Goal: Task Accomplishment & Management: Complete application form

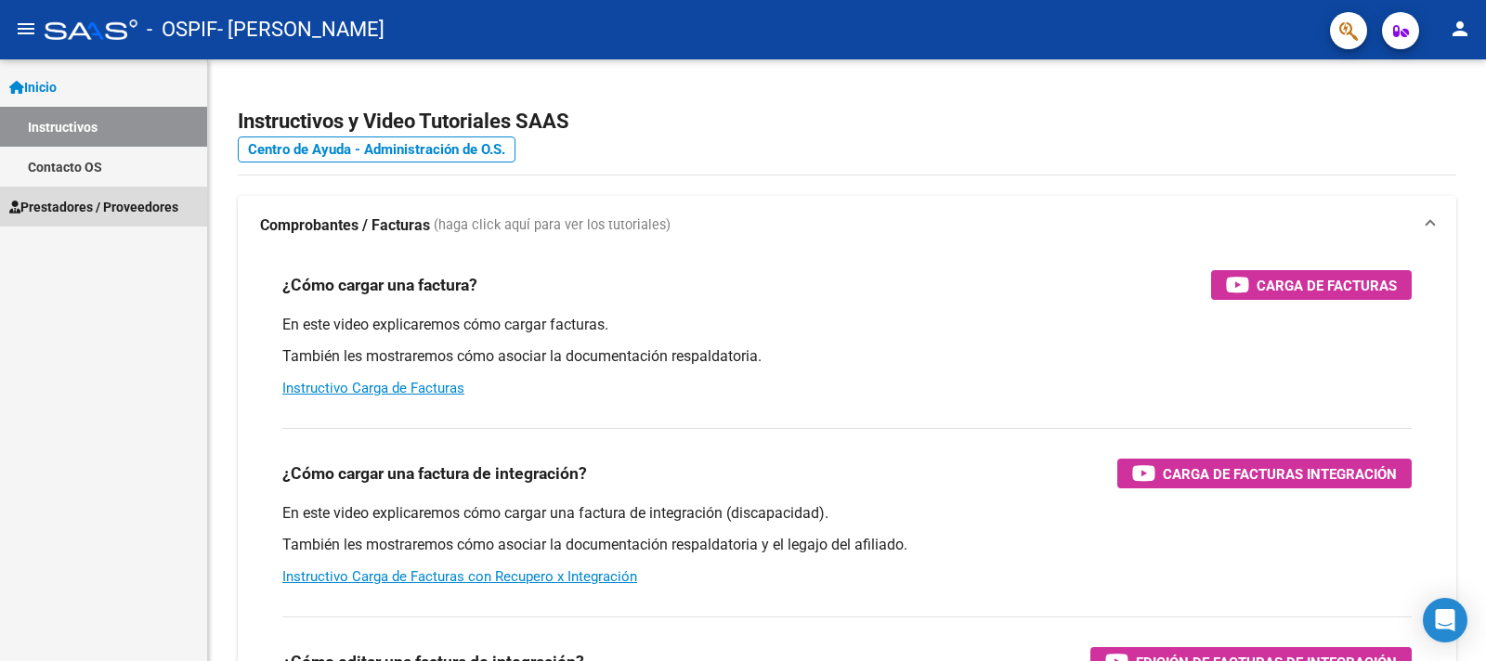
click at [114, 211] on span "Prestadores / Proveedores" at bounding box center [93, 207] width 169 height 20
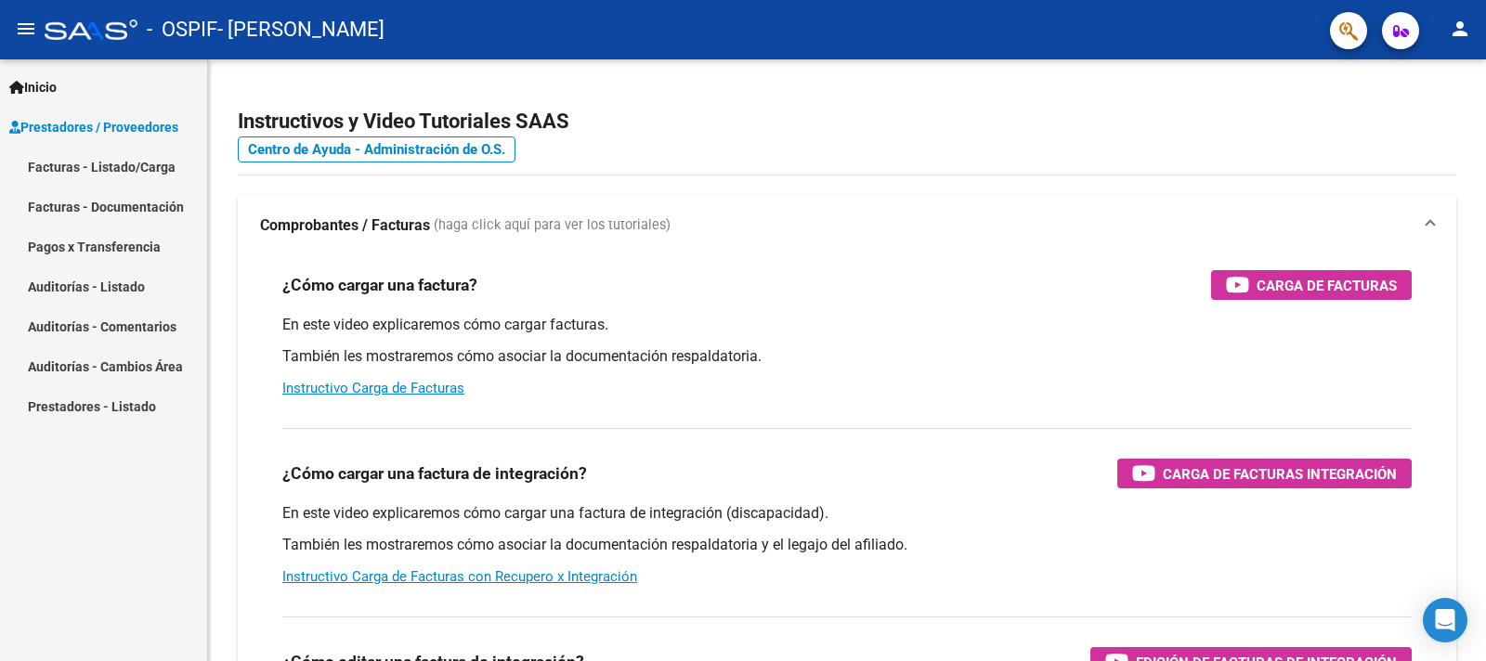
click at [111, 168] on link "Facturas - Listado/Carga" at bounding box center [103, 167] width 207 height 40
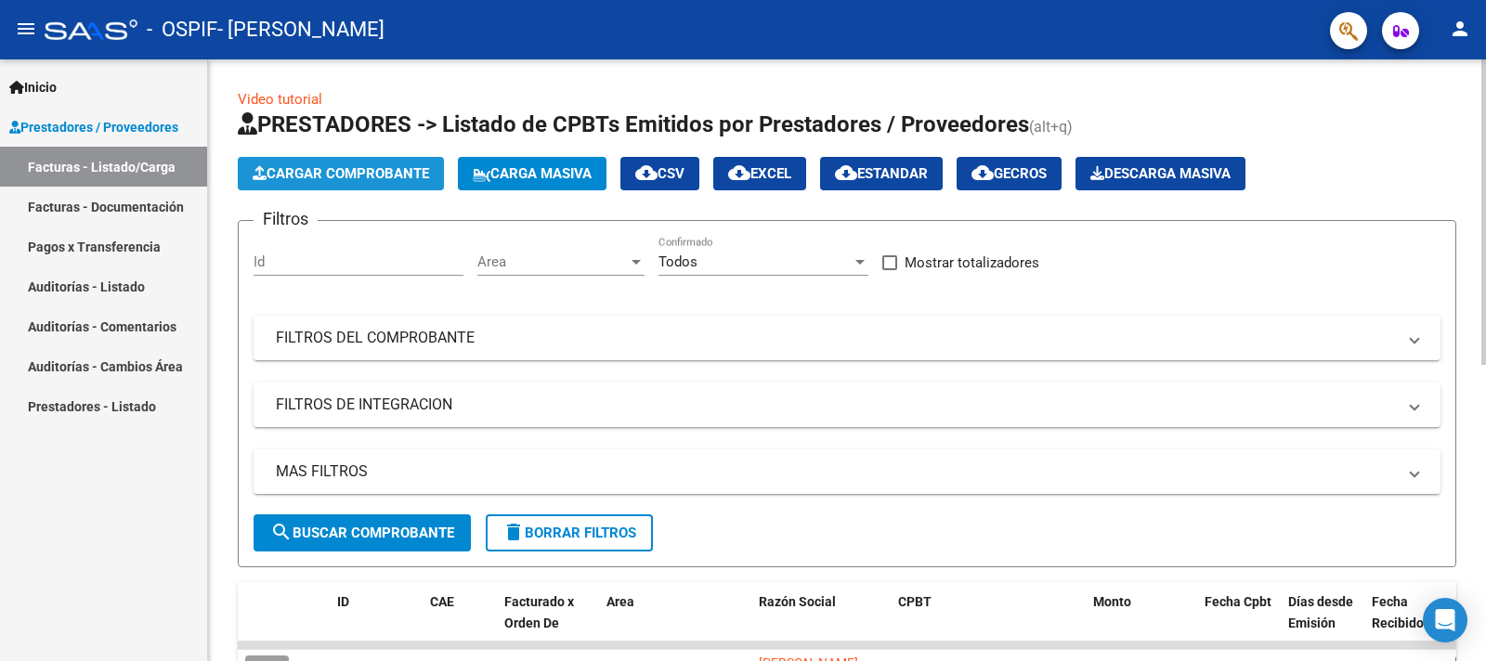
click at [398, 182] on span "Cargar Comprobante" at bounding box center [341, 173] width 177 height 17
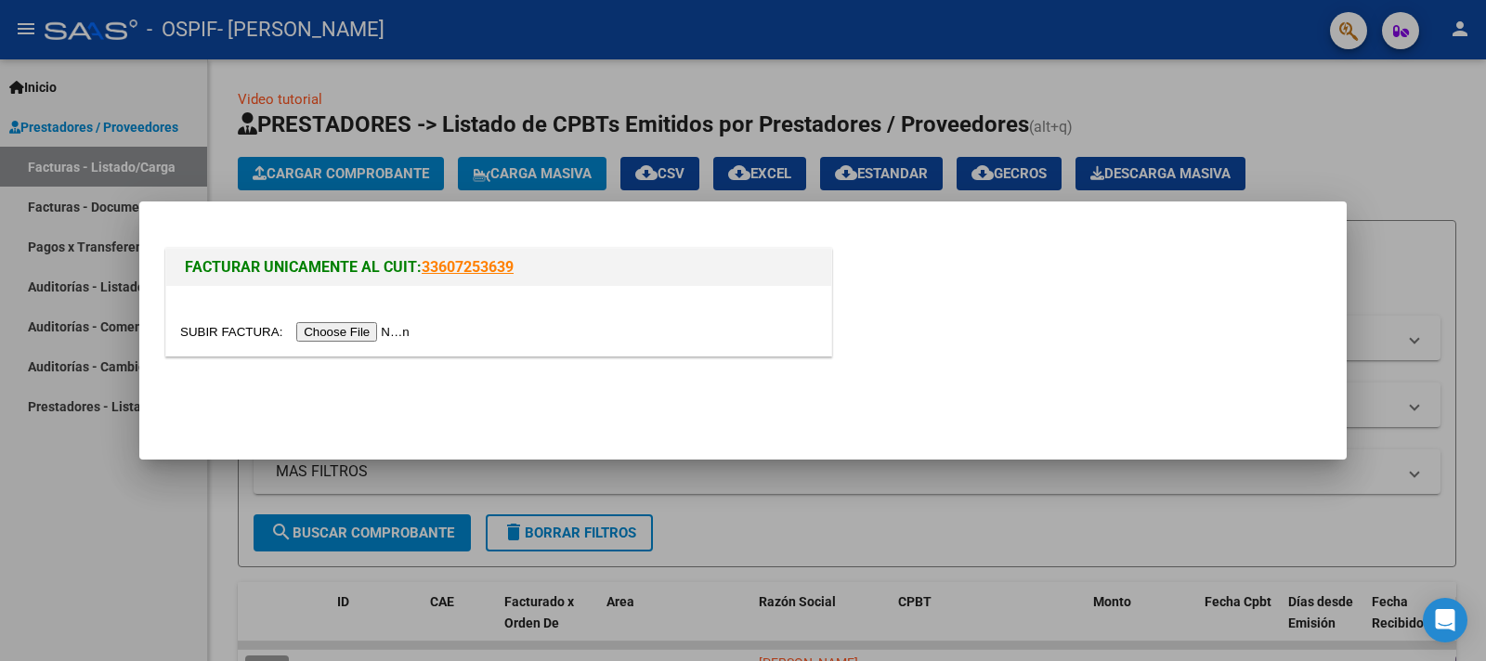
click at [228, 333] on input "file" at bounding box center [297, 332] width 235 height 20
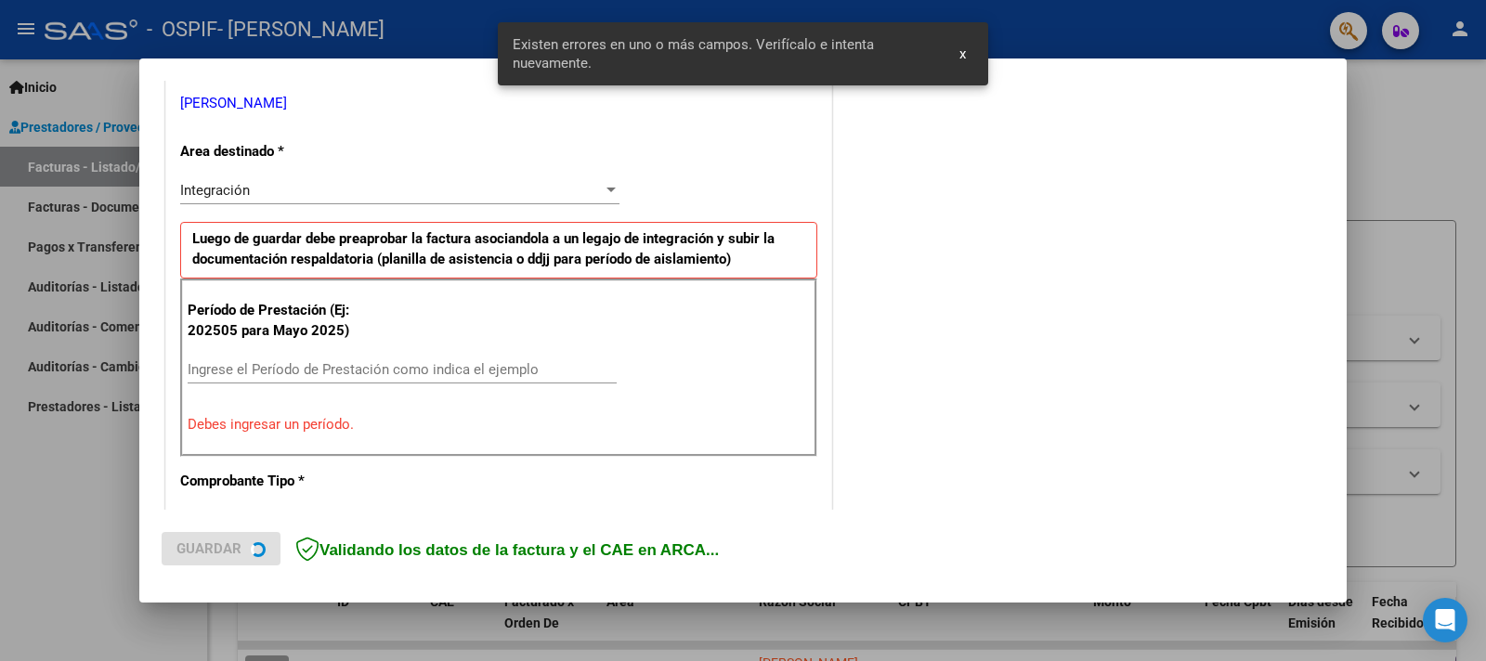
scroll to position [412, 0]
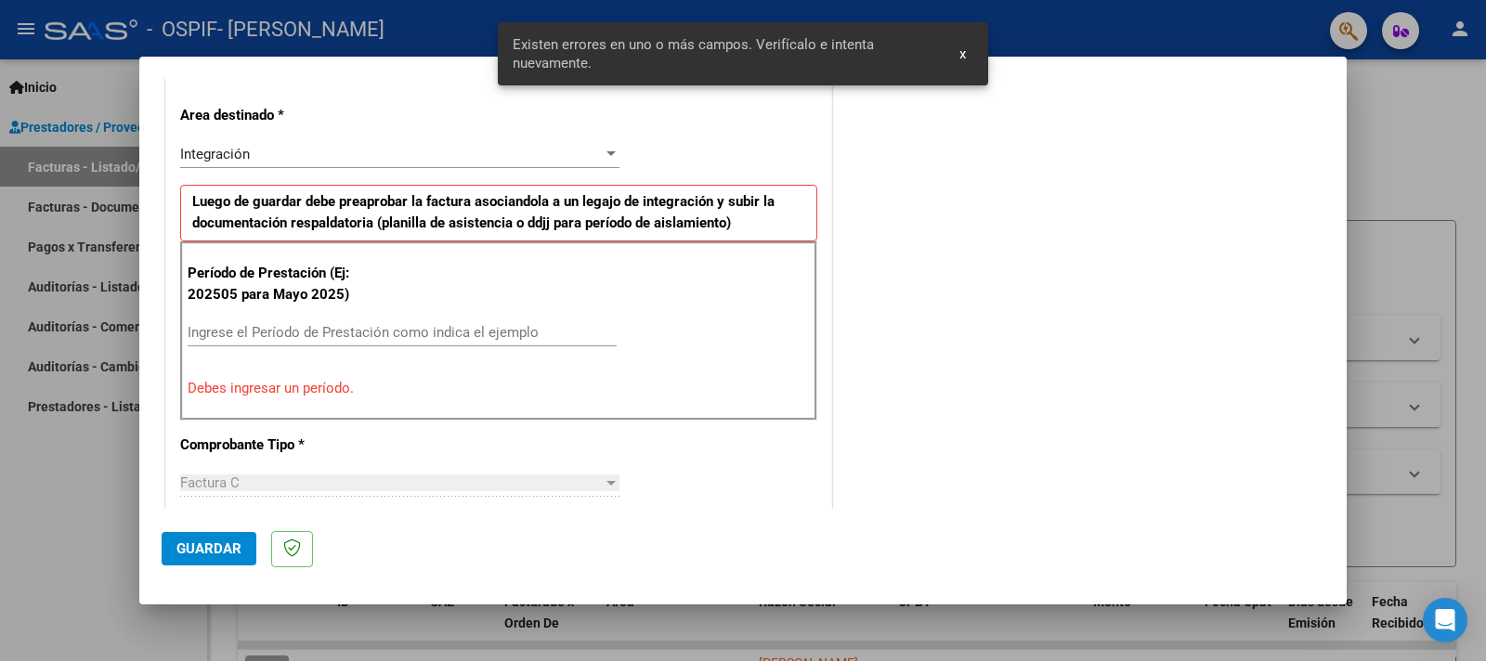
click at [436, 332] on input "Ingrese el Período de Prestación como indica el ejemplo" at bounding box center [402, 332] width 429 height 17
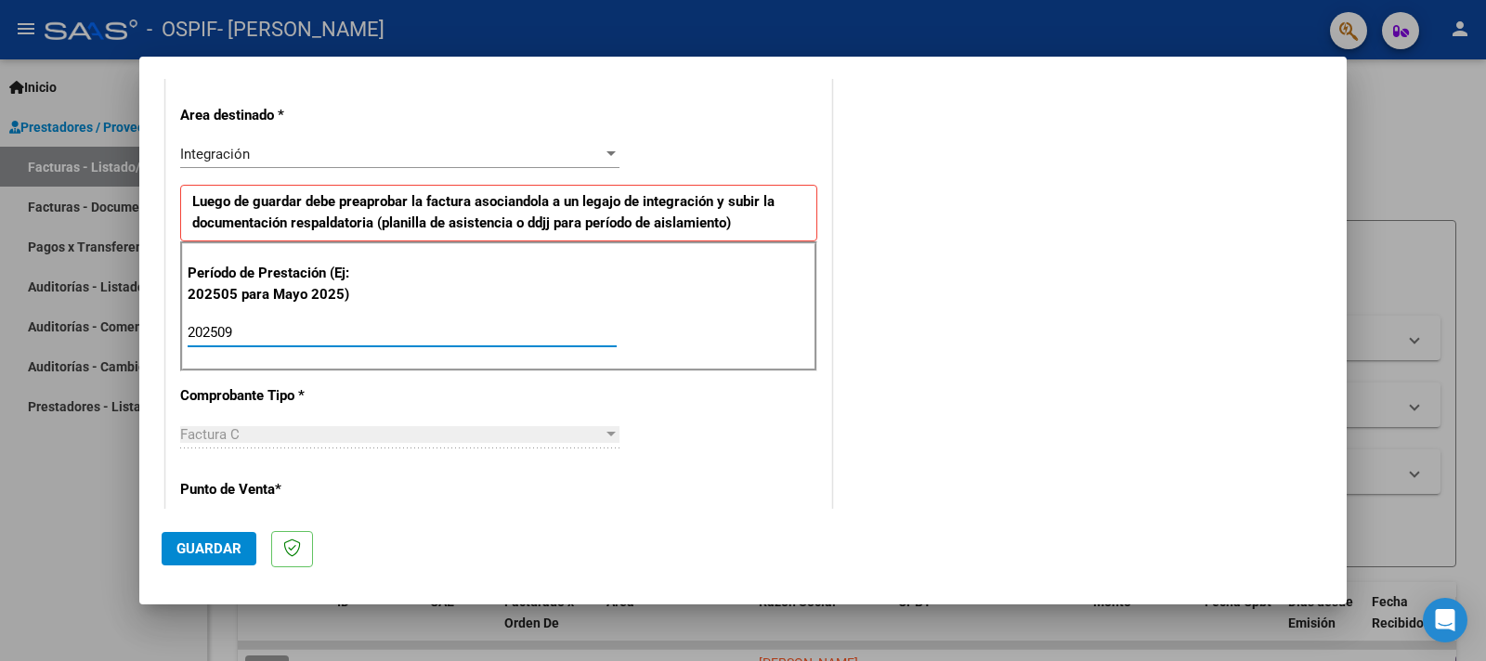
type input "202509"
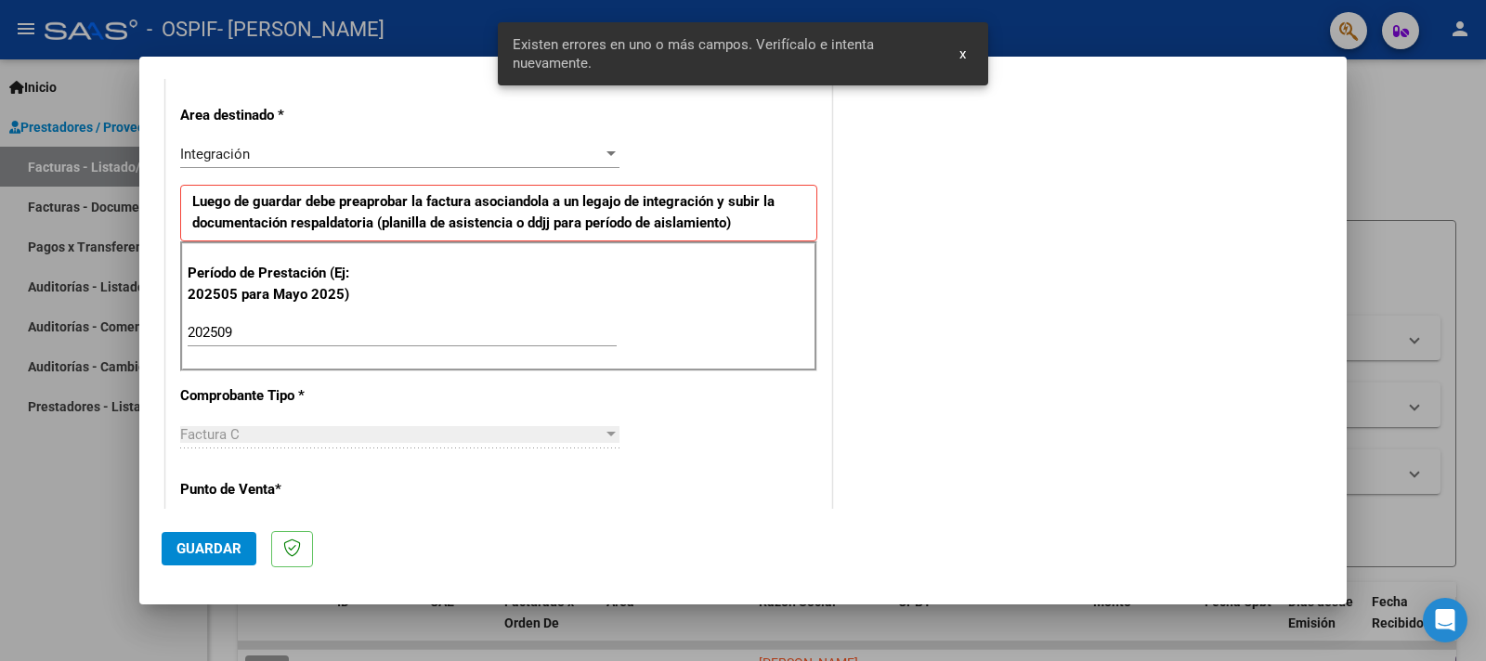
click at [749, 474] on div "CUIT * 20-17570045-6 Ingresar CUIT ANALISIS PRESTADOR VILABOA [PERSON_NAME] Are…" at bounding box center [498, 599] width 665 height 1398
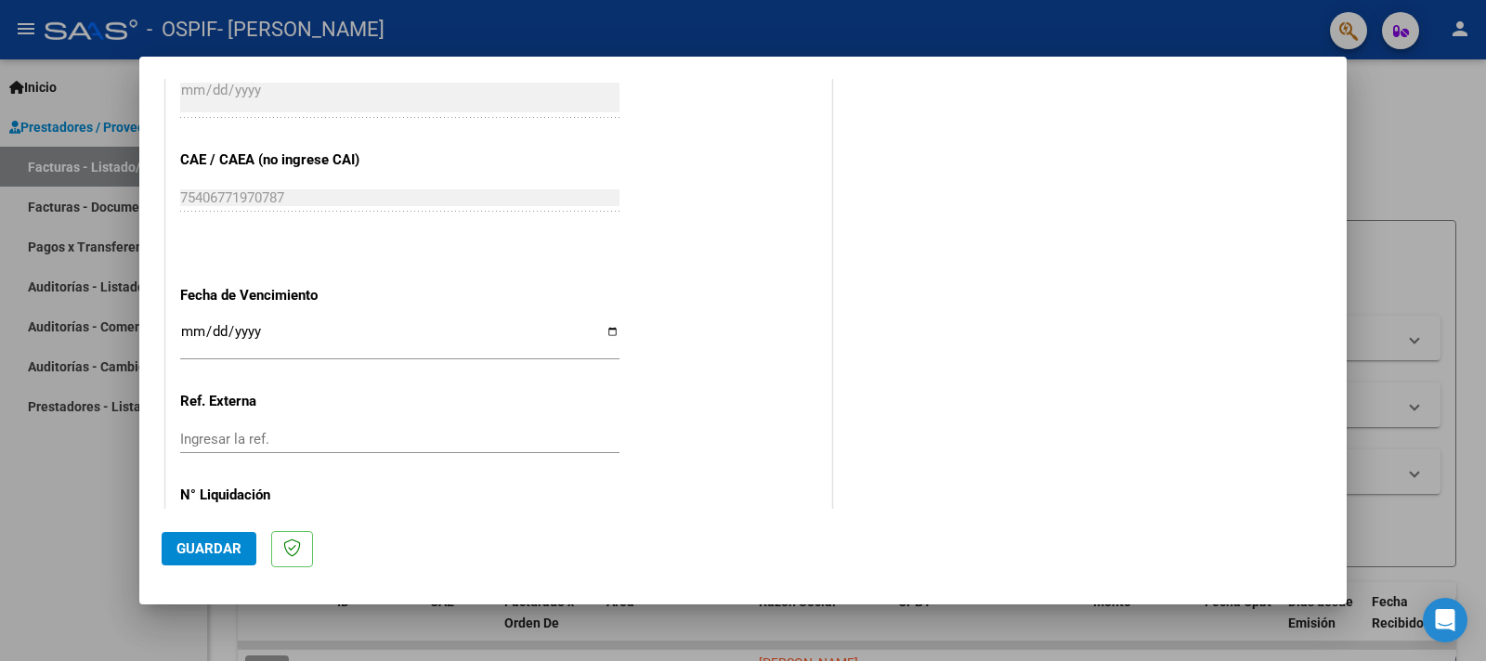
scroll to position [1180, 0]
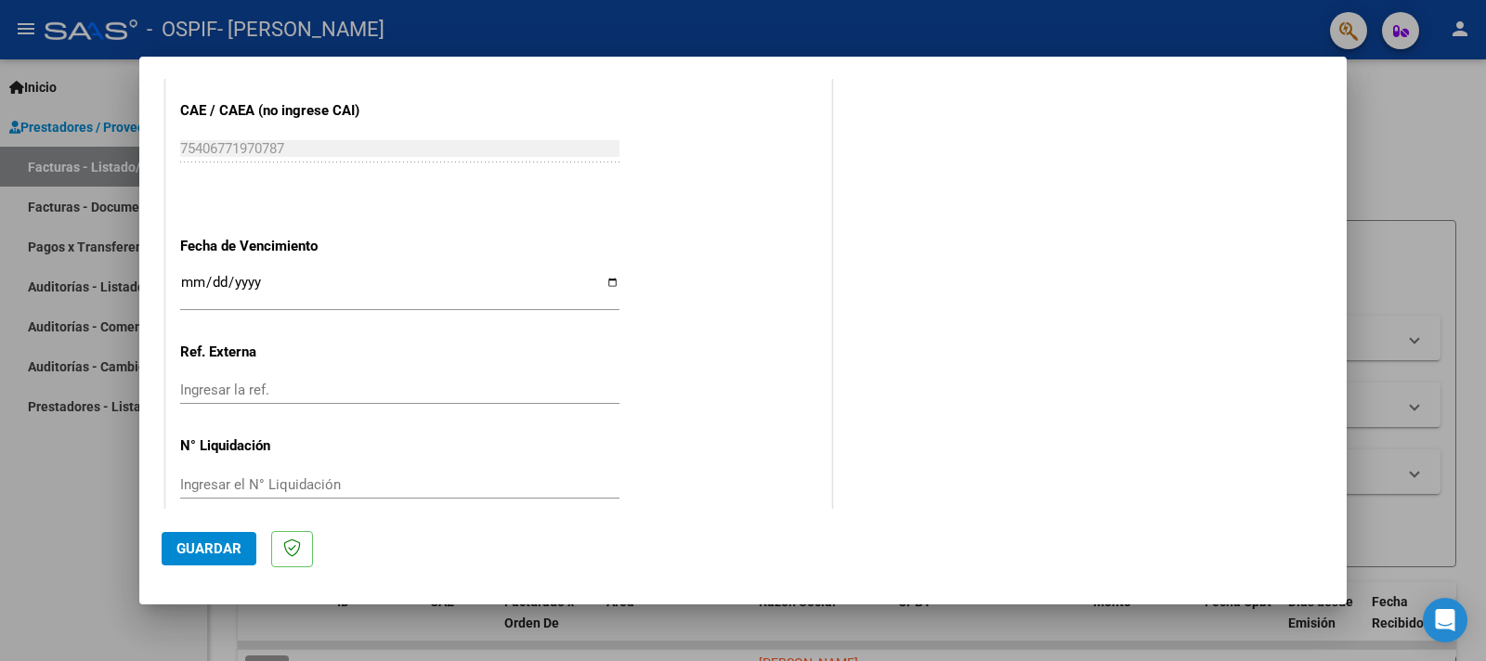
click at [598, 276] on input "Ingresar la fecha" at bounding box center [399, 290] width 439 height 30
type input "[DATE]"
click at [190, 546] on span "Guardar" at bounding box center [209, 549] width 65 height 17
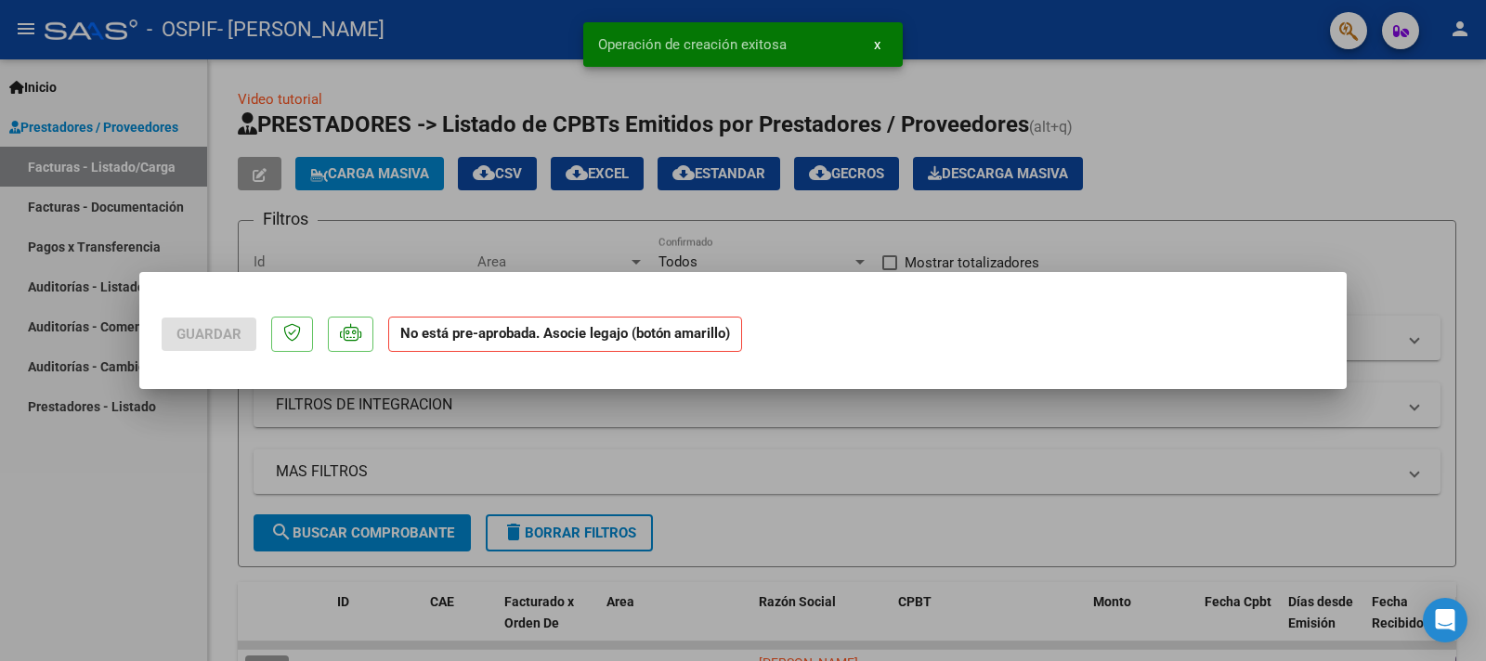
scroll to position [0, 0]
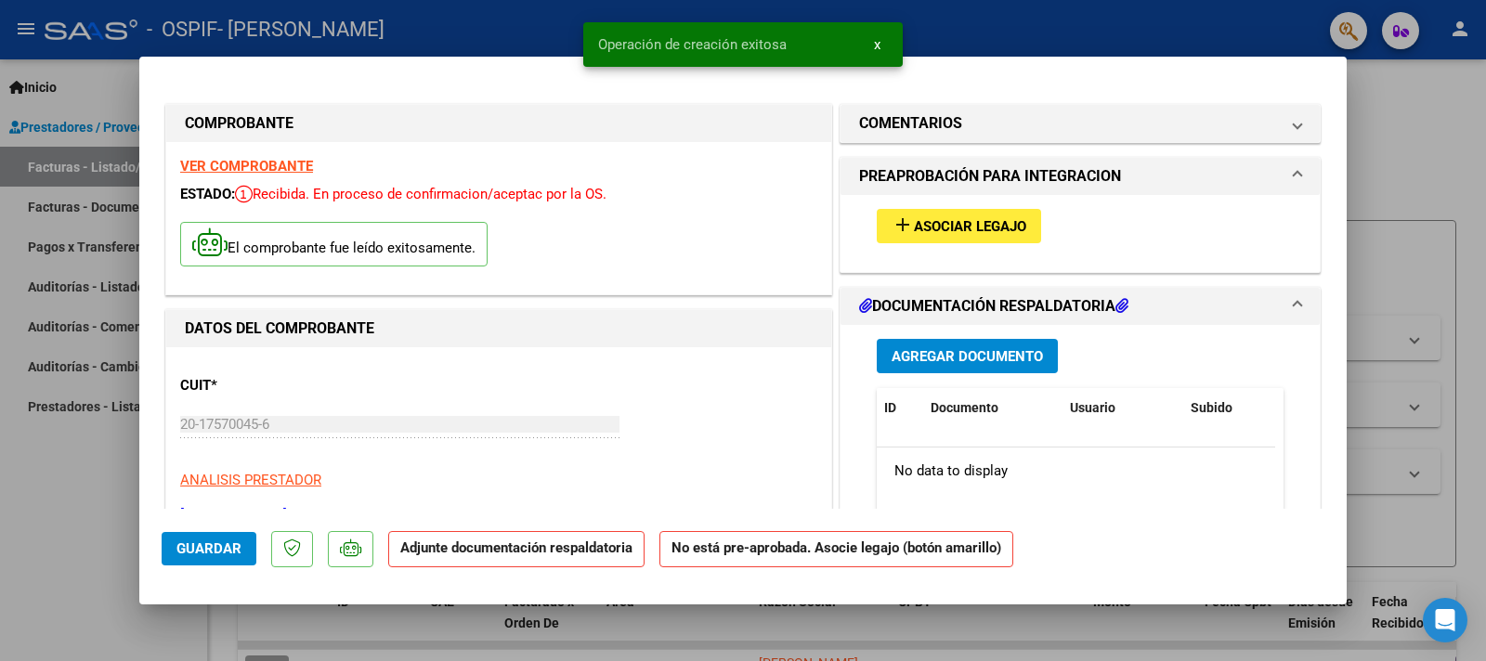
click at [914, 226] on span "Asociar Legajo" at bounding box center [970, 226] width 112 height 17
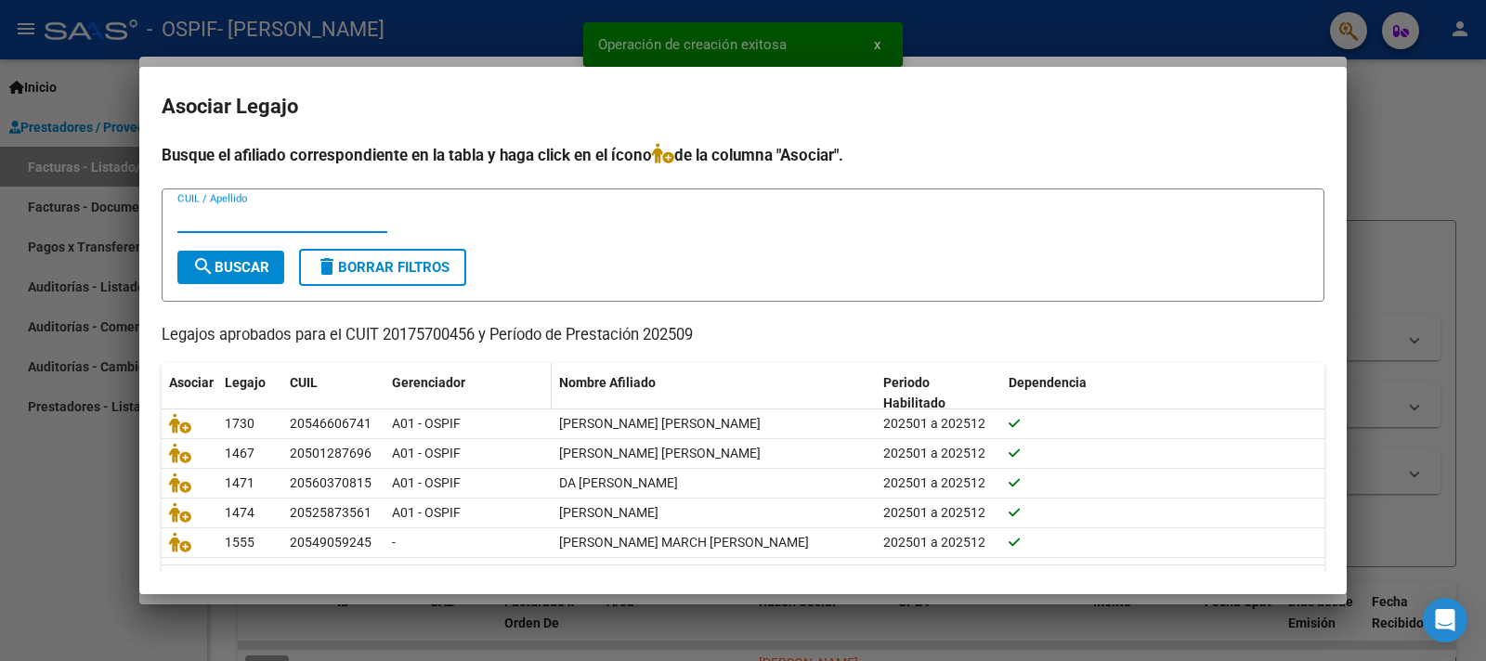
scroll to position [51, 0]
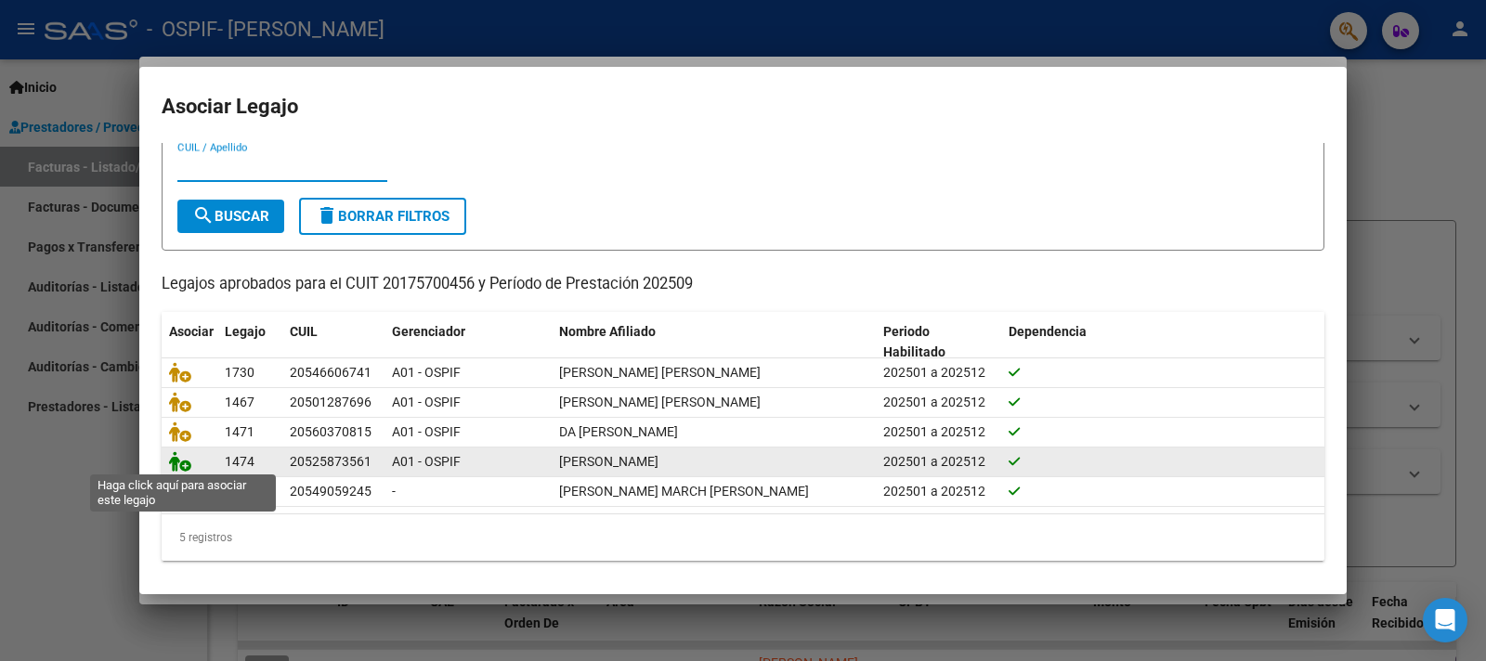
click at [184, 455] on icon at bounding box center [180, 461] width 22 height 20
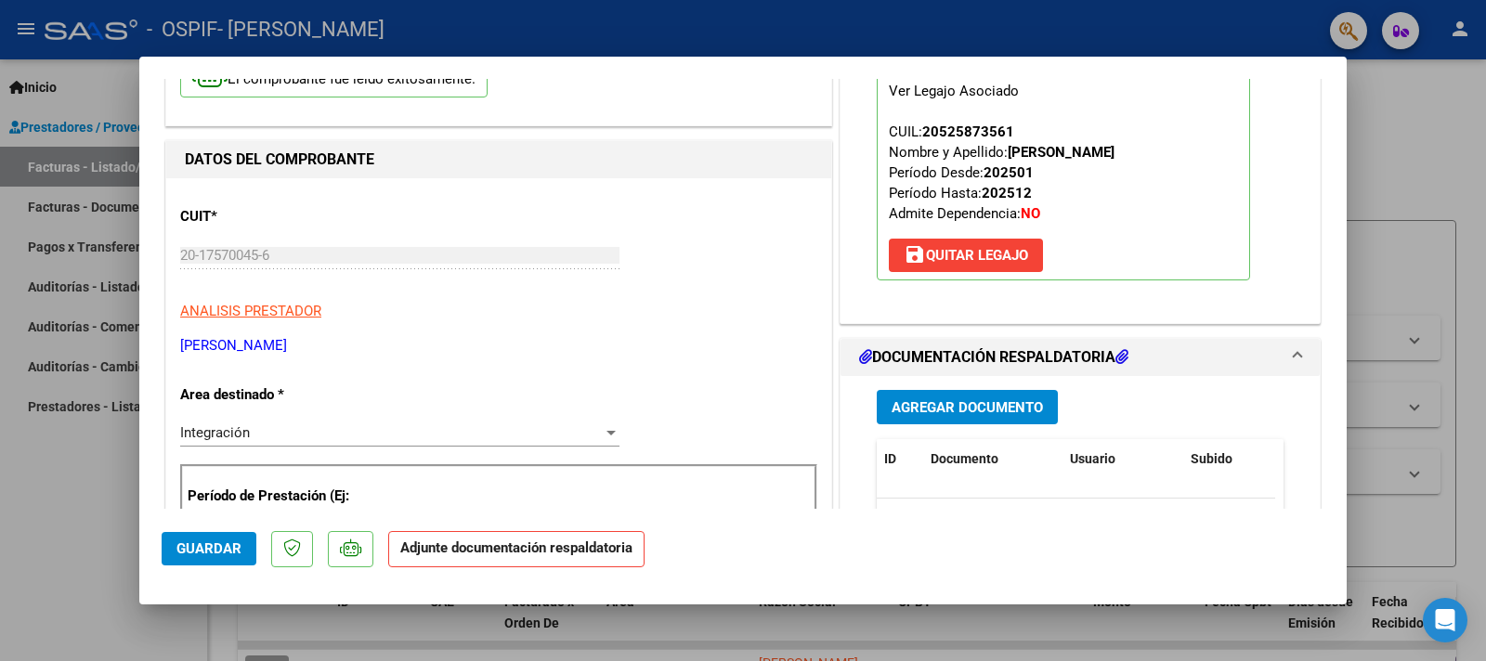
scroll to position [204, 0]
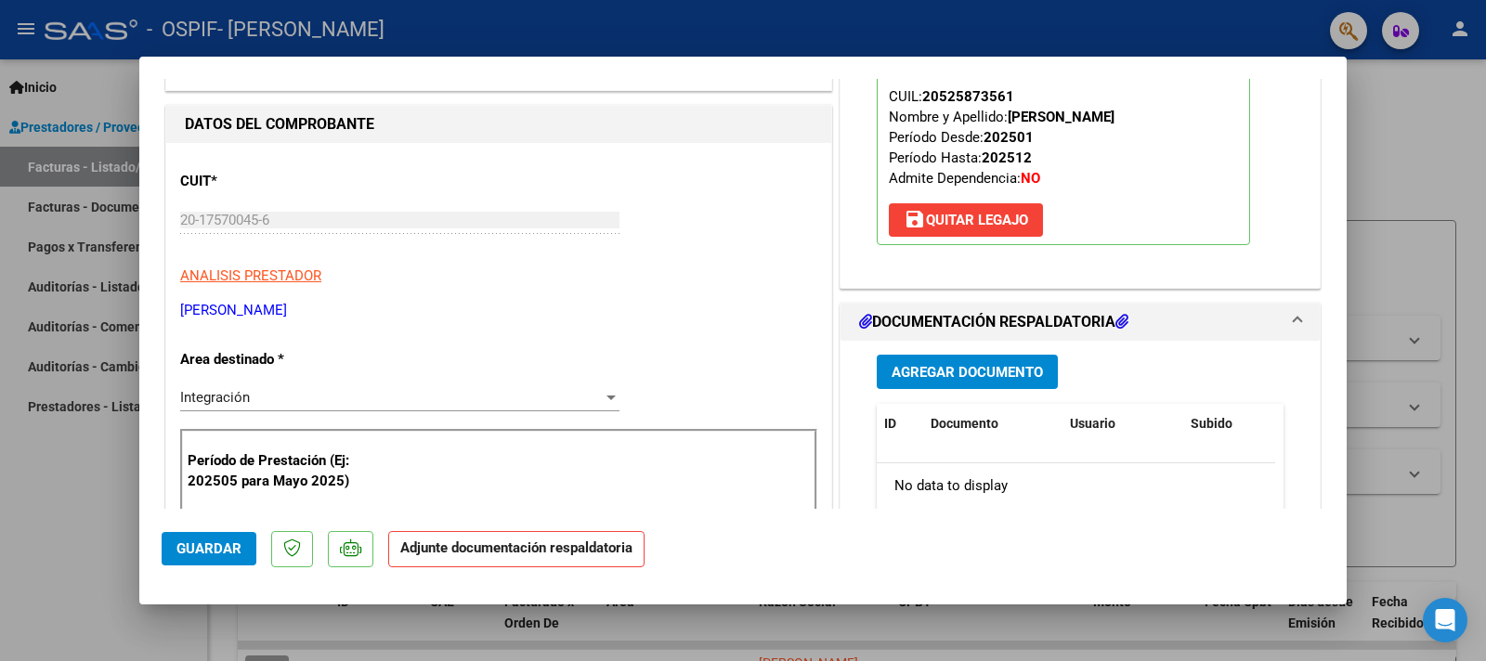
click at [992, 370] on span "Agregar Documento" at bounding box center [967, 372] width 151 height 17
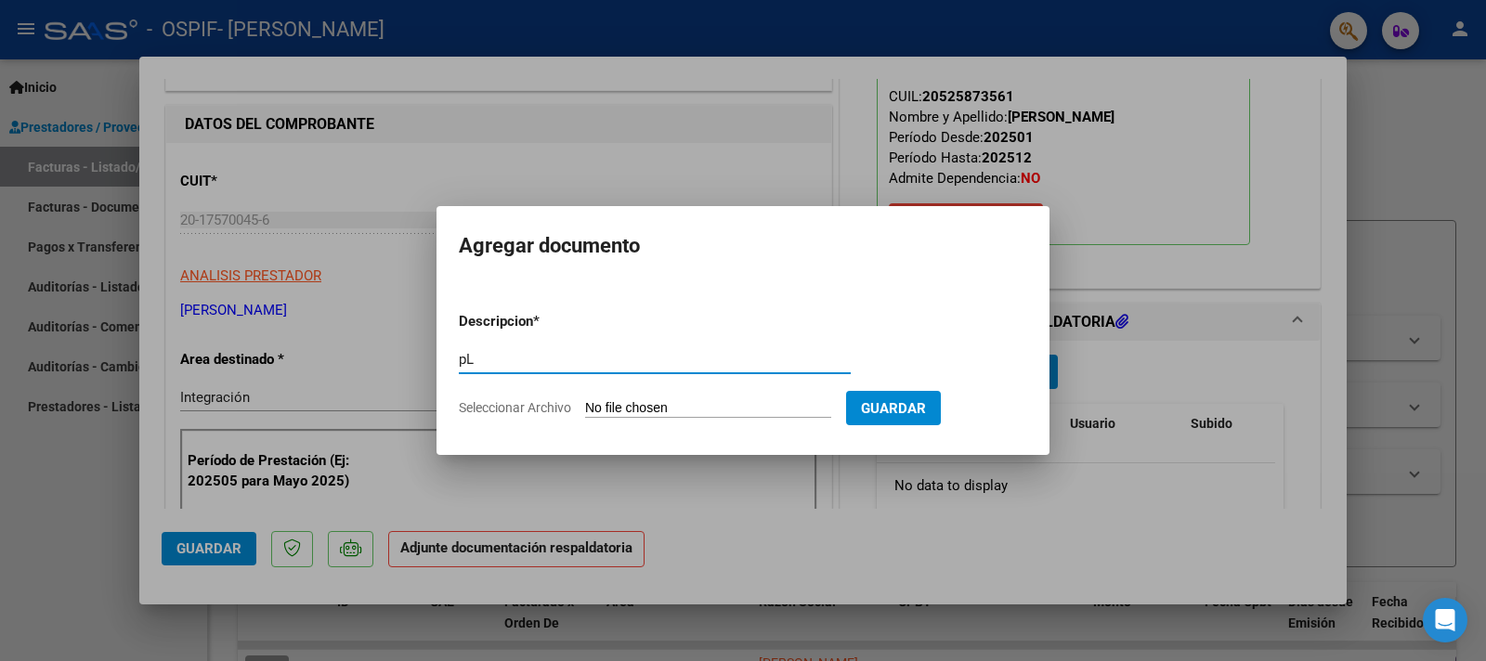
type input "p"
type input "Planilla"
click at [646, 405] on input "Seleccionar Archivo" at bounding box center [708, 409] width 246 height 18
type input "C:\fakepath\Planilla [PERSON_NAME].pdf"
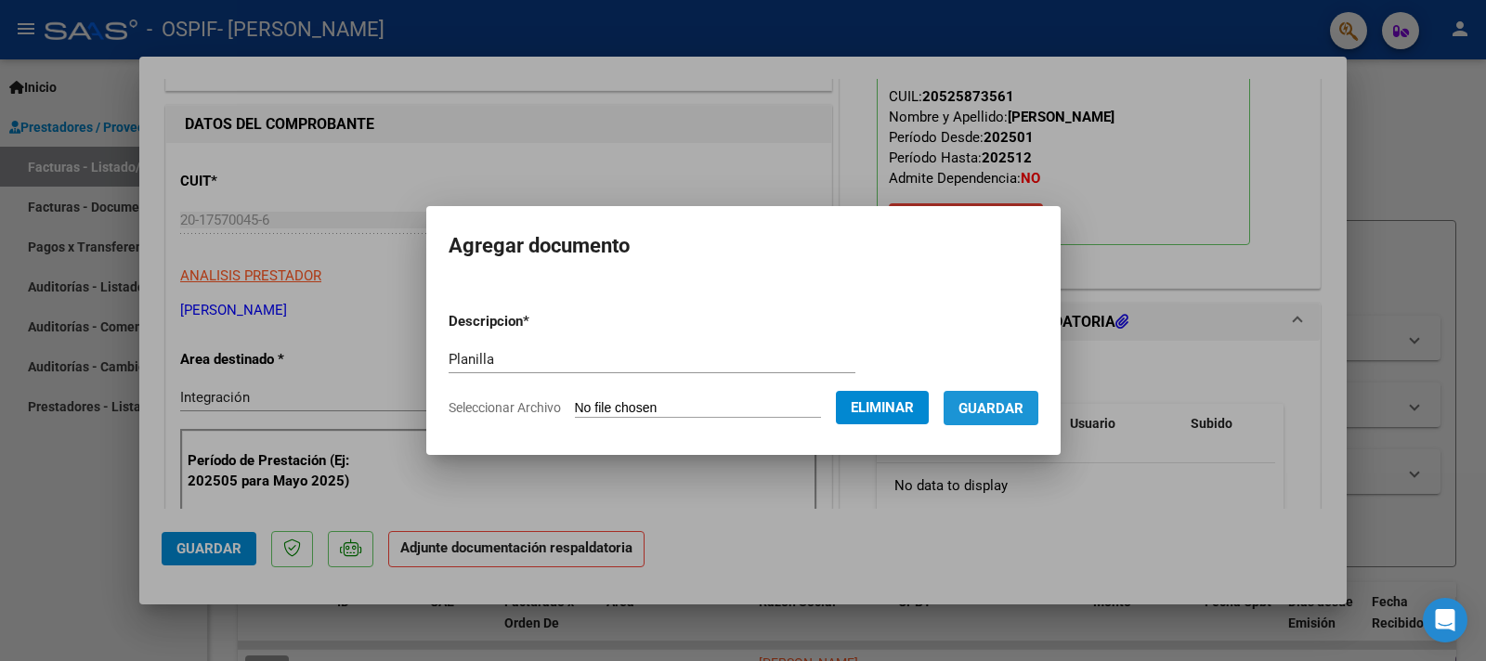
click at [1024, 407] on span "Guardar" at bounding box center [991, 408] width 65 height 17
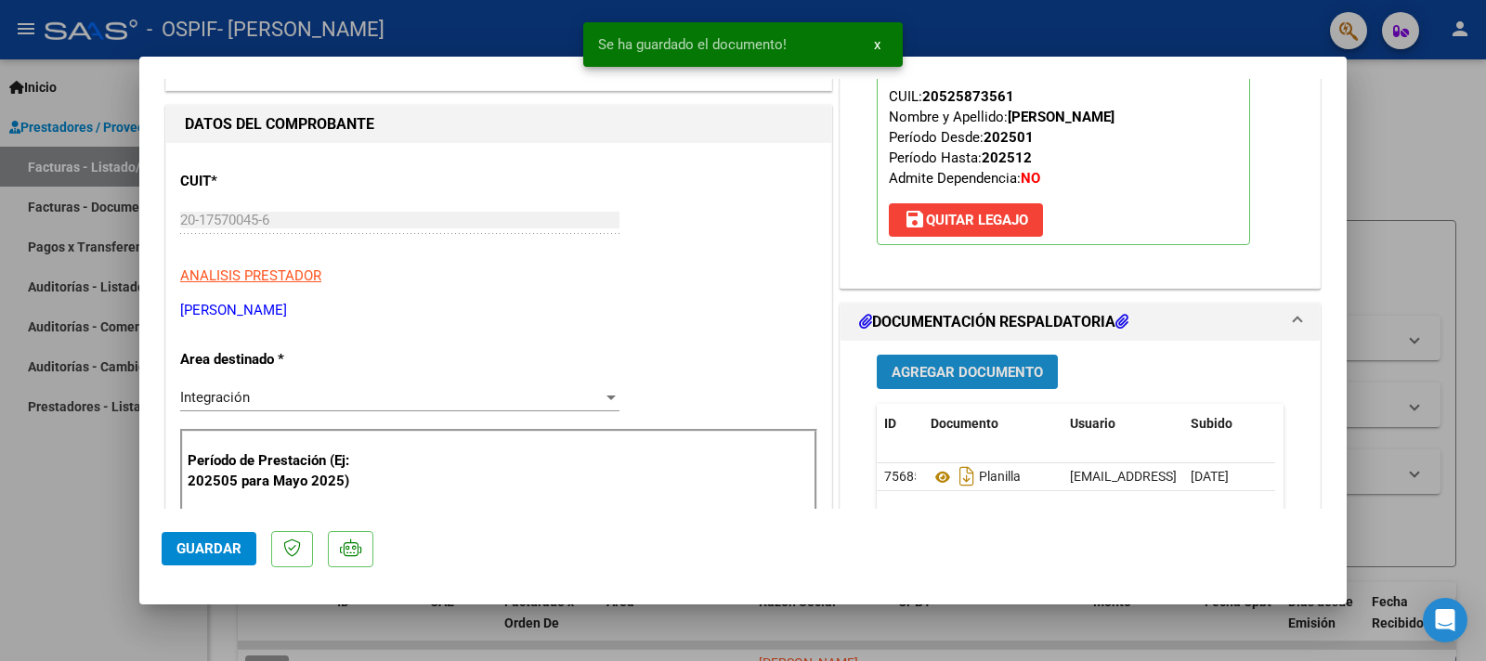
click at [950, 364] on span "Agregar Documento" at bounding box center [967, 372] width 151 height 17
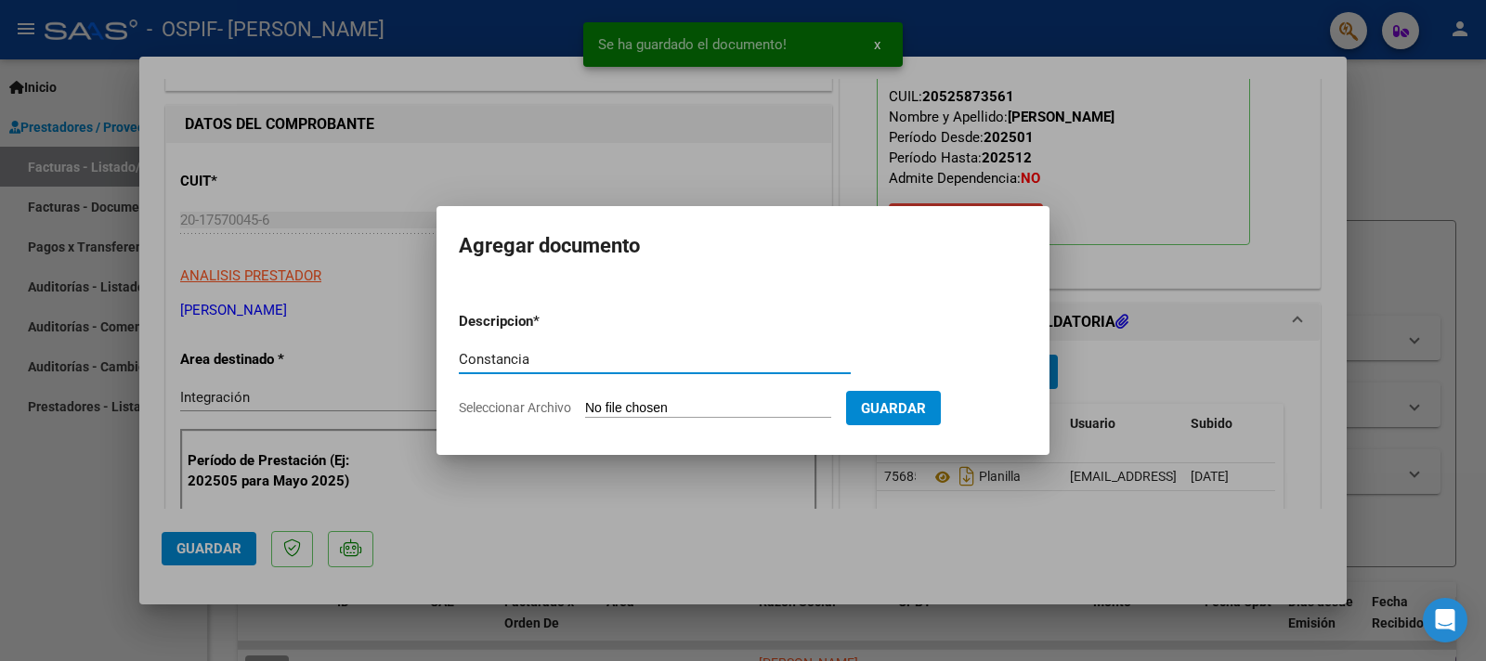
type input "Constancia"
click at [625, 409] on input "Seleccionar Archivo" at bounding box center [708, 409] width 246 height 18
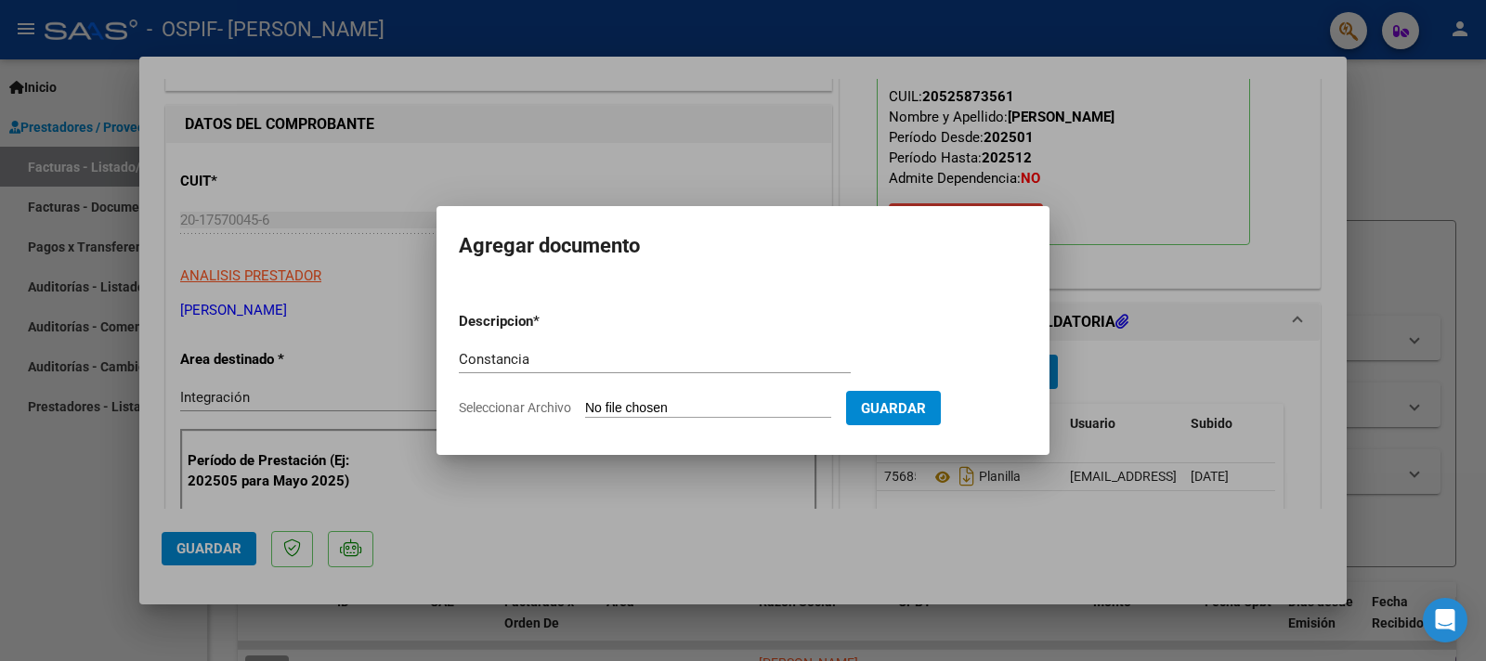
type input "C:\fakepath\Constancia de Alumno.pdf"
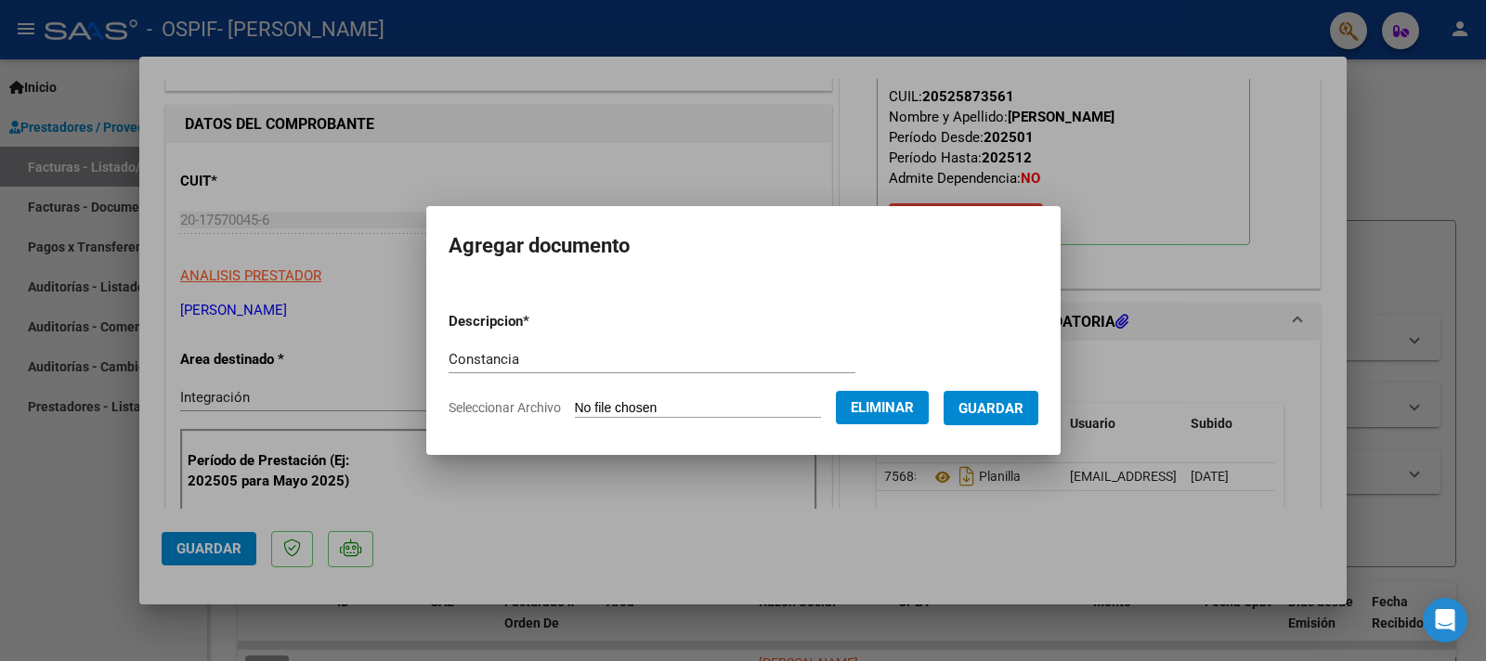
click at [976, 406] on span "Guardar" at bounding box center [991, 408] width 65 height 17
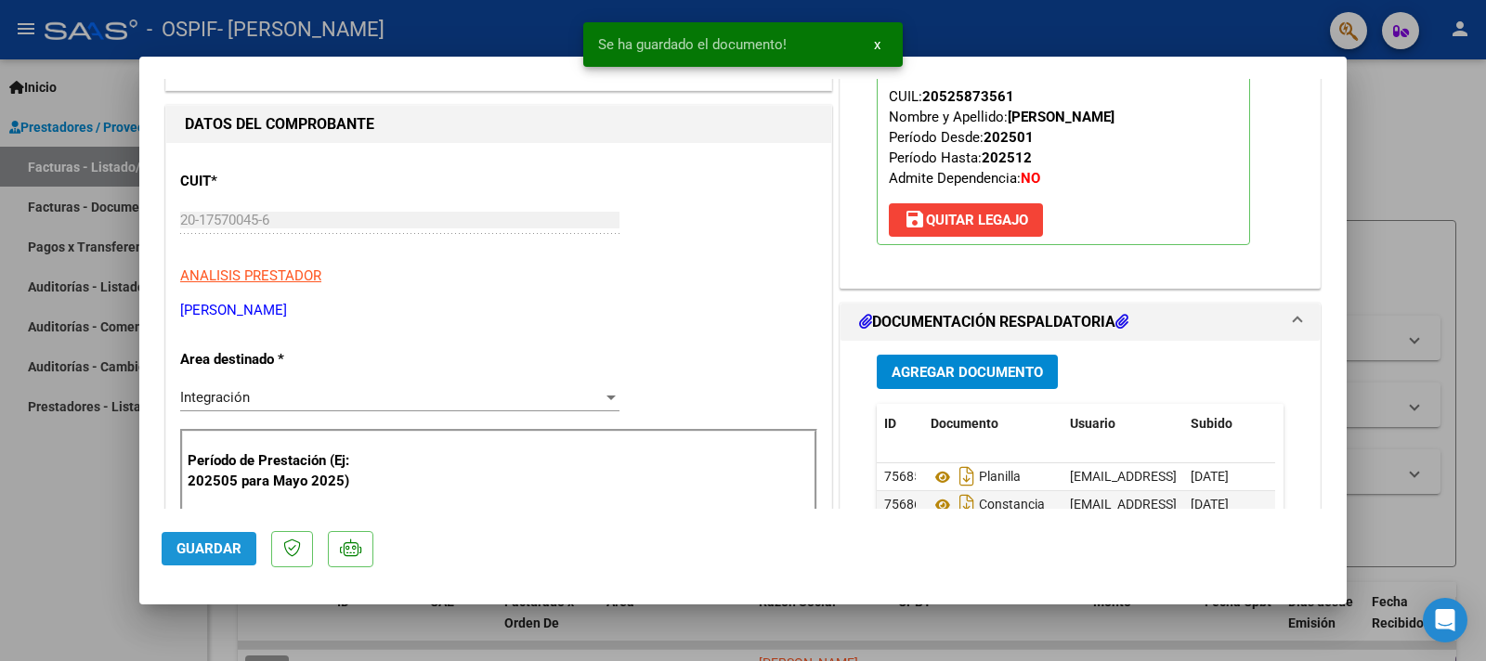
click at [207, 543] on span "Guardar" at bounding box center [209, 549] width 65 height 17
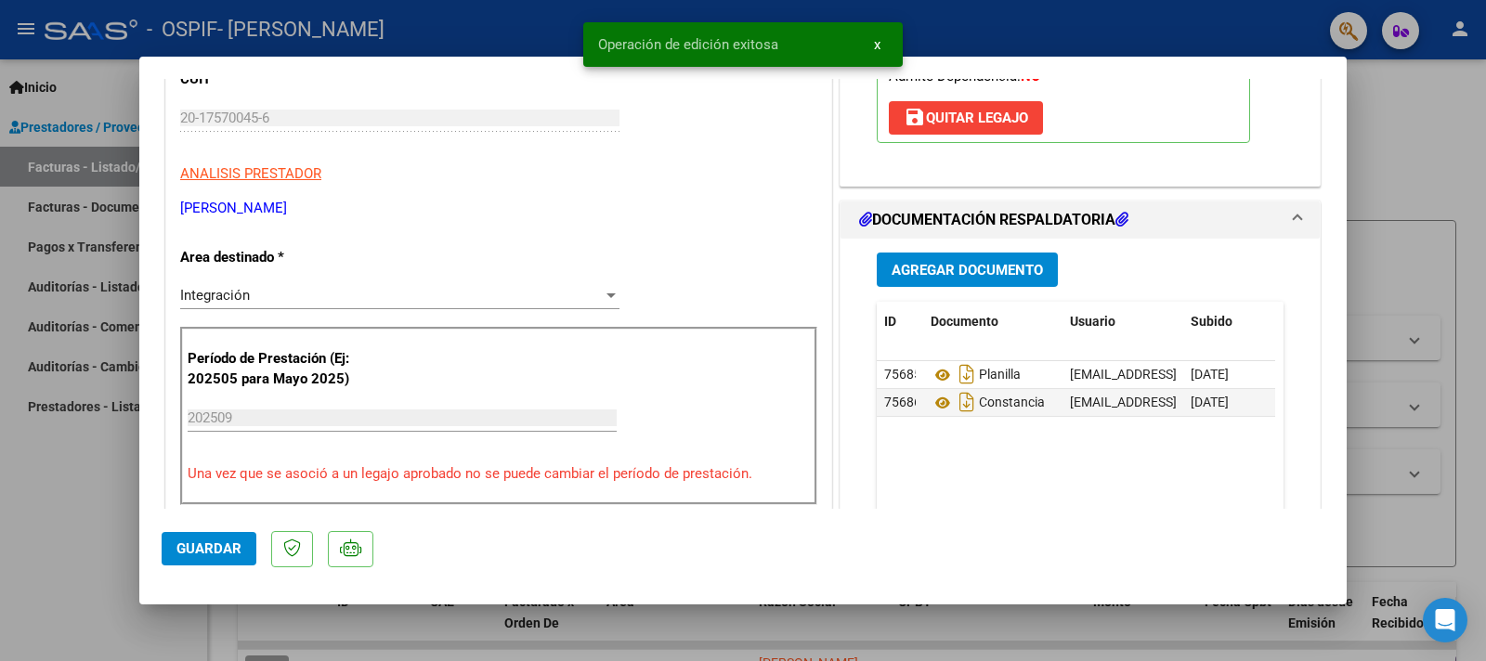
scroll to position [409, 0]
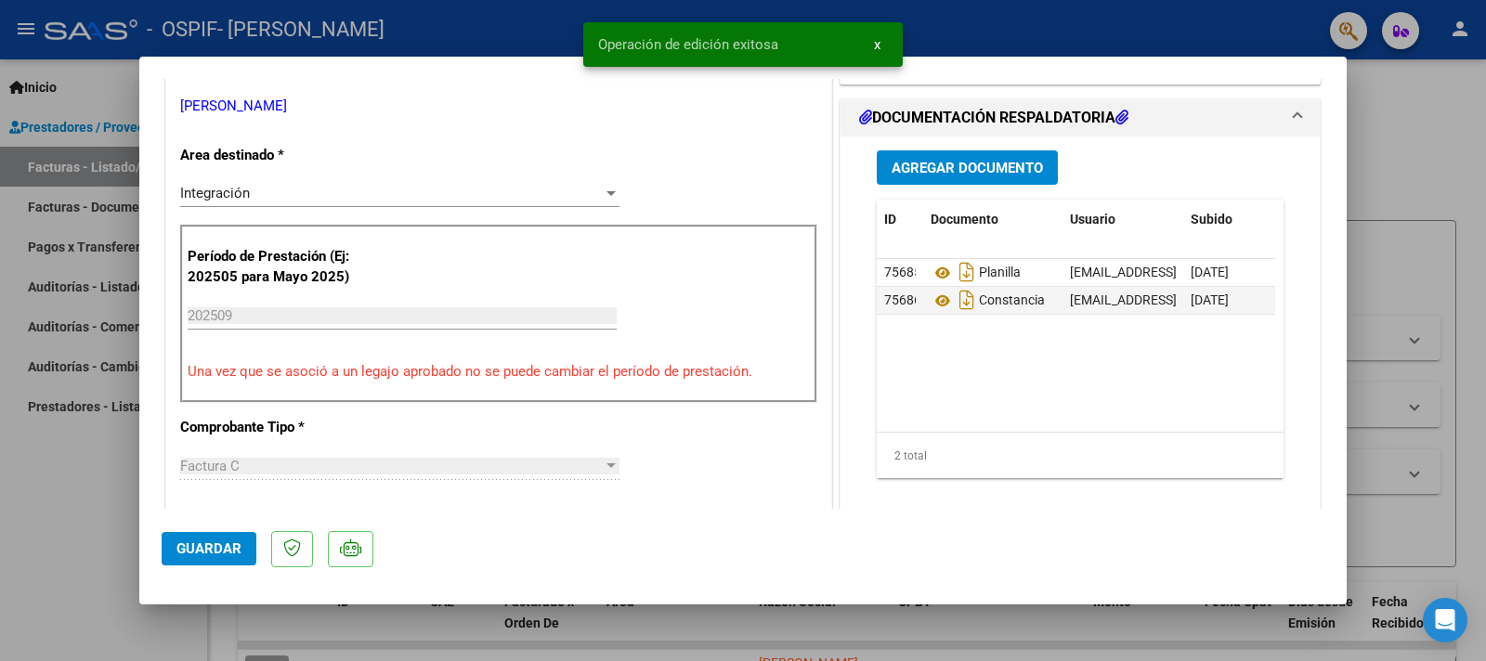
click at [59, 487] on div at bounding box center [743, 330] width 1486 height 661
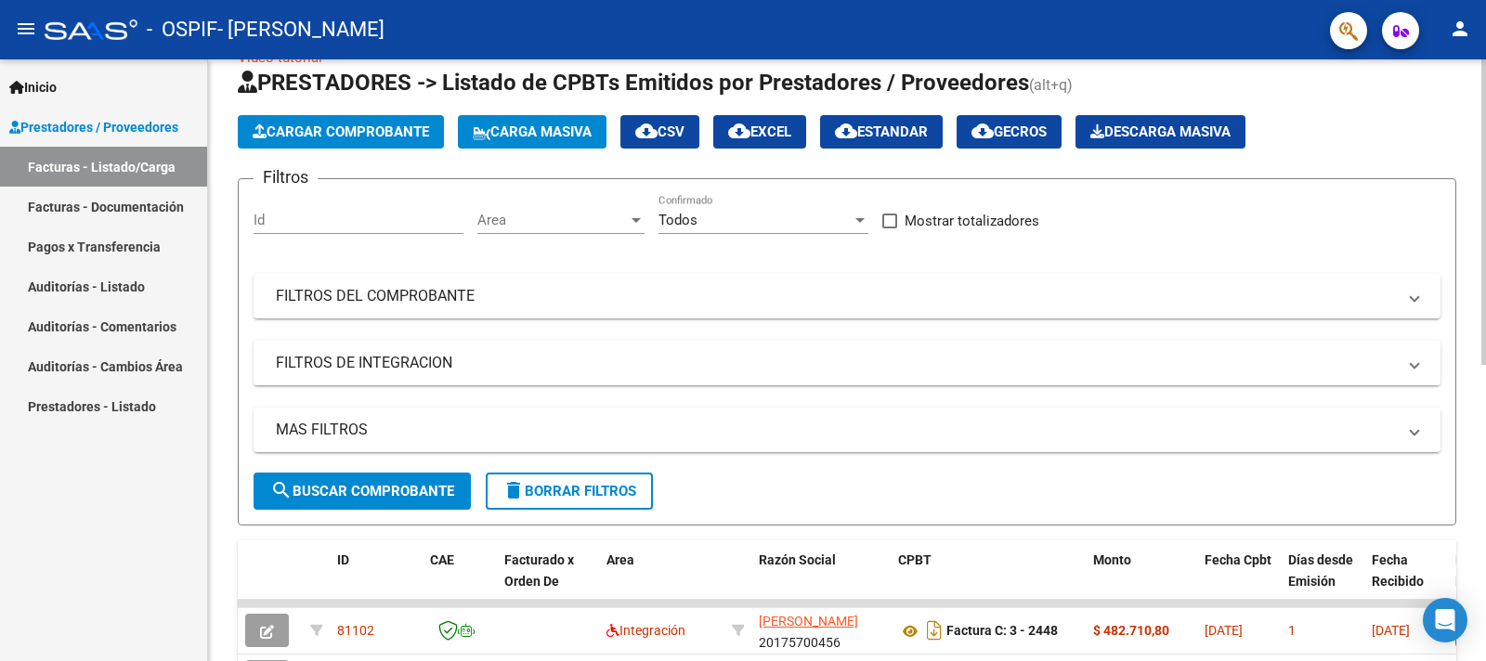
scroll to position [41, 0]
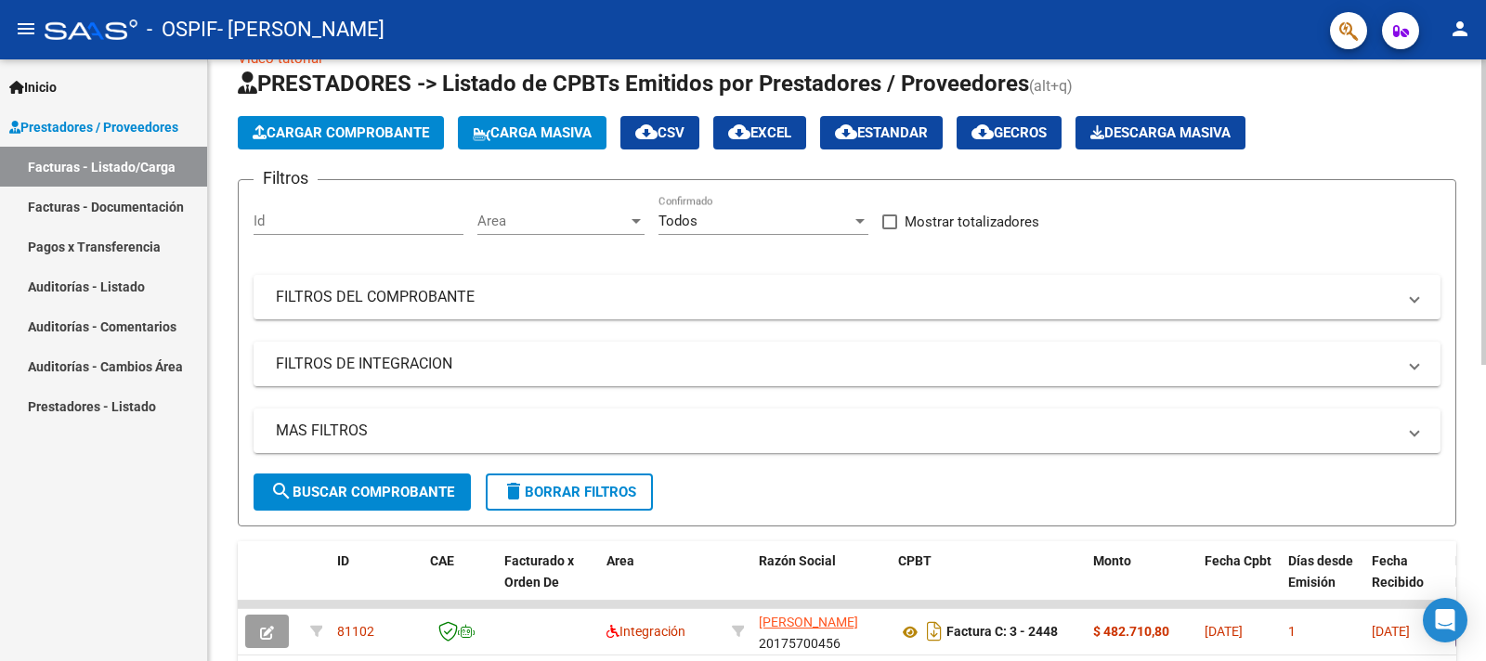
click at [1477, 345] on div "Video tutorial PRESTADORES -> Listado de CPBTs Emitidos por Prestadores / Prove…" at bounding box center [849, 603] width 1283 height 1168
click at [347, 136] on span "Cargar Comprobante" at bounding box center [341, 132] width 177 height 17
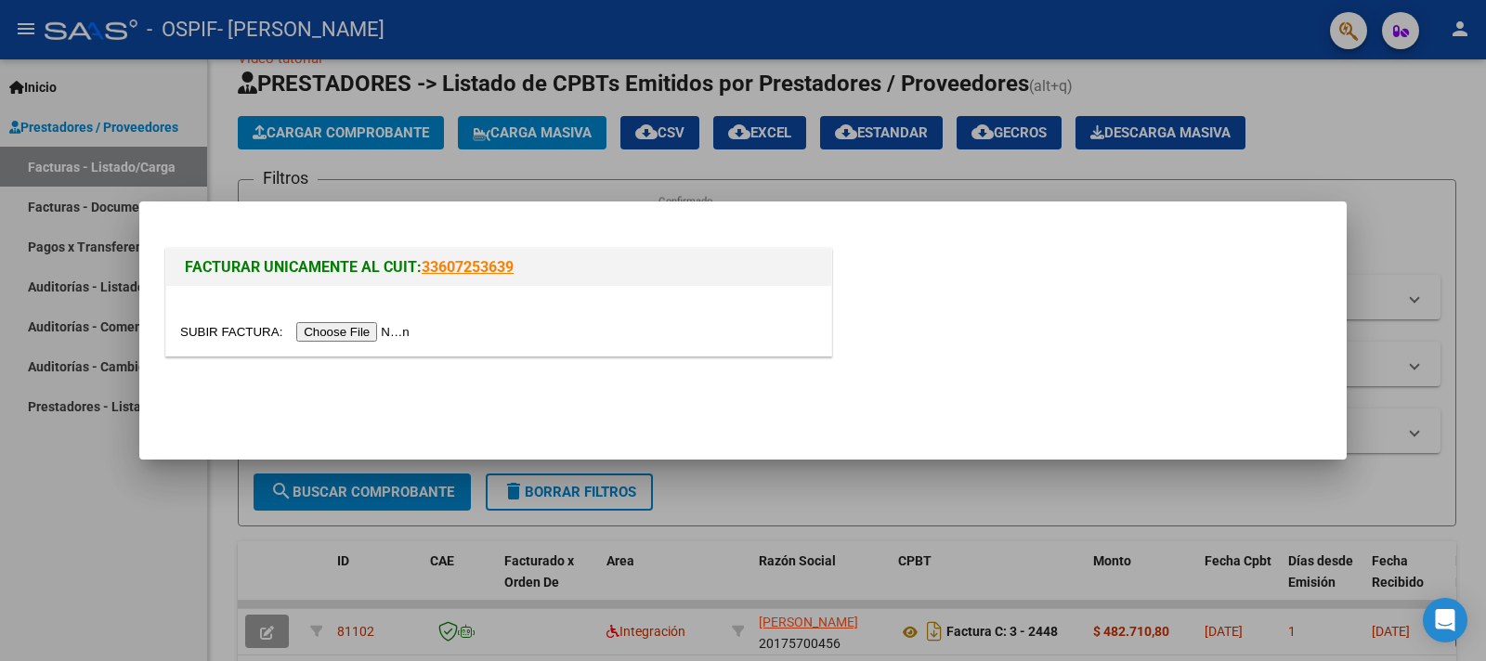
click at [221, 328] on input "file" at bounding box center [297, 332] width 235 height 20
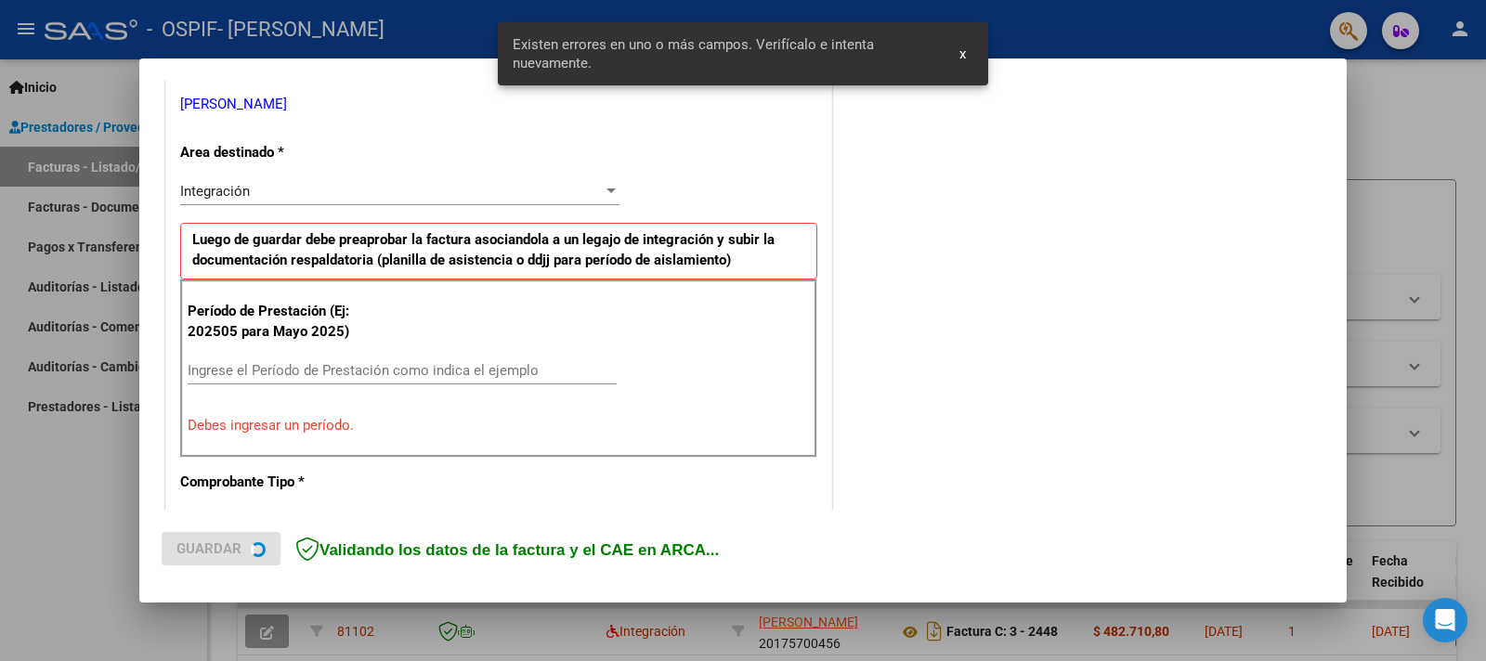
scroll to position [377, 0]
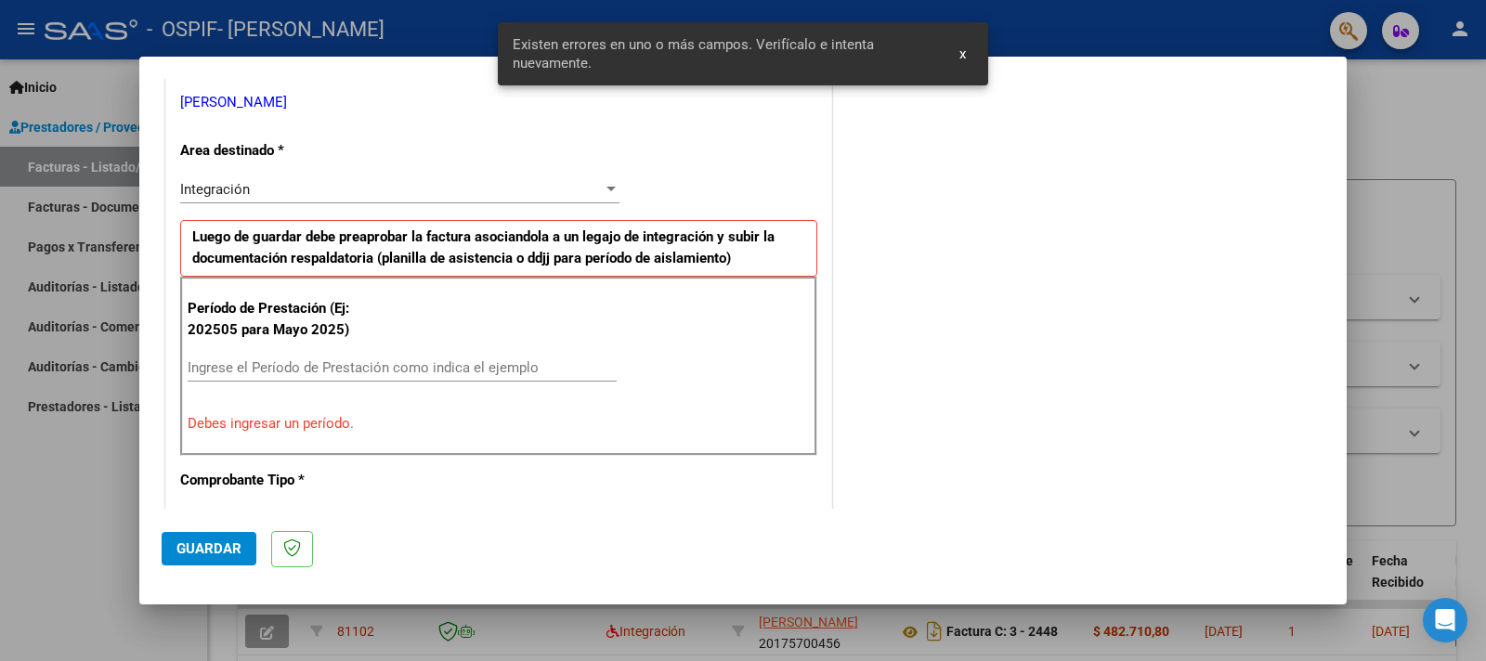
click at [341, 368] on input "Ingrese el Período de Prestación como indica el ejemplo" at bounding box center [402, 368] width 429 height 17
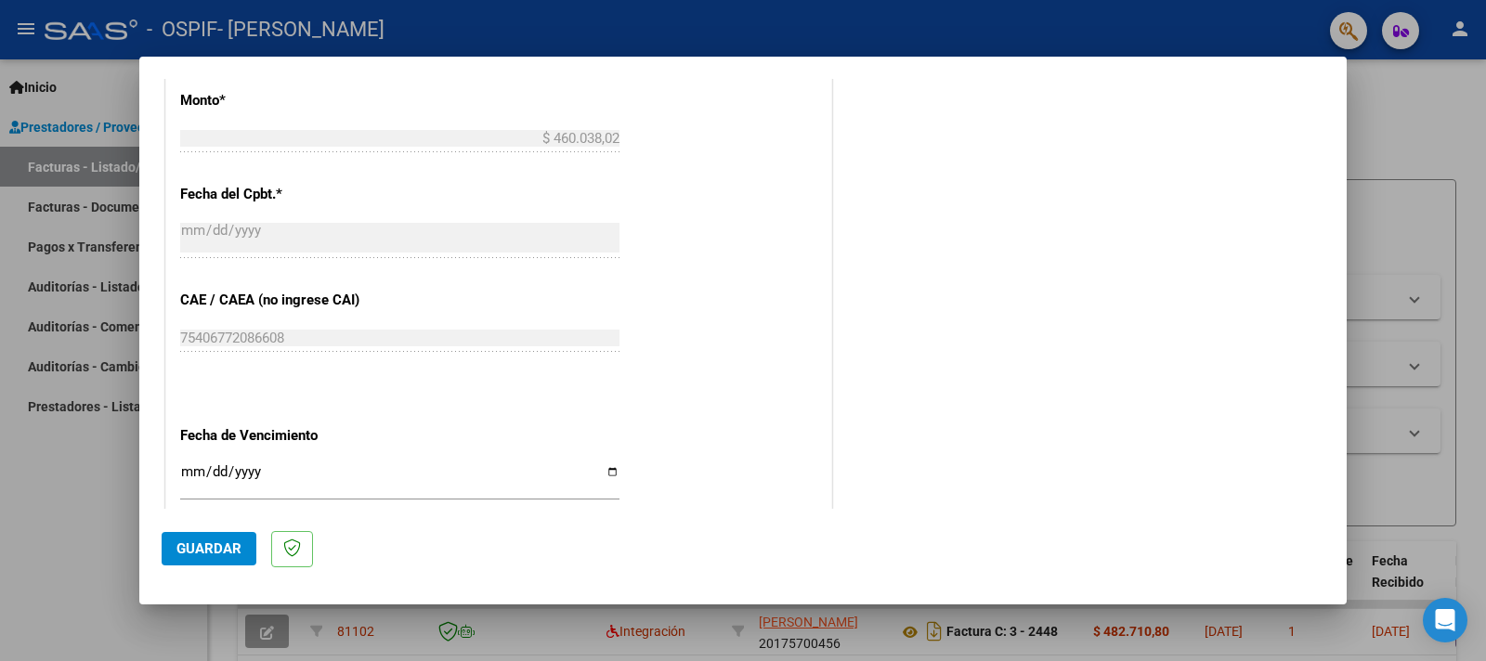
scroll to position [1093, 0]
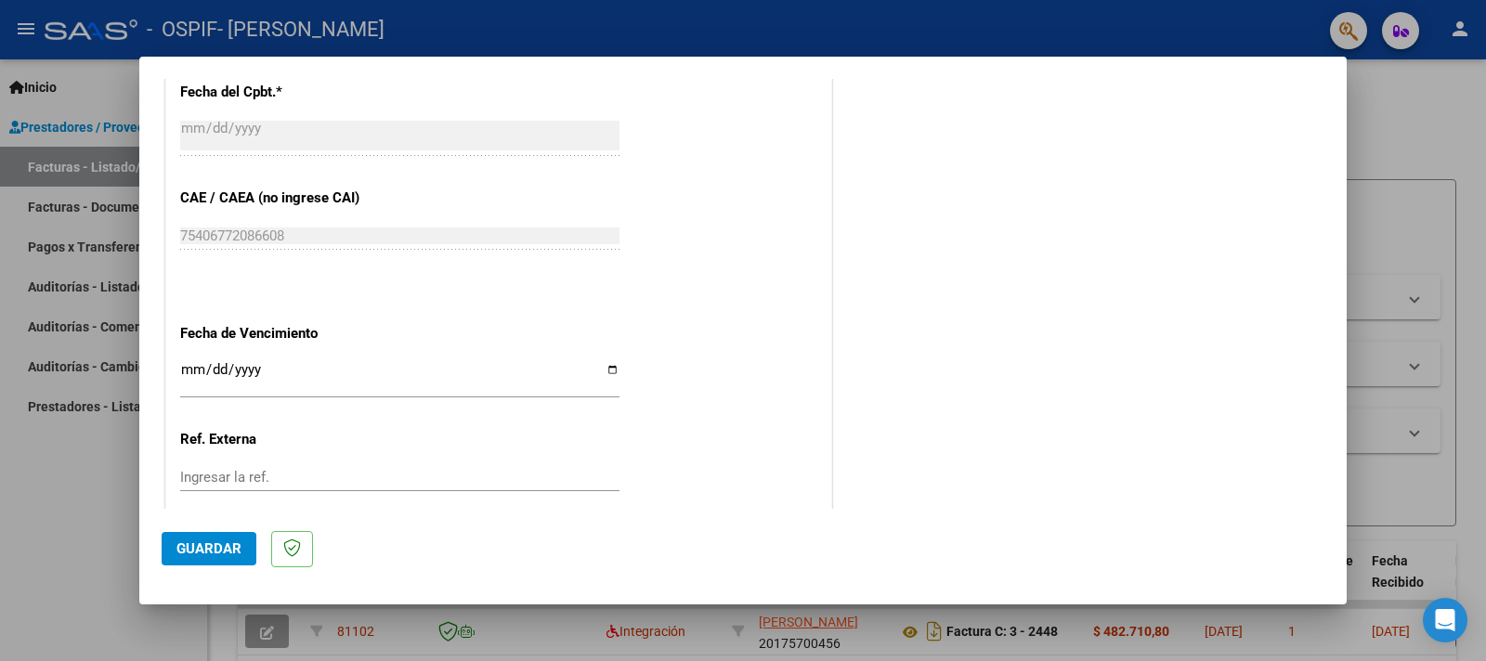
type input "202509"
click at [602, 362] on input "Ingresar la fecha" at bounding box center [399, 377] width 439 height 30
type input "[DATE]"
click at [191, 540] on button "Guardar" at bounding box center [209, 548] width 95 height 33
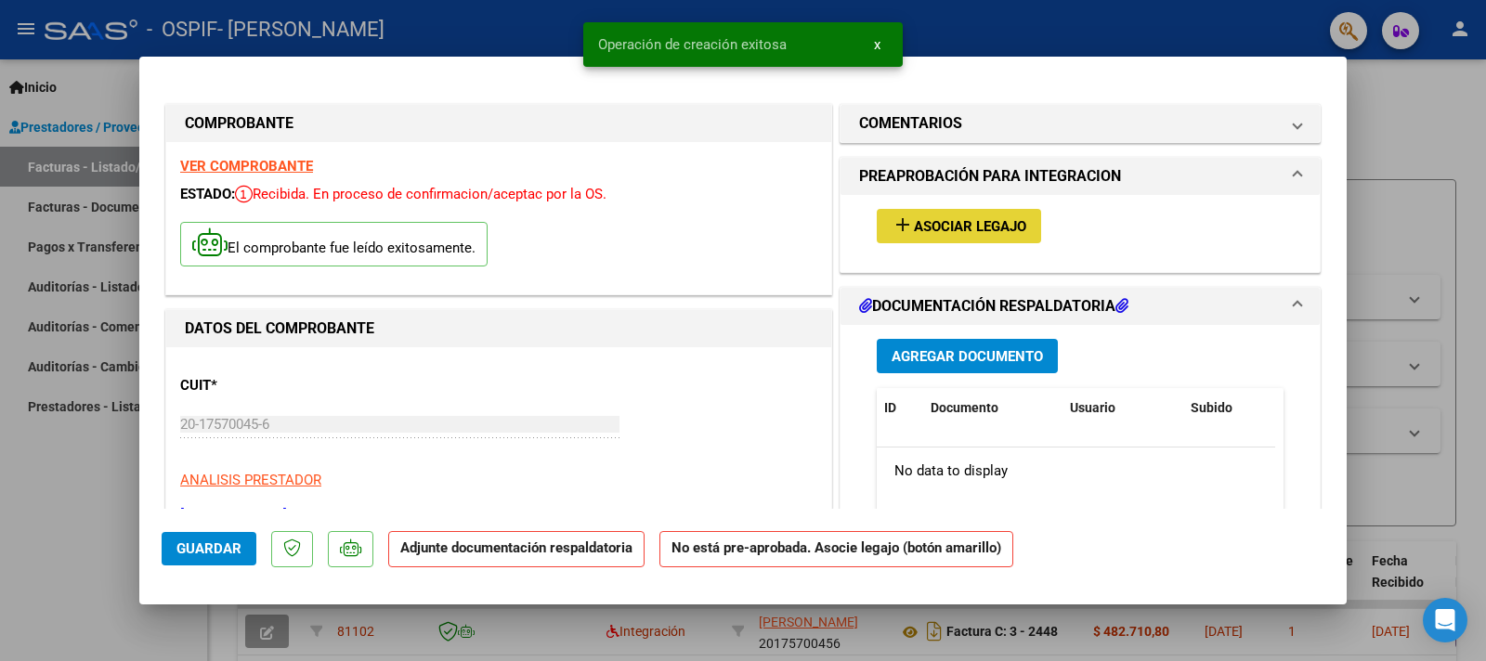
click at [969, 231] on span "Asociar Legajo" at bounding box center [970, 226] width 112 height 17
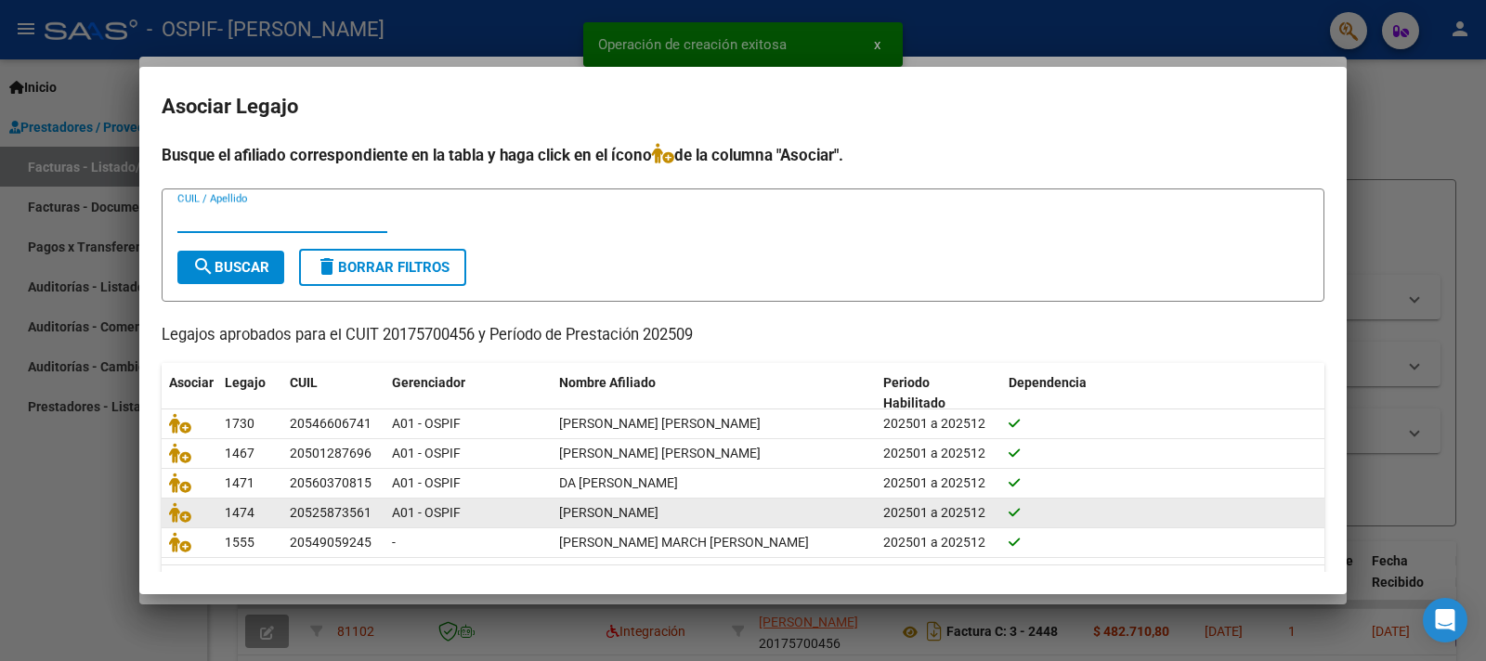
scroll to position [51, 0]
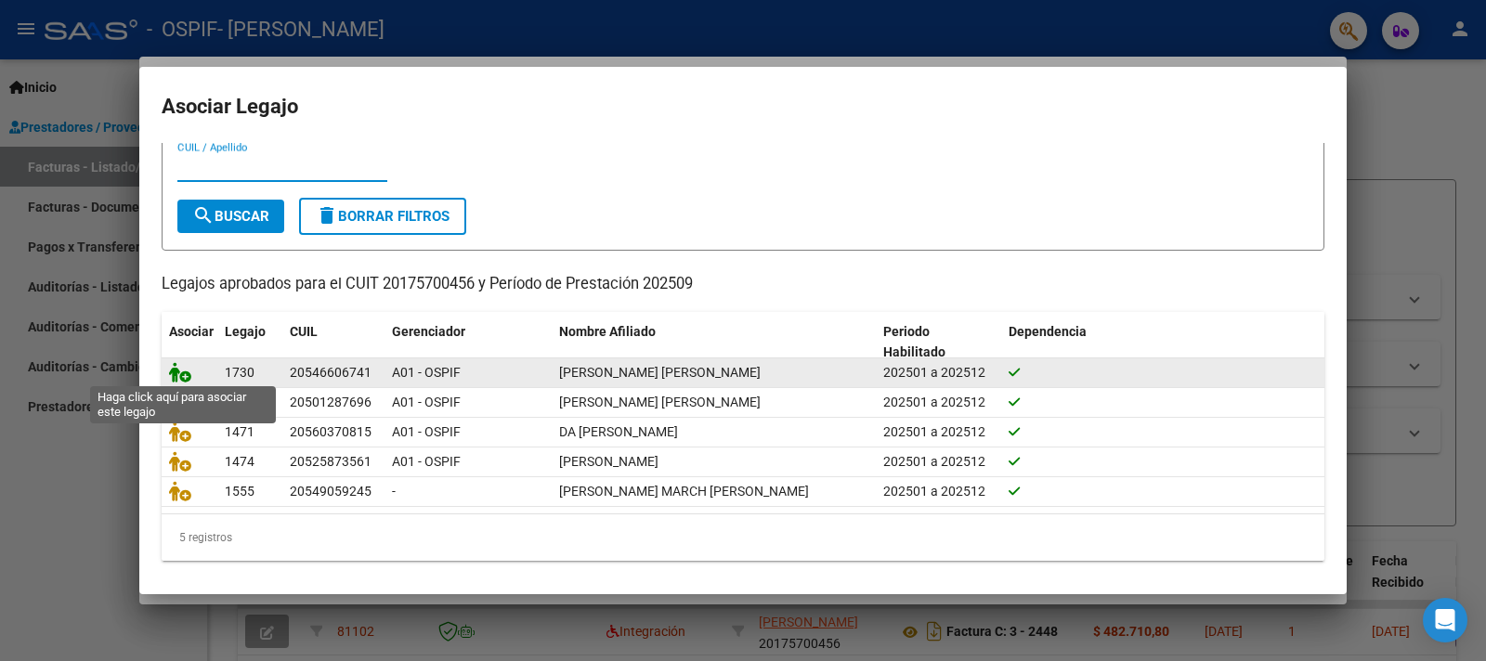
click at [181, 372] on icon at bounding box center [180, 372] width 22 height 20
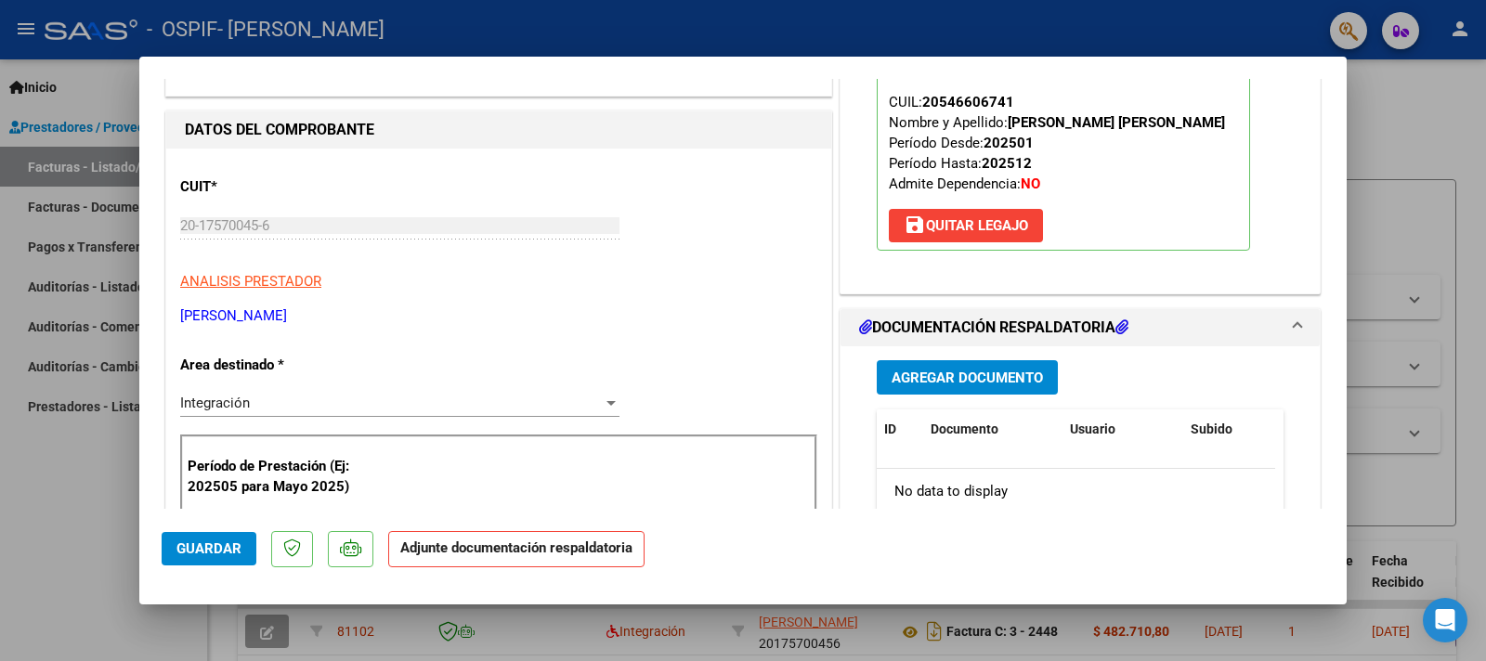
scroll to position [204, 0]
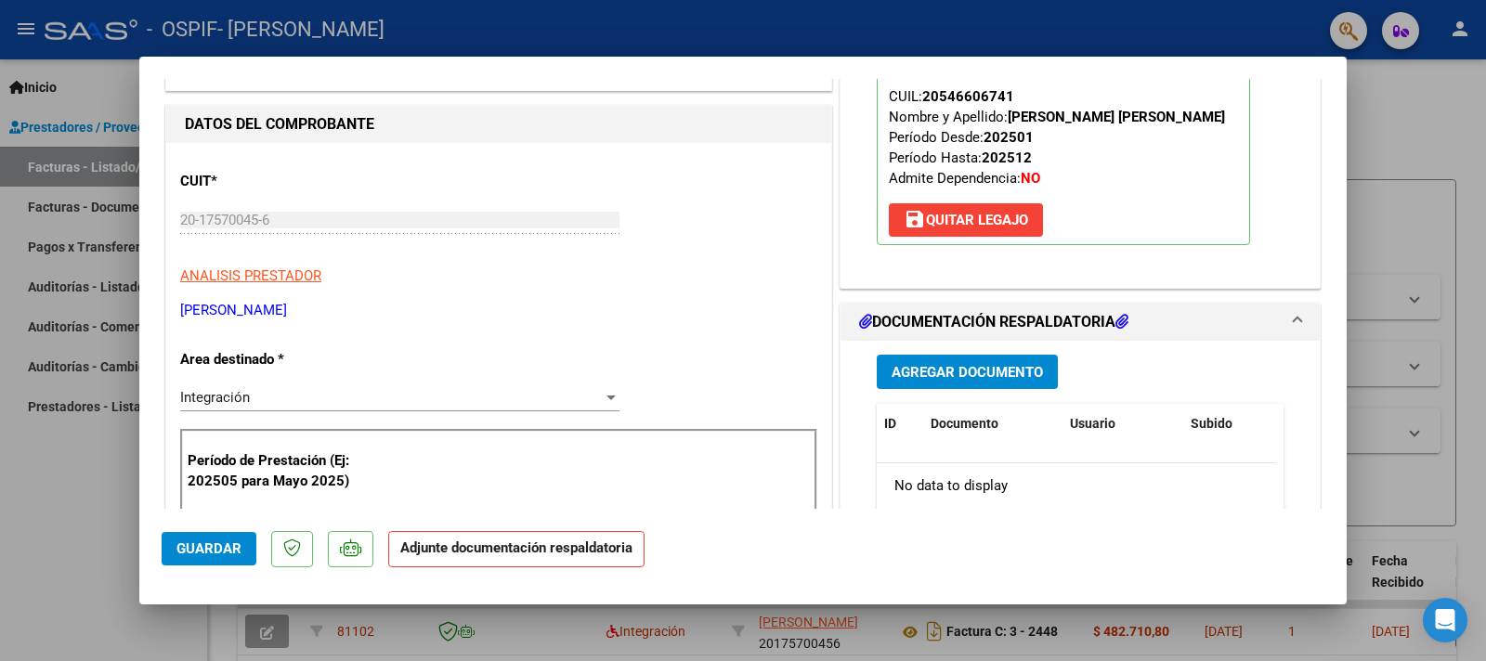
click at [976, 380] on button "Agregar Documento" at bounding box center [967, 372] width 181 height 34
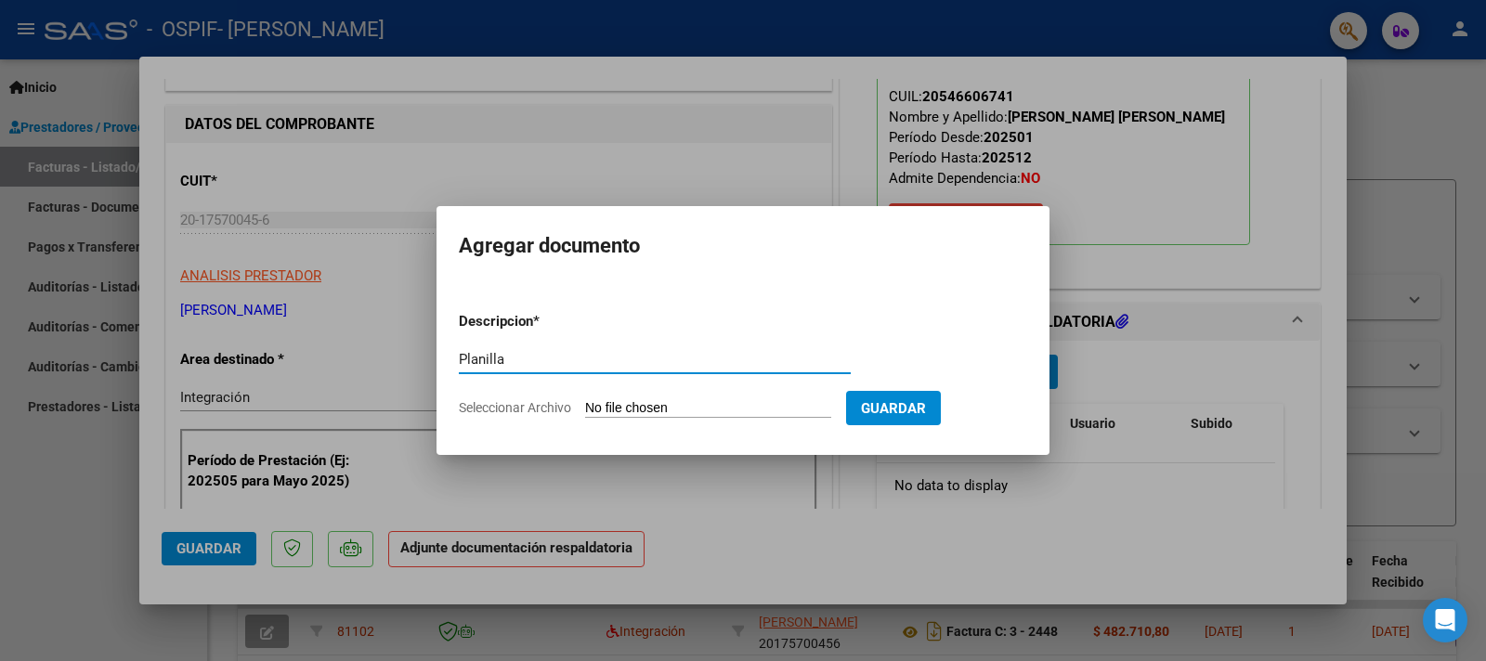
type input "Planilla"
click at [640, 404] on input "Seleccionar Archivo" at bounding box center [708, 409] width 246 height 18
type input "C:\fakepath\Planilla [PERSON_NAME] Septiembre.pdf"
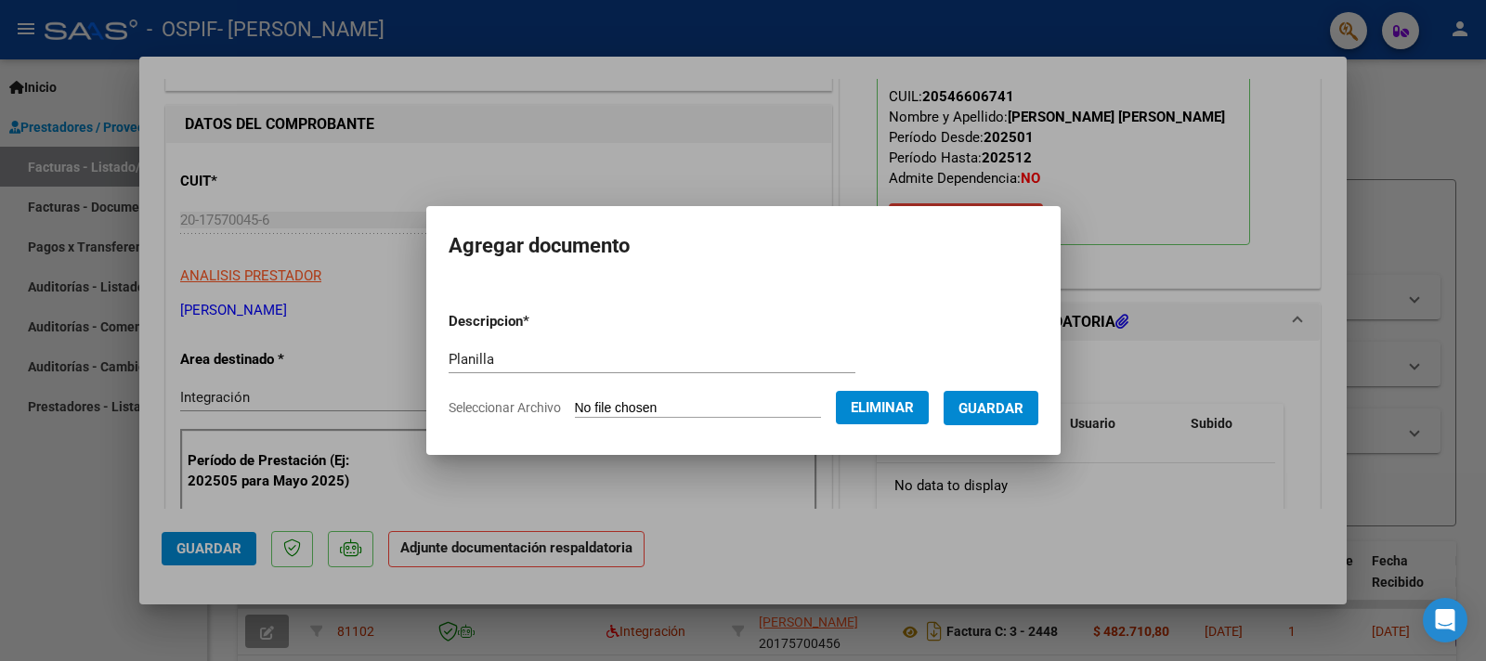
click at [996, 400] on span "Guardar" at bounding box center [991, 408] width 65 height 17
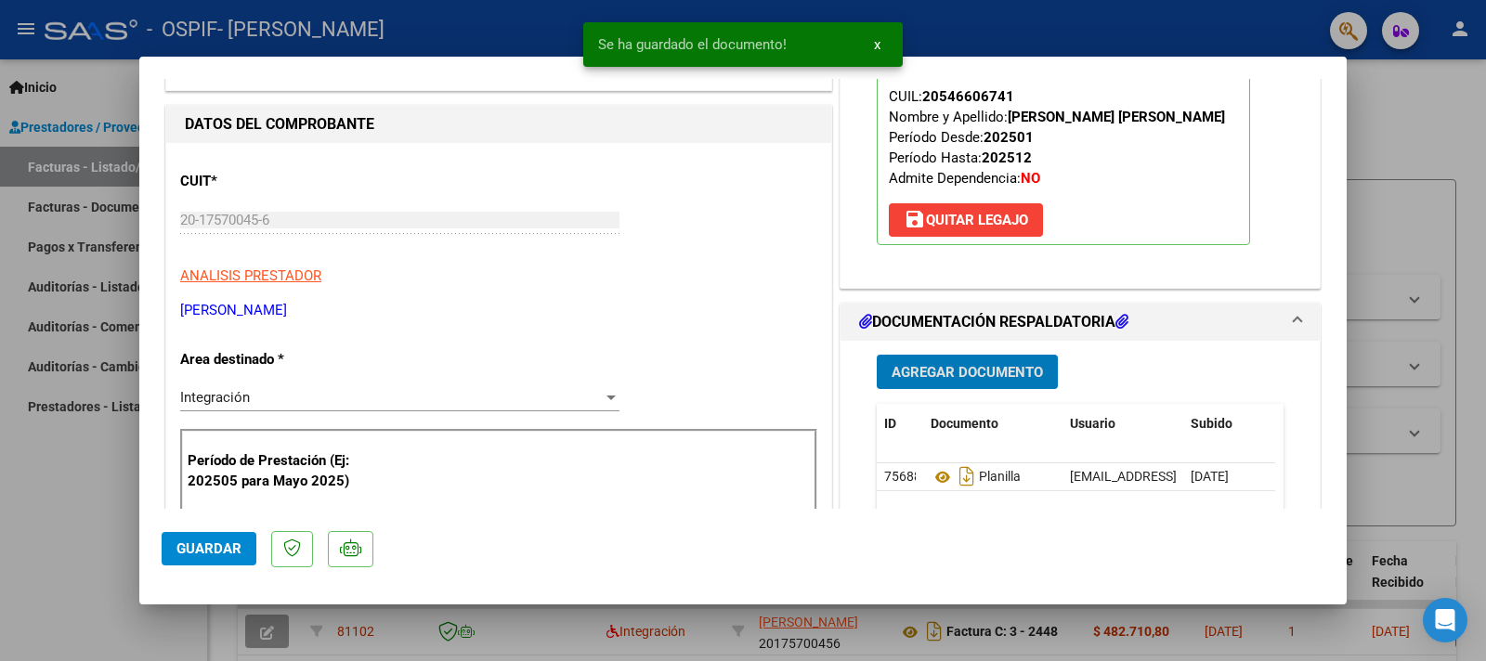
click at [968, 360] on button "Agregar Documento" at bounding box center [967, 372] width 181 height 34
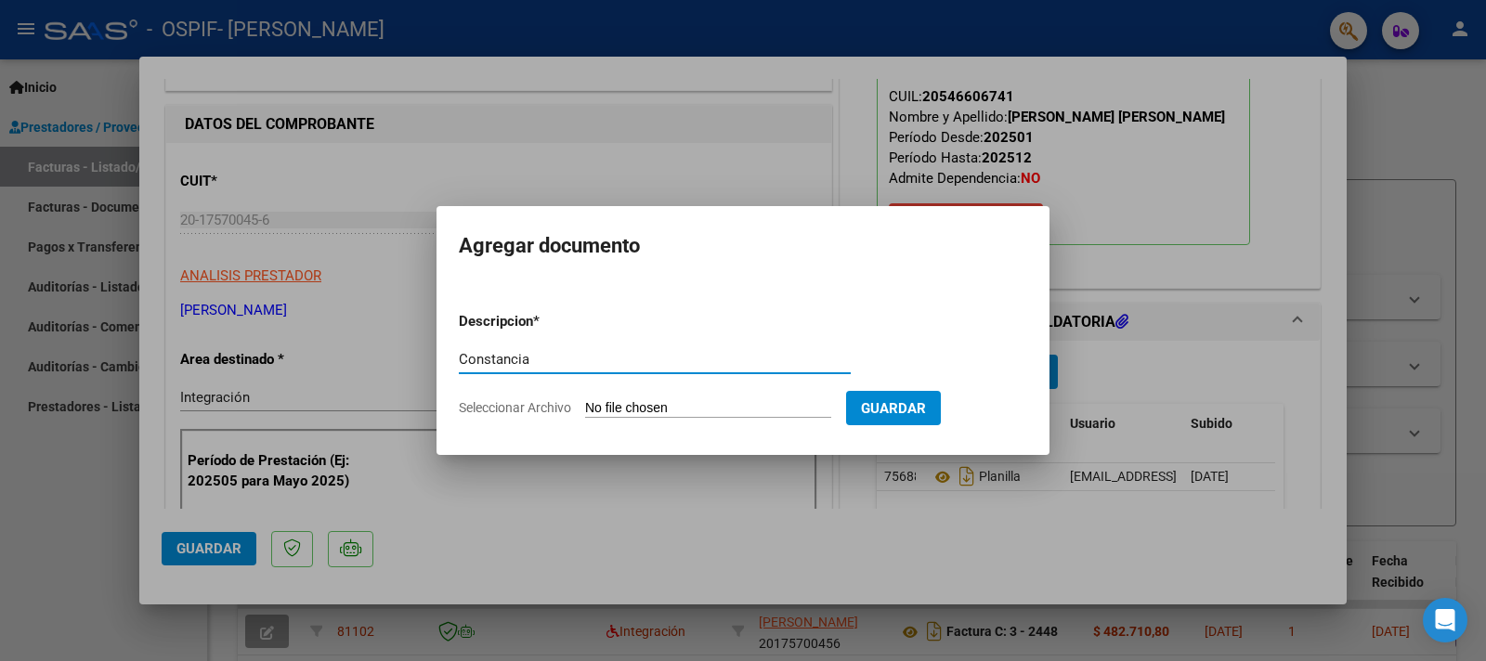
type input "Constancia"
click at [645, 413] on input "Seleccionar Archivo" at bounding box center [708, 409] width 246 height 18
type input "C:\fakepath\Constancia de Alumno.pdf"
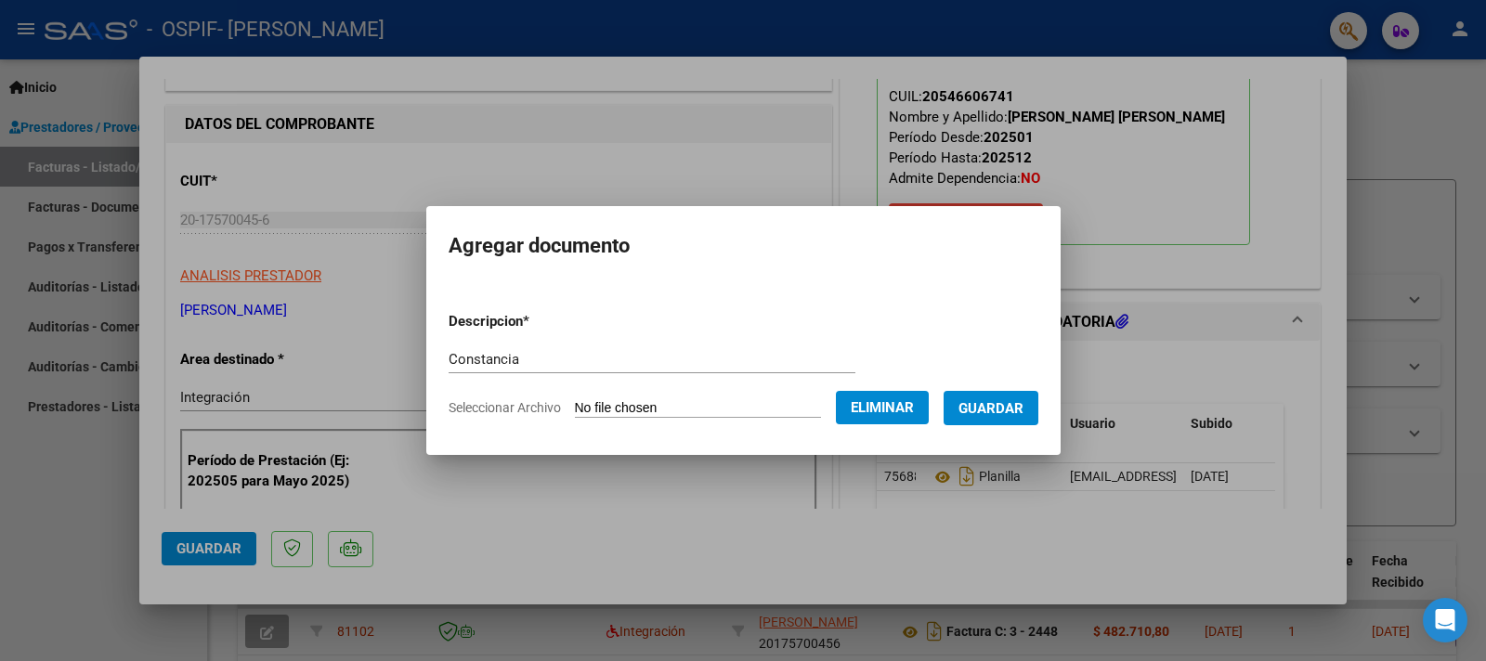
click at [984, 410] on span "Guardar" at bounding box center [991, 408] width 65 height 17
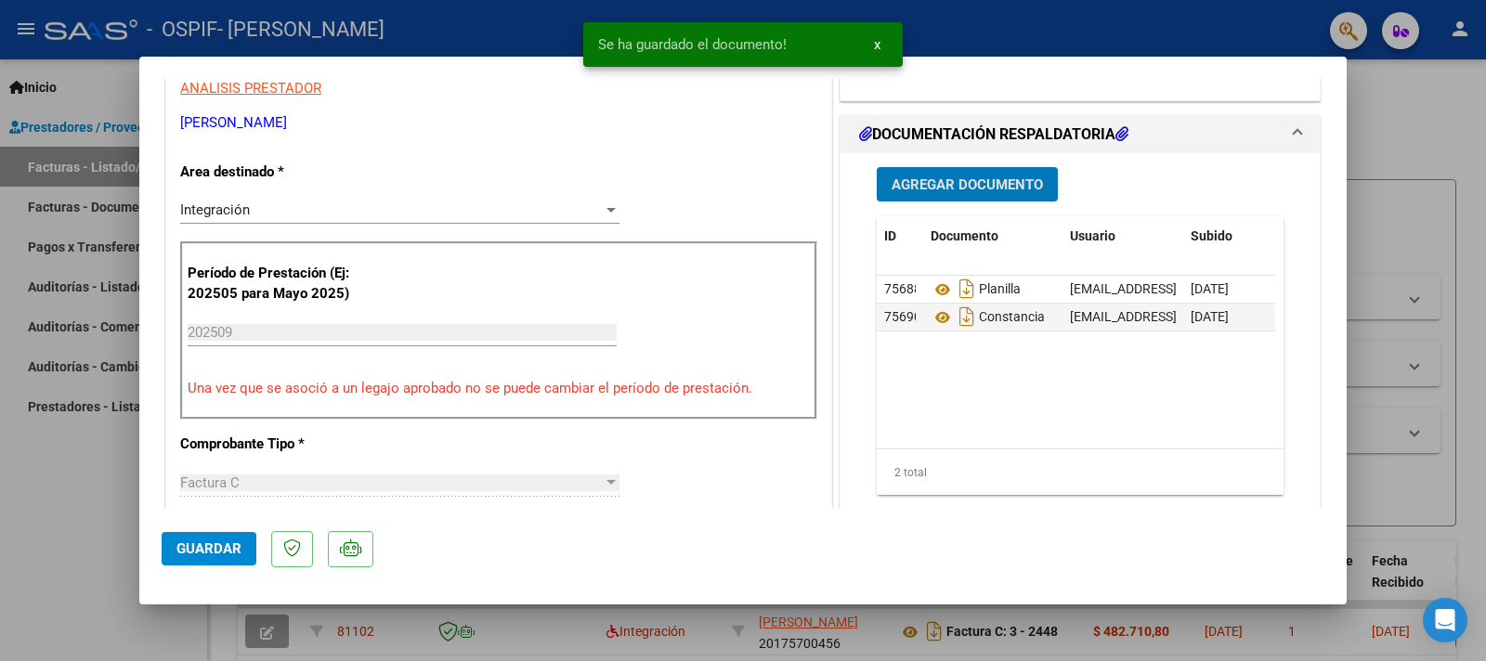
scroll to position [409, 0]
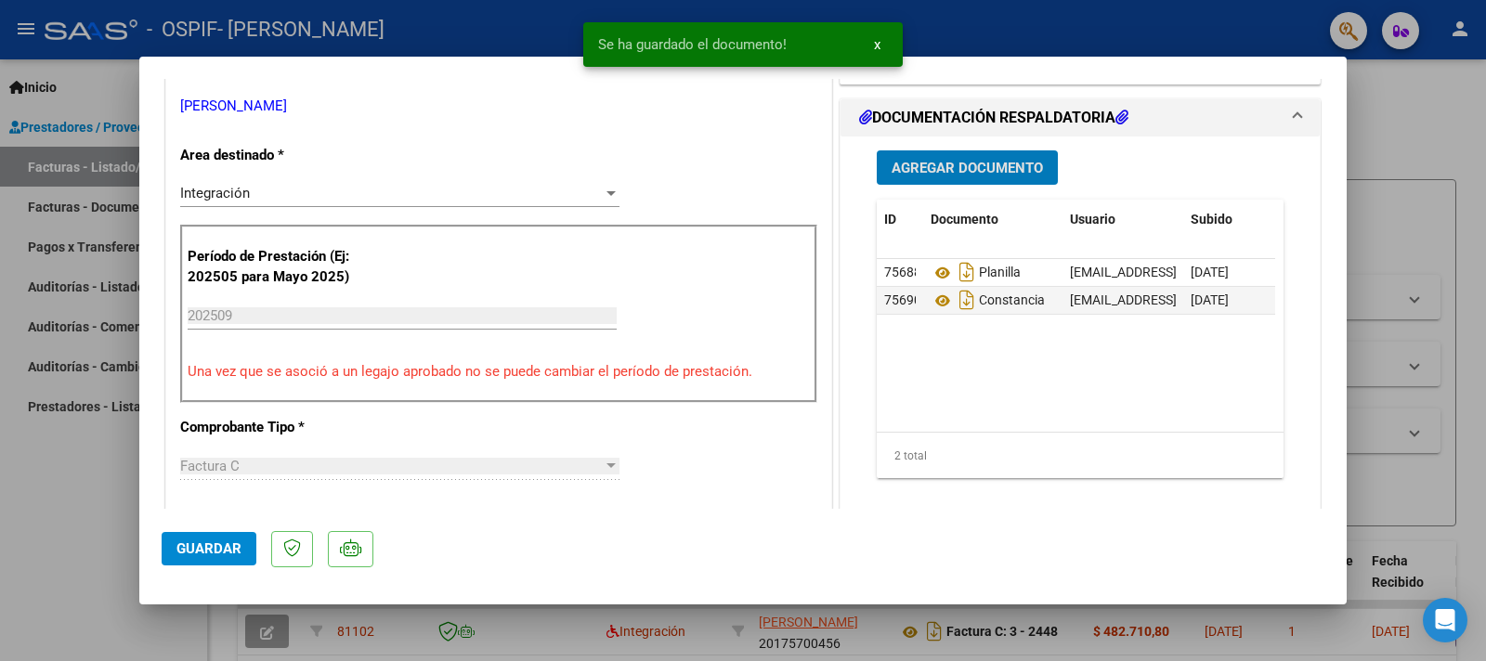
click at [212, 544] on span "Guardar" at bounding box center [209, 549] width 65 height 17
click at [99, 529] on div at bounding box center [743, 330] width 1486 height 661
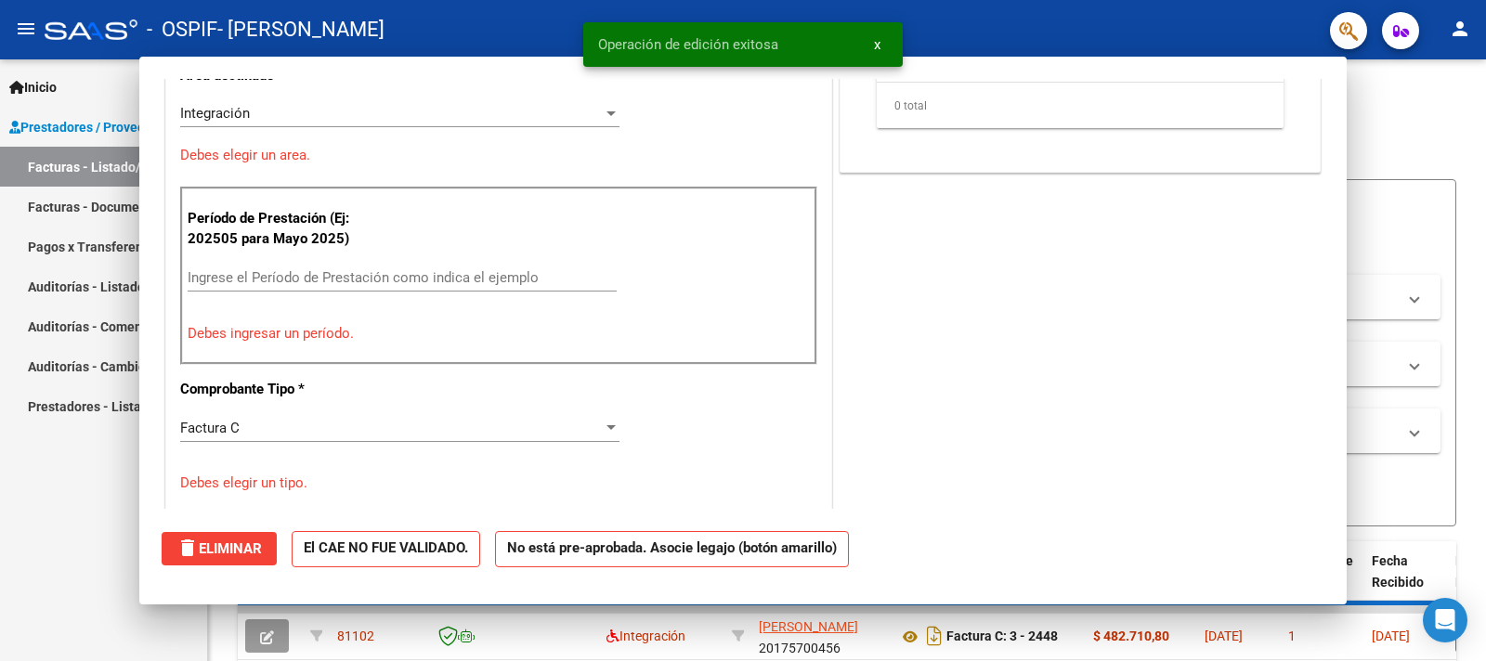
scroll to position [0, 0]
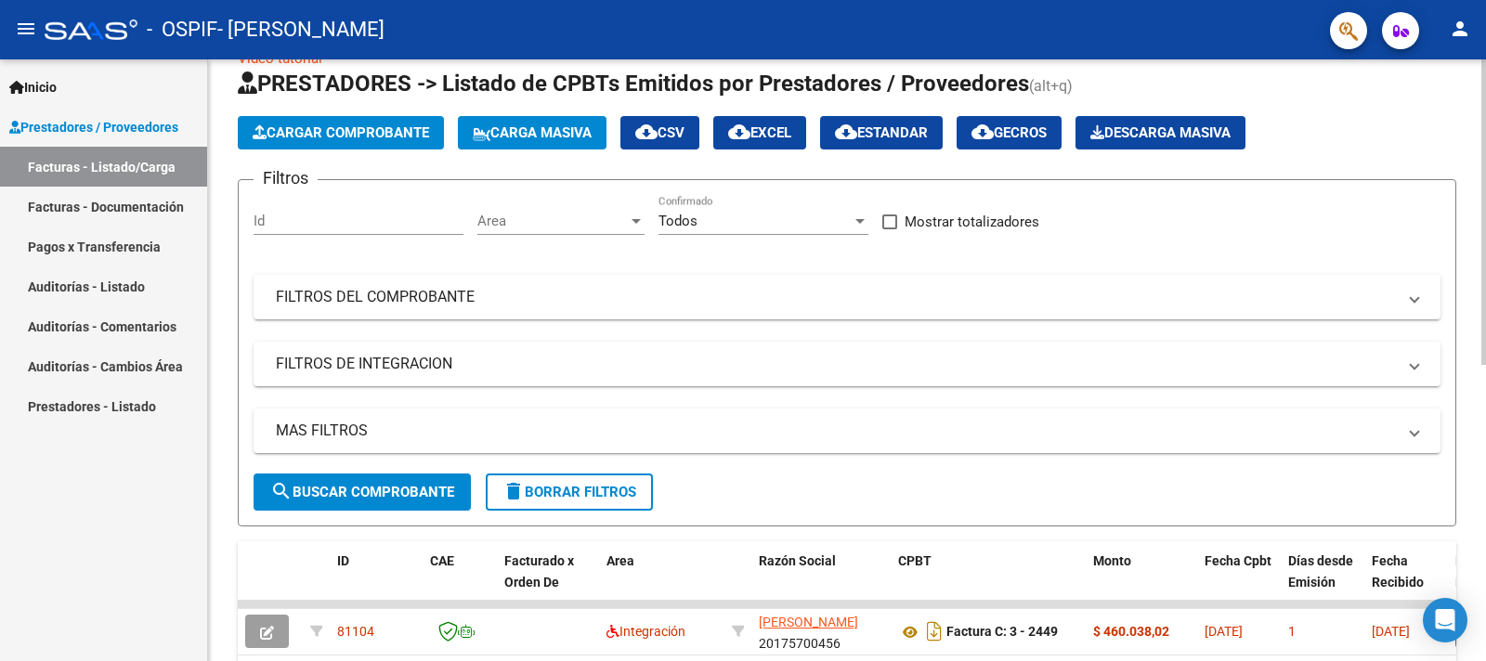
click at [379, 137] on span "Cargar Comprobante" at bounding box center [341, 132] width 177 height 17
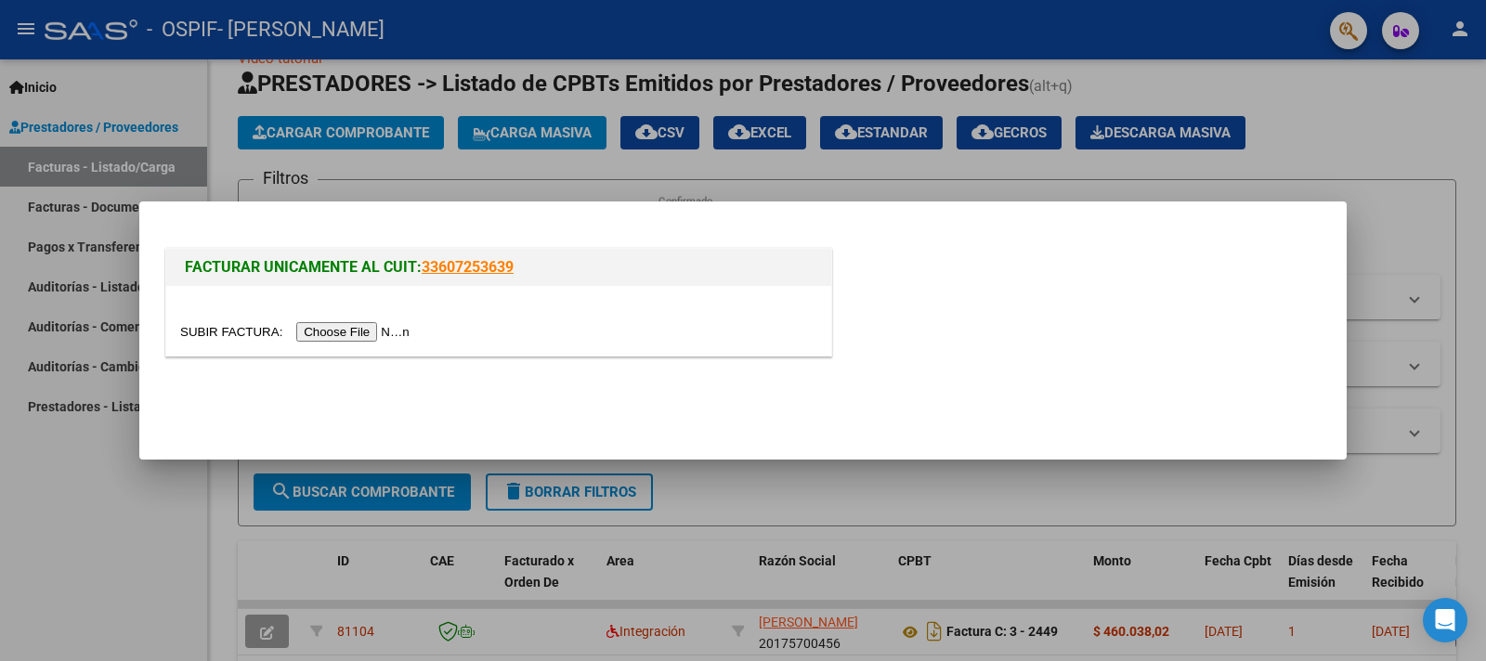
click at [230, 327] on input "file" at bounding box center [297, 332] width 235 height 20
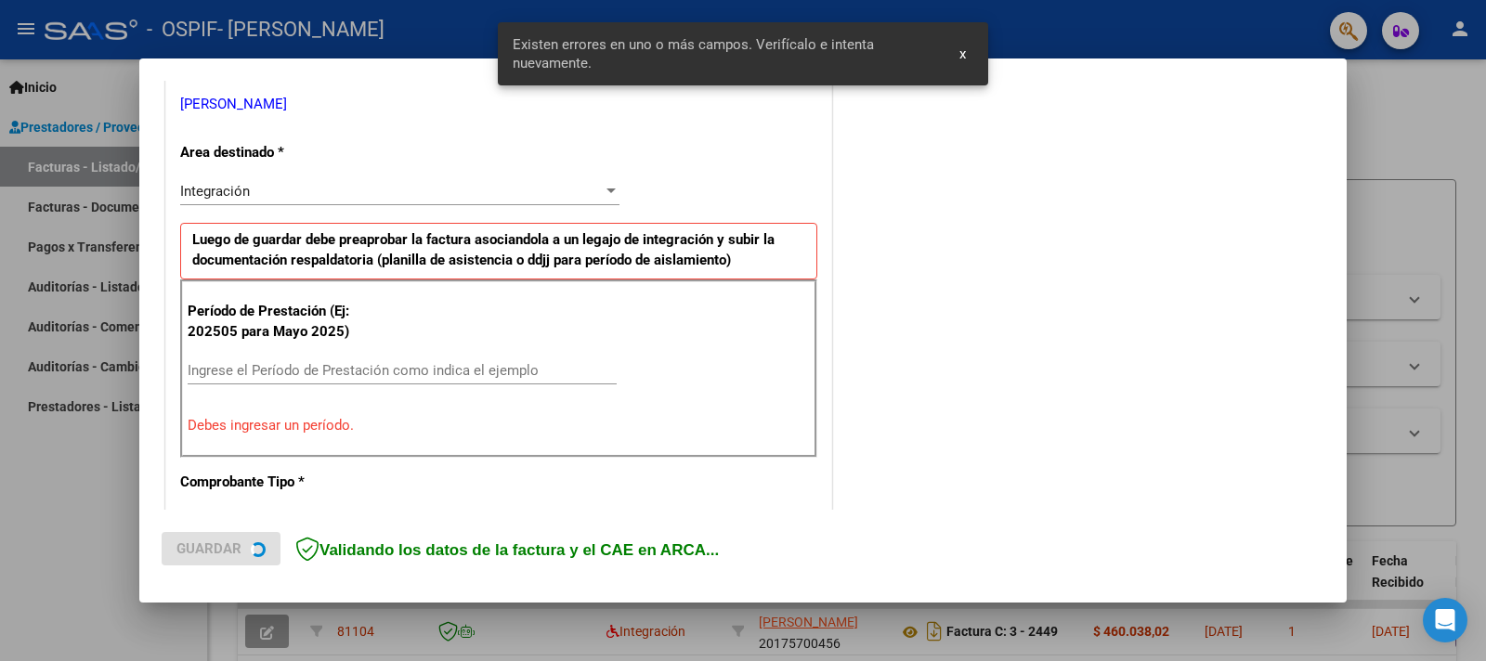
scroll to position [377, 0]
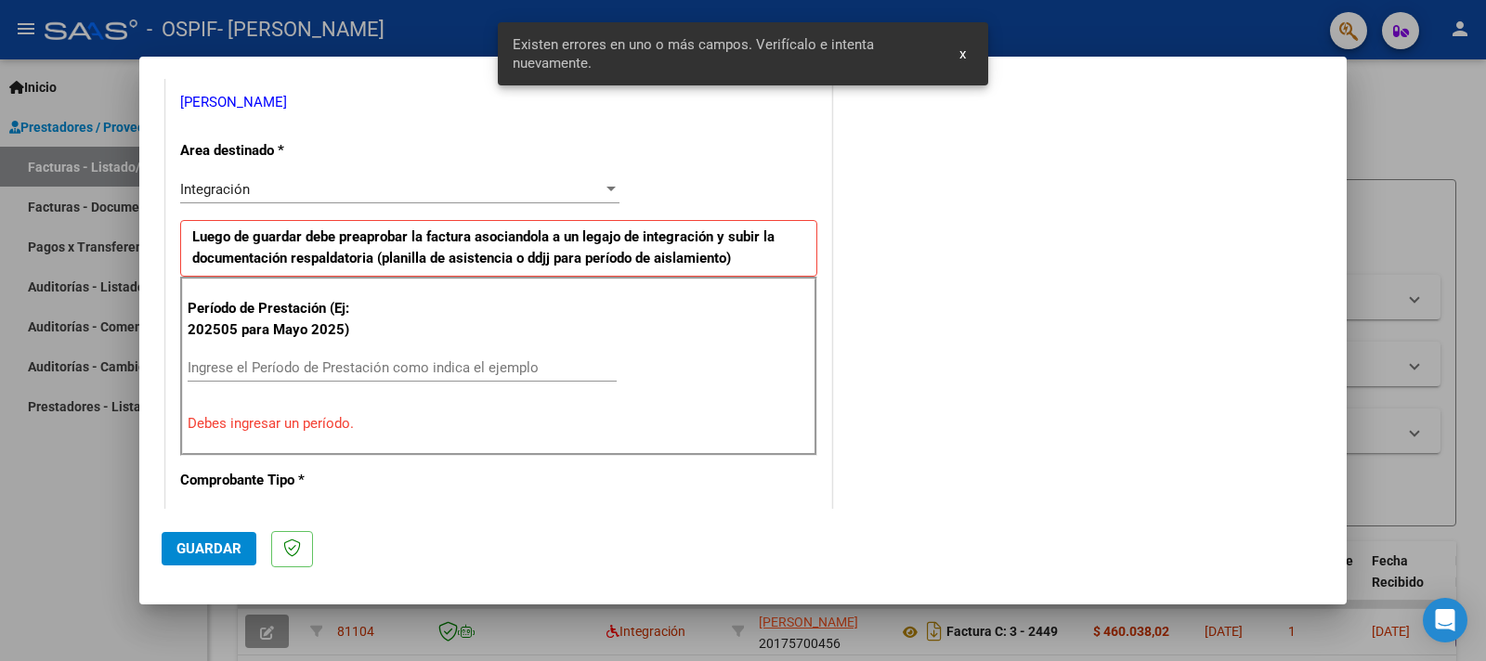
click at [366, 364] on input "Ingrese el Período de Prestación como indica el ejemplo" at bounding box center [402, 368] width 429 height 17
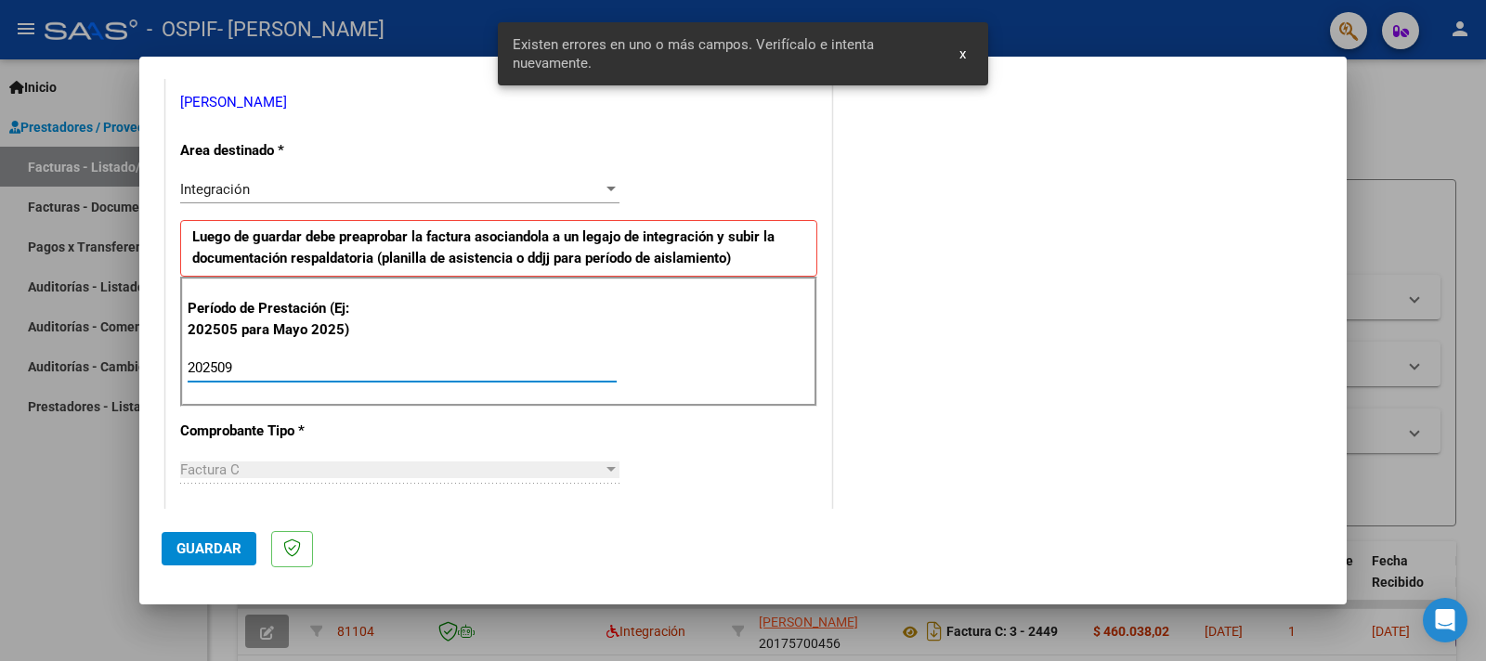
type input "202509"
drag, startPoint x: 880, startPoint y: 426, endPoint x: 807, endPoint y: 446, distance: 75.0
click at [877, 429] on div "COMENTARIOS Comentarios del Prestador / Gerenciador:" at bounding box center [1080, 530] width 489 height 1615
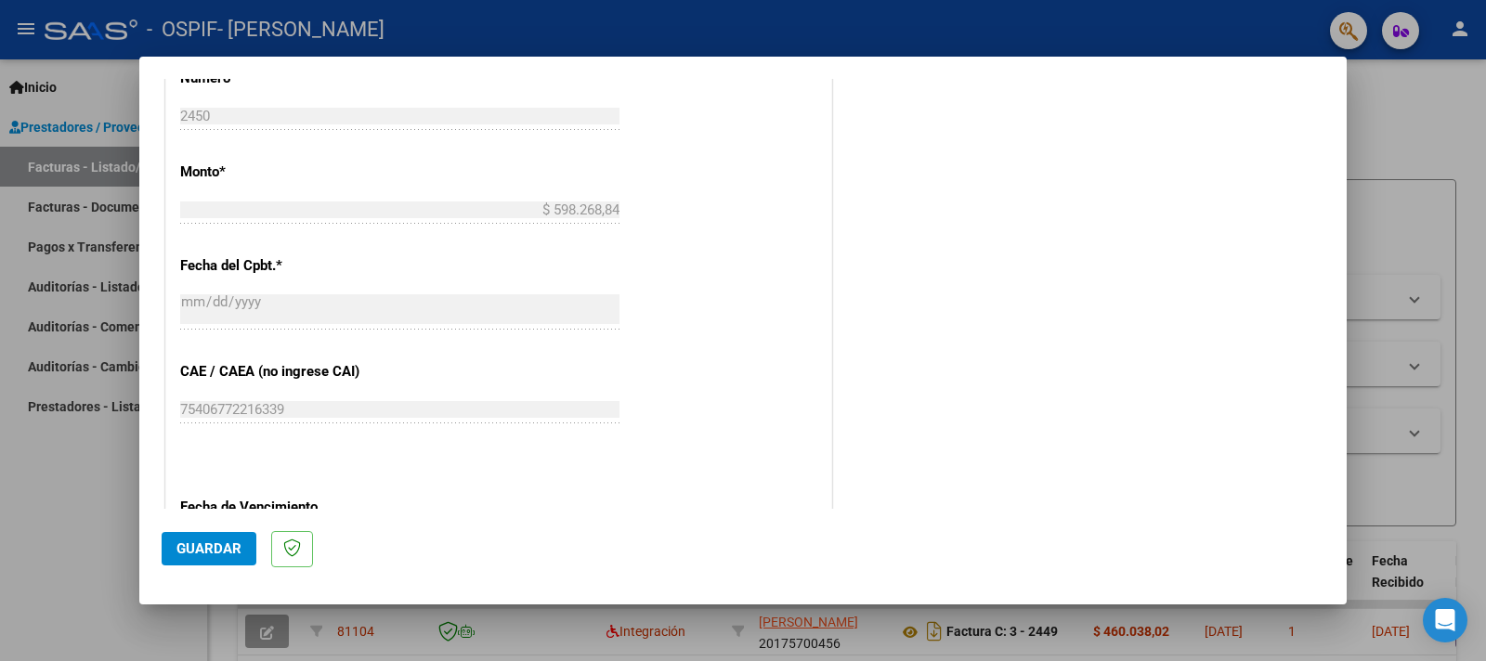
scroll to position [990, 0]
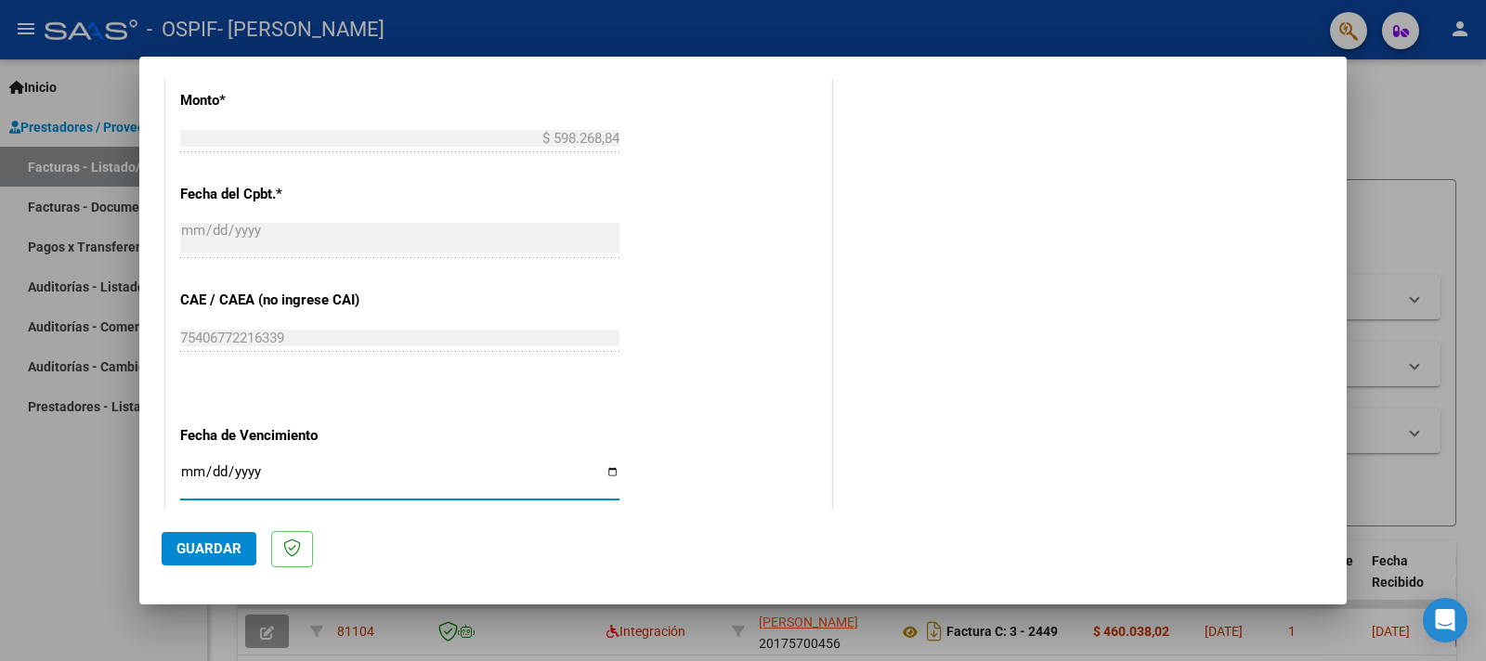
click at [599, 465] on input "Ingresar la fecha" at bounding box center [399, 480] width 439 height 30
type input "[DATE]"
click at [199, 546] on span "Guardar" at bounding box center [209, 549] width 65 height 17
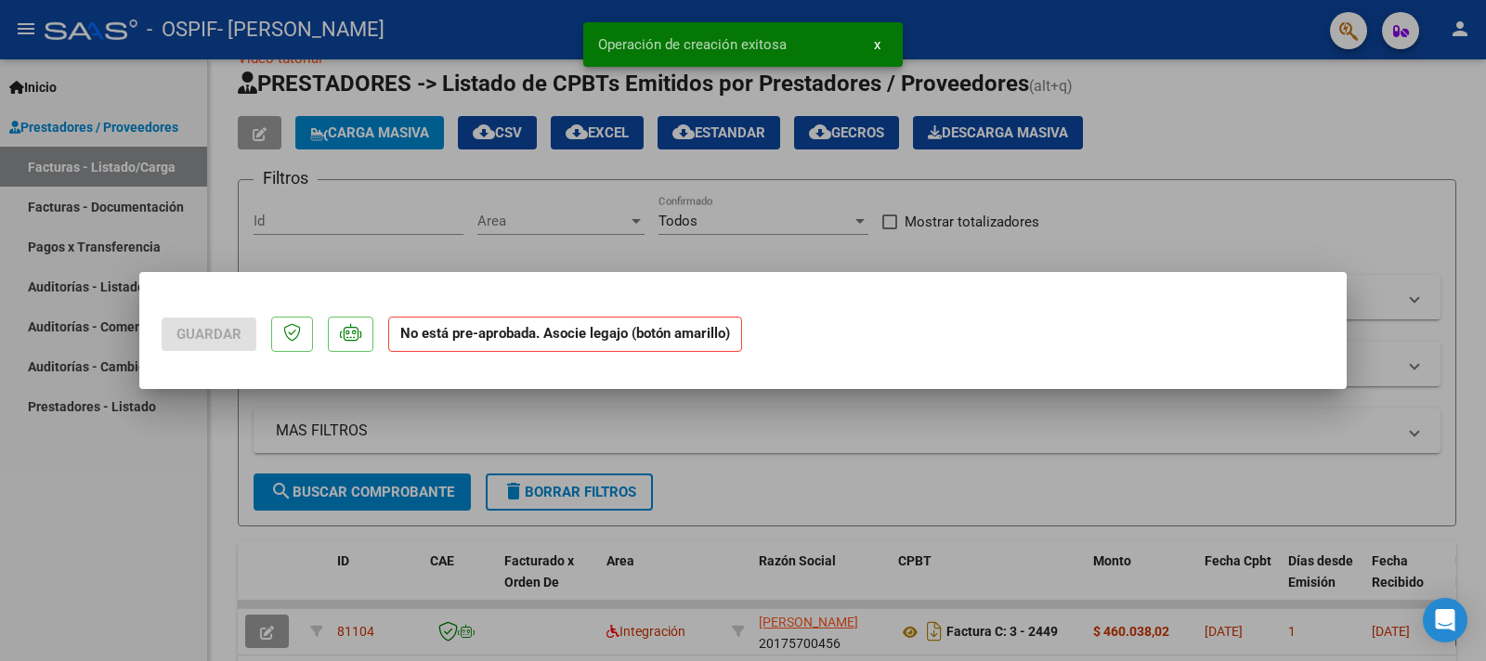
scroll to position [0, 0]
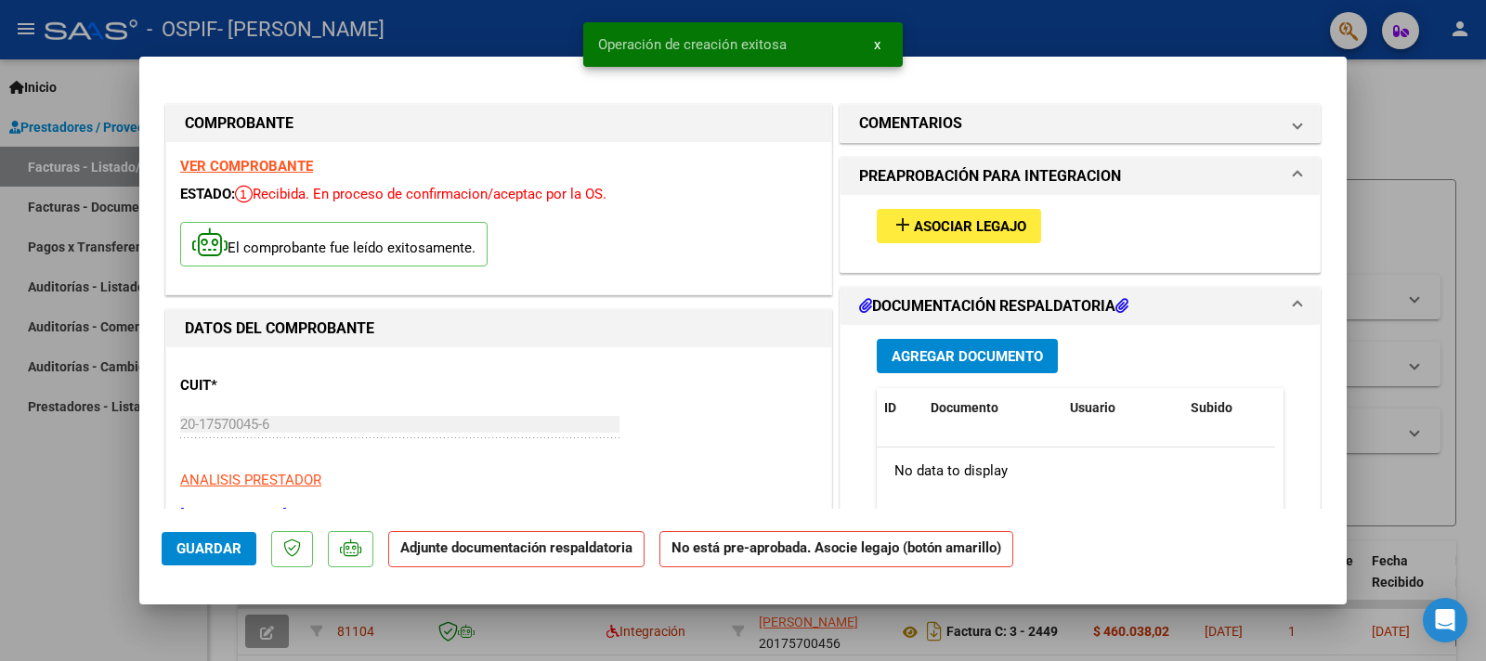
click at [983, 215] on button "add Asociar Legajo" at bounding box center [959, 226] width 164 height 34
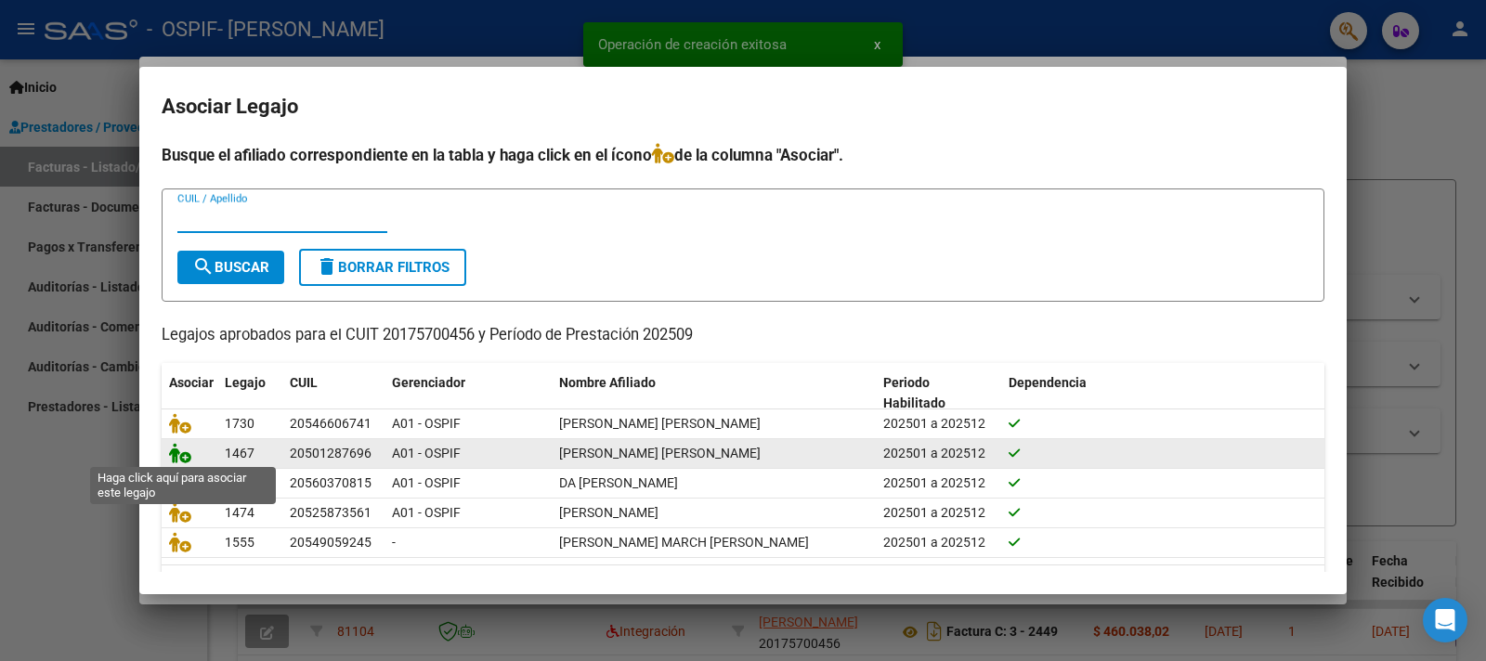
click at [183, 447] on icon at bounding box center [180, 453] width 22 height 20
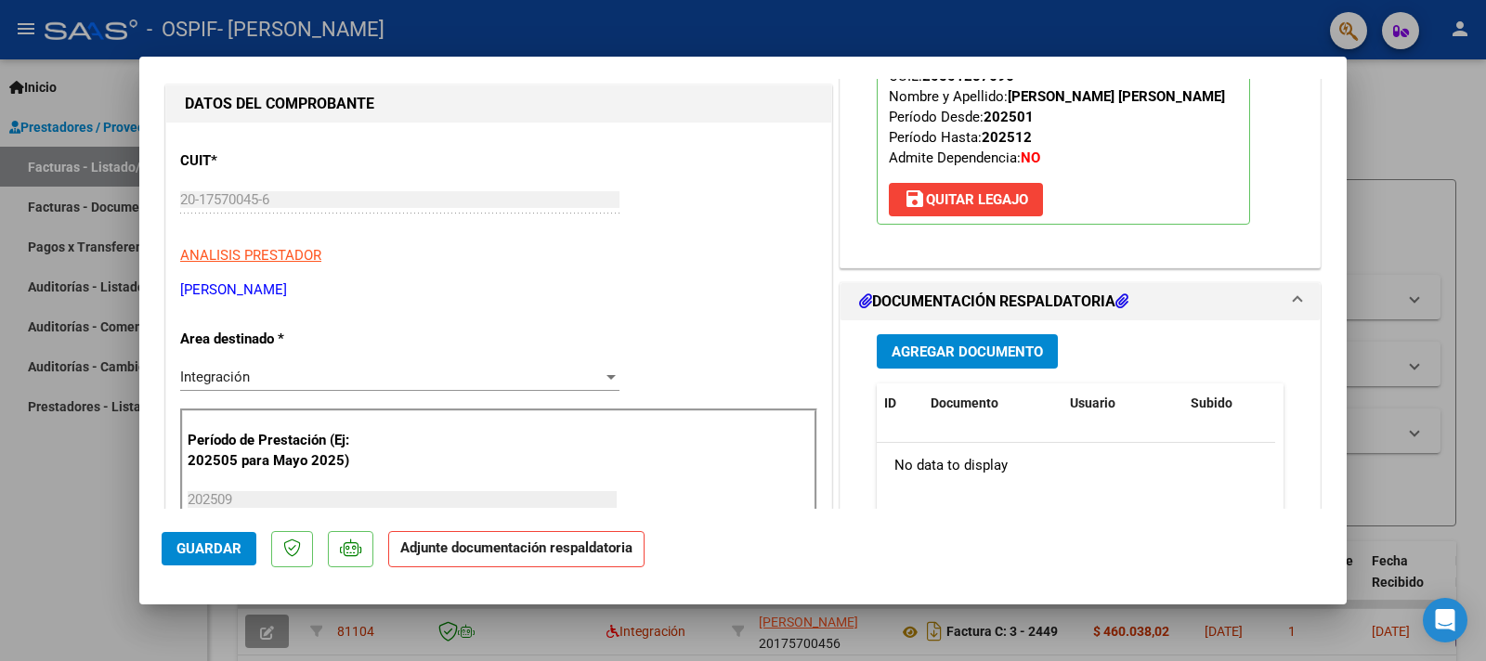
scroll to position [307, 0]
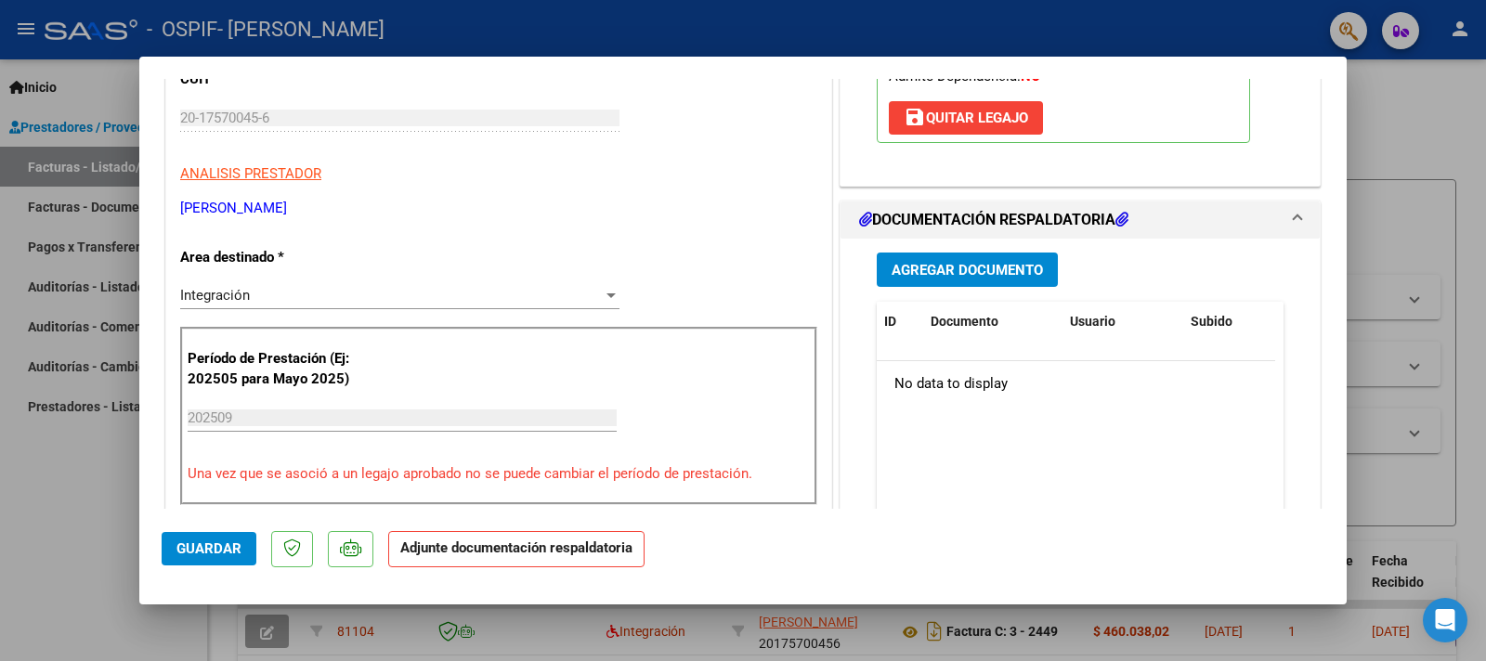
click at [951, 261] on span "Agregar Documento" at bounding box center [967, 269] width 151 height 17
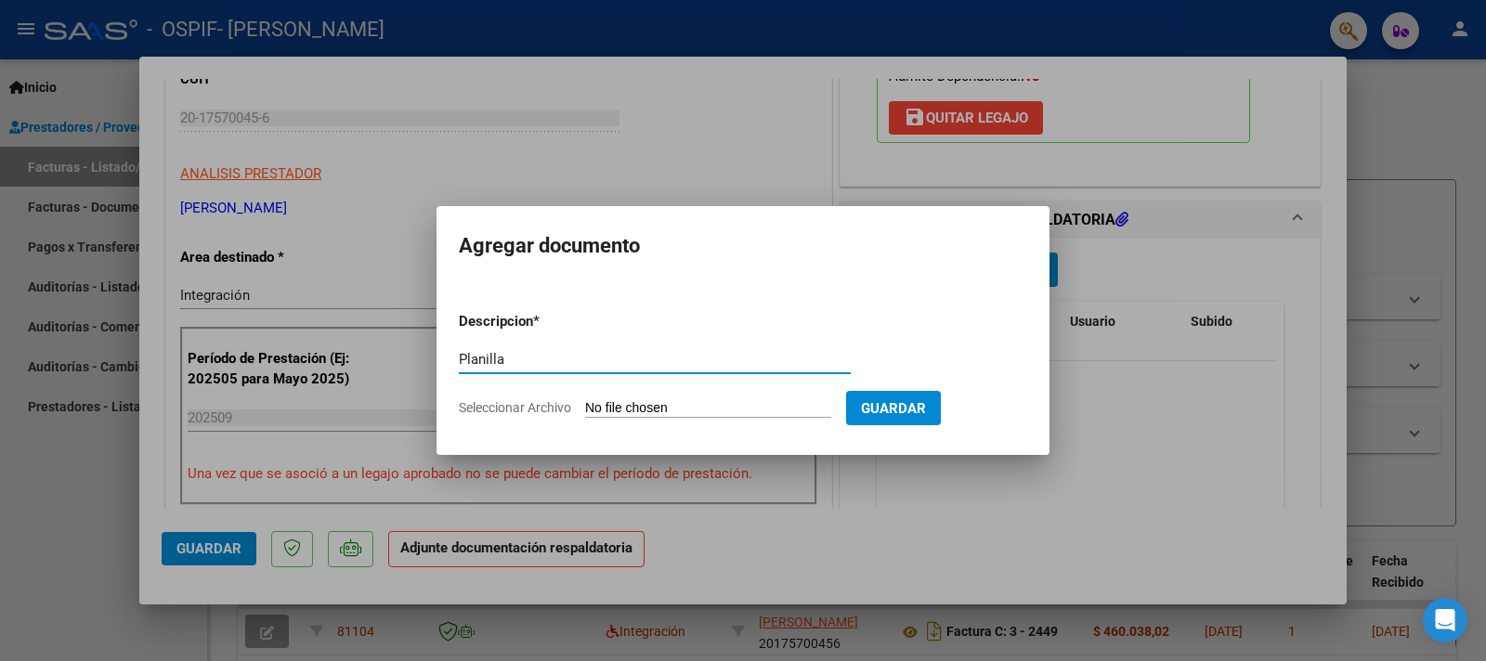
type input "Planilla"
click at [621, 401] on input "Seleccionar Archivo" at bounding box center [708, 409] width 246 height 18
type input "C:\fakepath\Planilla [PERSON_NAME].pdf"
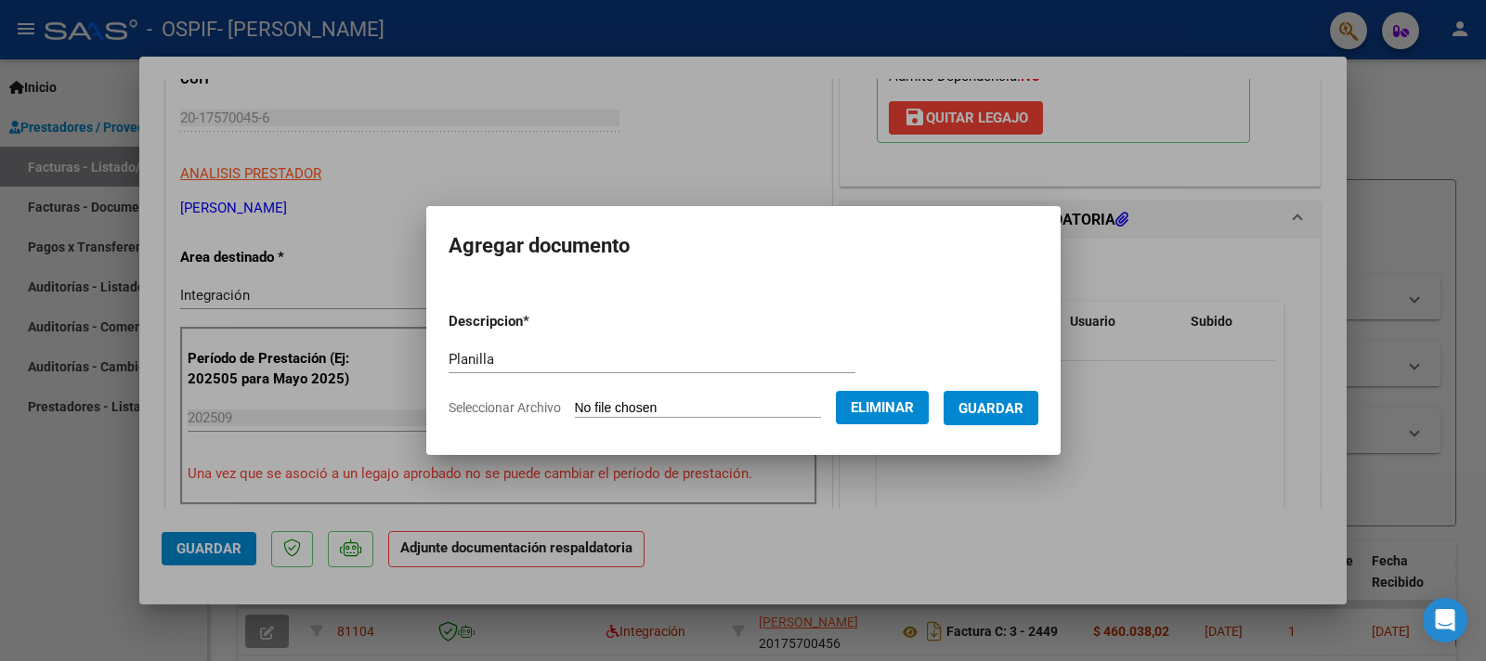
click at [997, 405] on span "Guardar" at bounding box center [991, 408] width 65 height 17
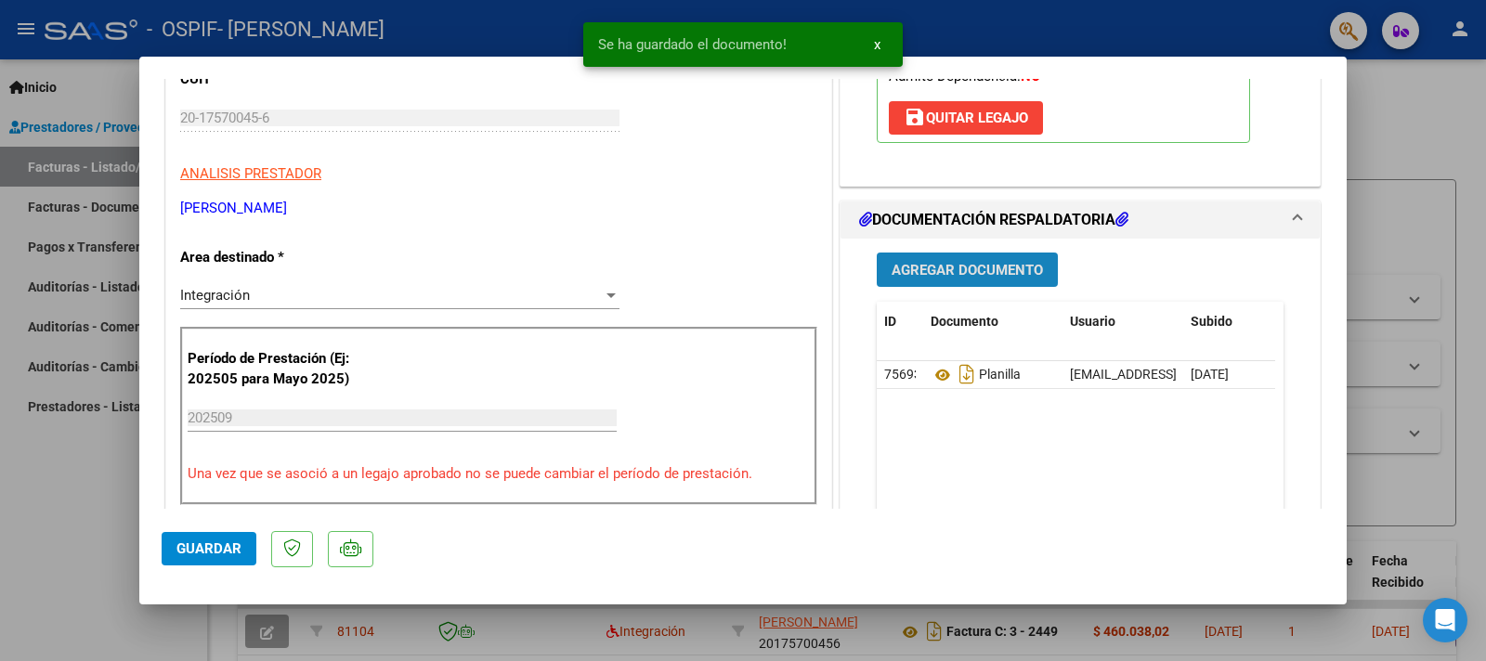
click at [959, 255] on button "Agregar Documento" at bounding box center [967, 270] width 181 height 34
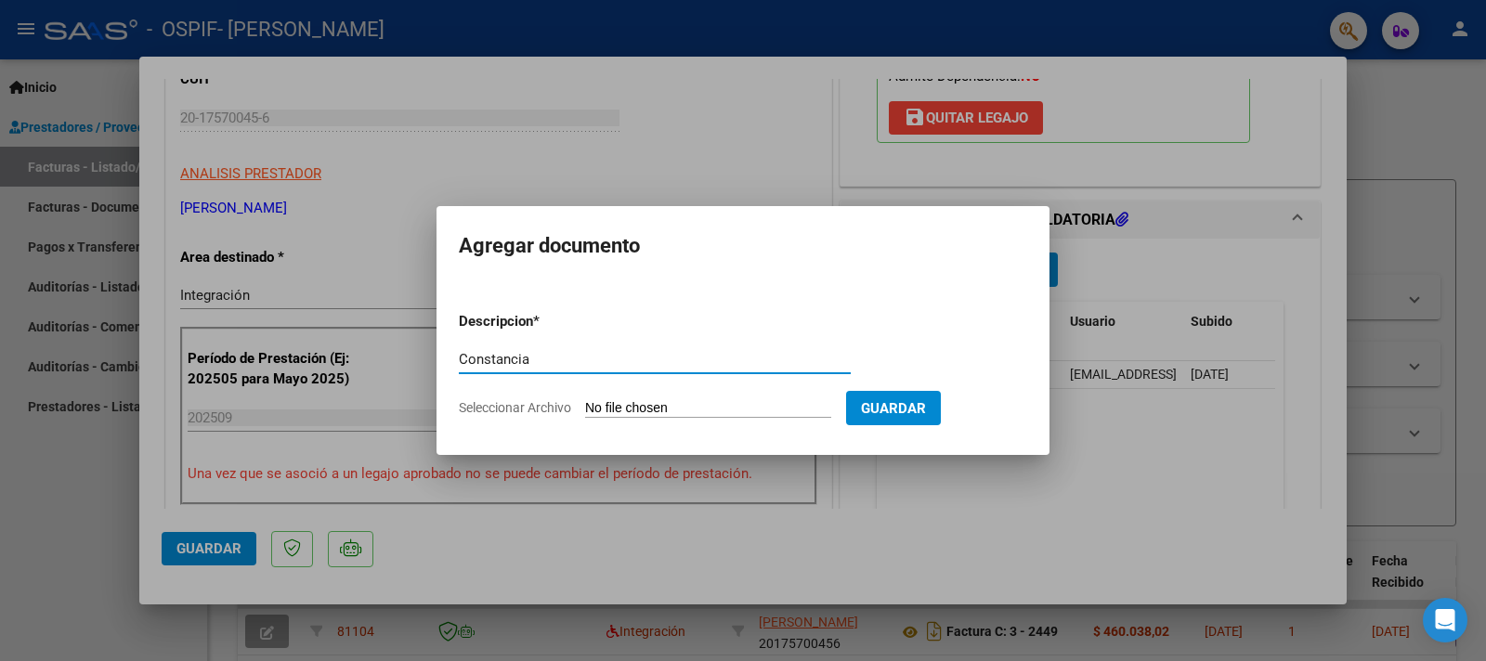
type input "Constancia"
click at [634, 400] on input "Seleccionar Archivo" at bounding box center [708, 409] width 246 height 18
type input "C:\fakepath\Constancia de Alumno.pdf"
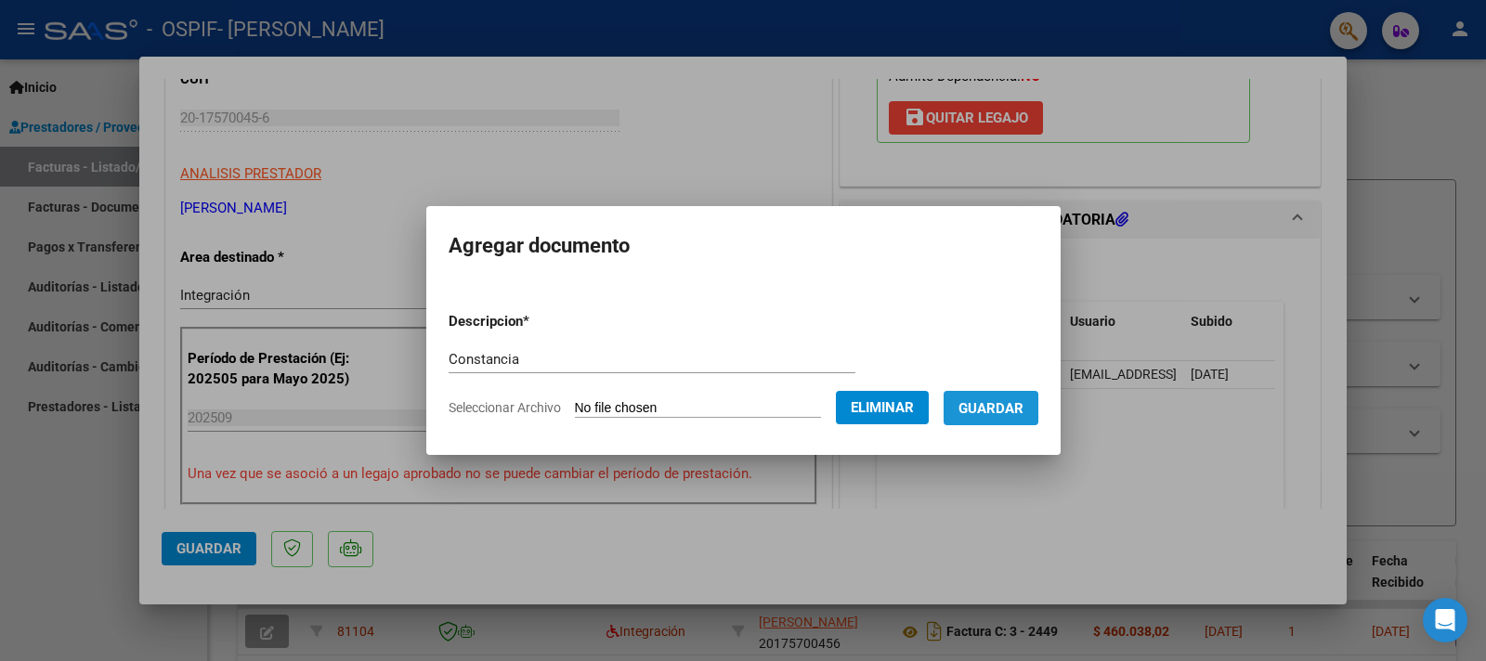
click at [988, 411] on span "Guardar" at bounding box center [991, 408] width 65 height 17
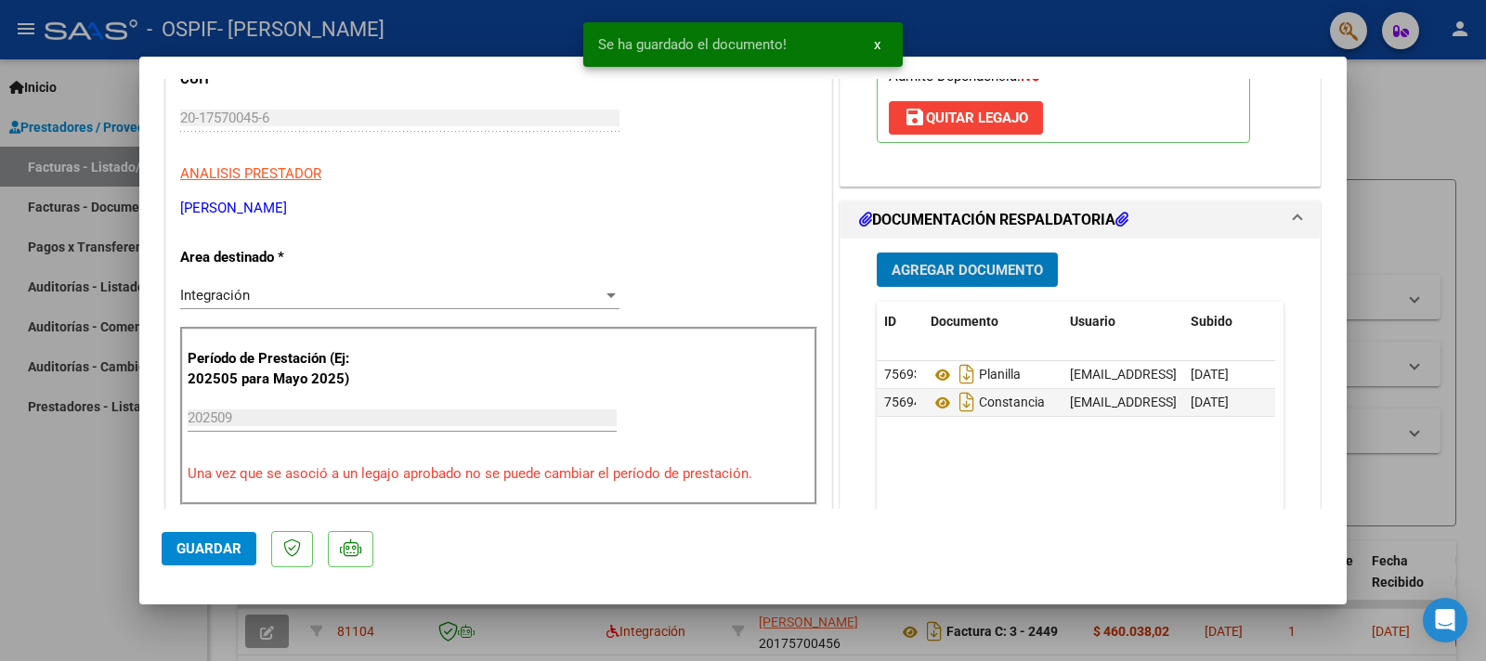
click at [209, 547] on span "Guardar" at bounding box center [209, 549] width 65 height 17
click at [70, 549] on div at bounding box center [743, 330] width 1486 height 661
type input "$ 0,00"
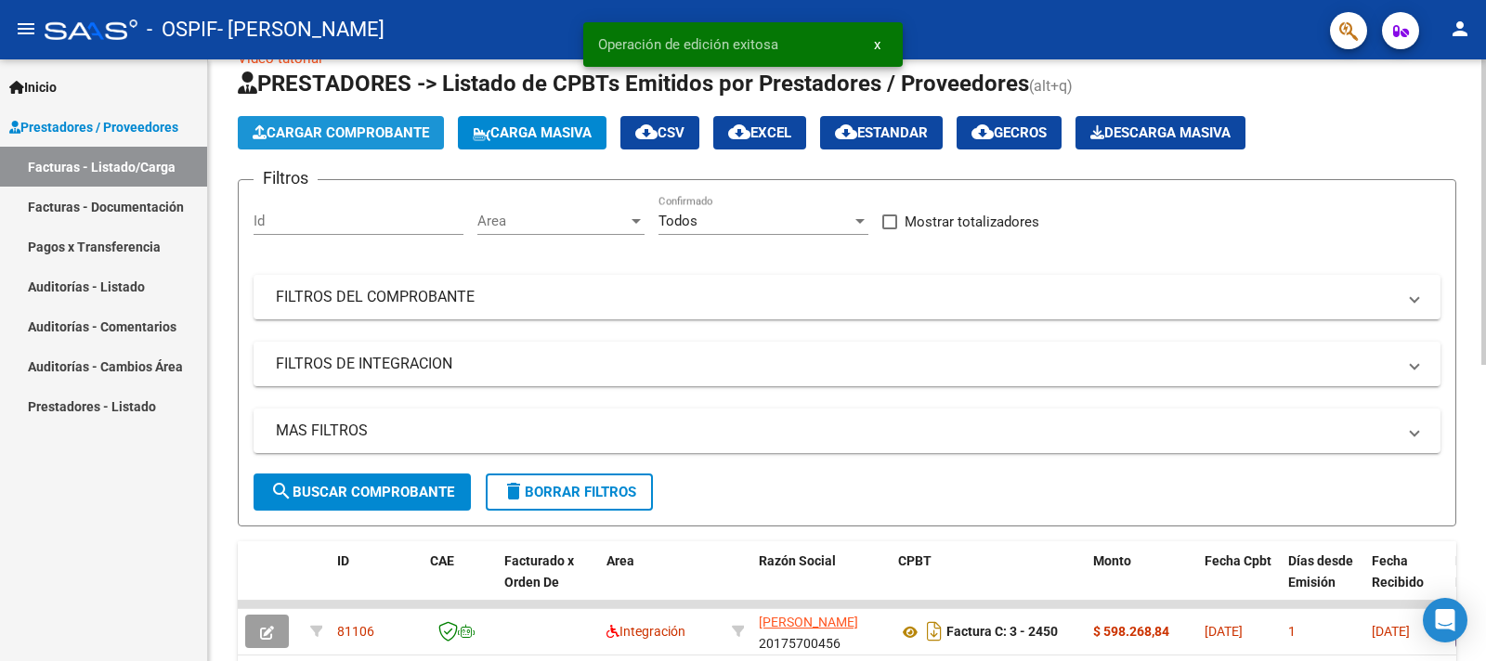
click at [337, 135] on span "Cargar Comprobante" at bounding box center [341, 132] width 177 height 17
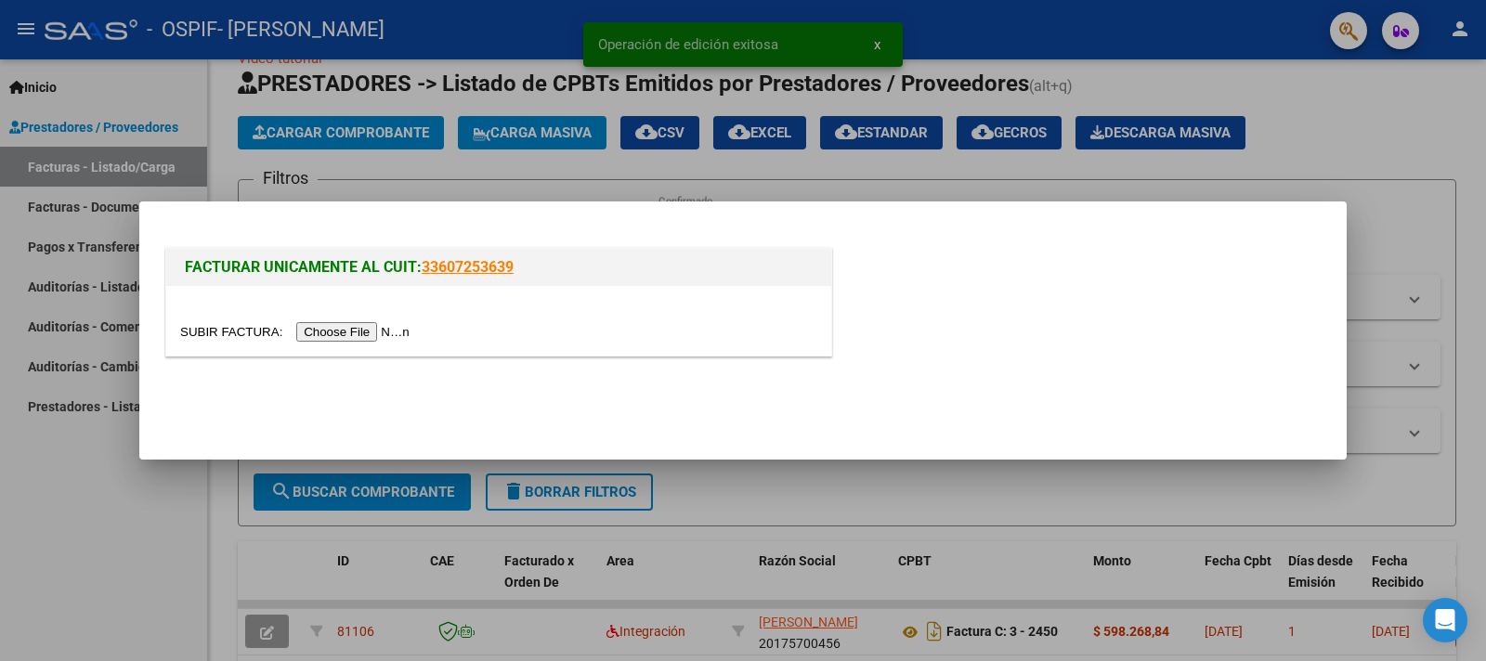
click at [235, 326] on input "file" at bounding box center [297, 332] width 235 height 20
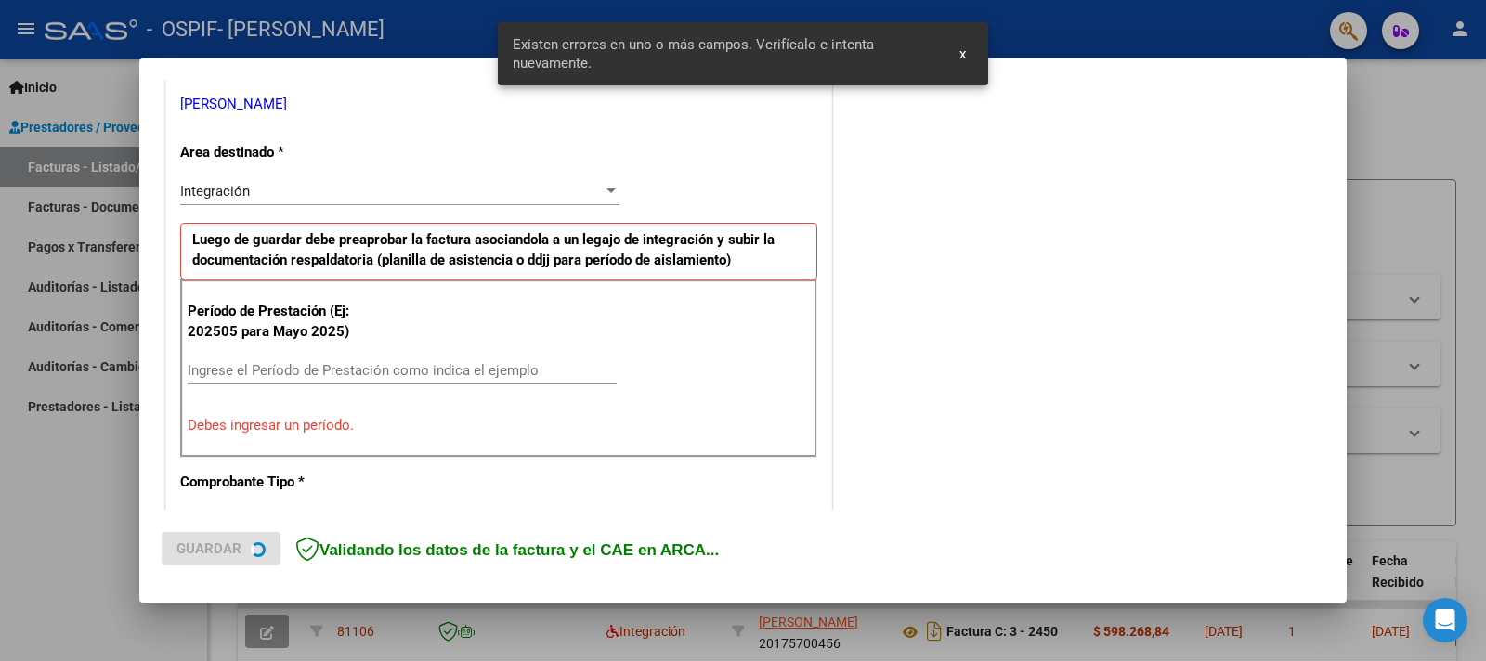
scroll to position [377, 0]
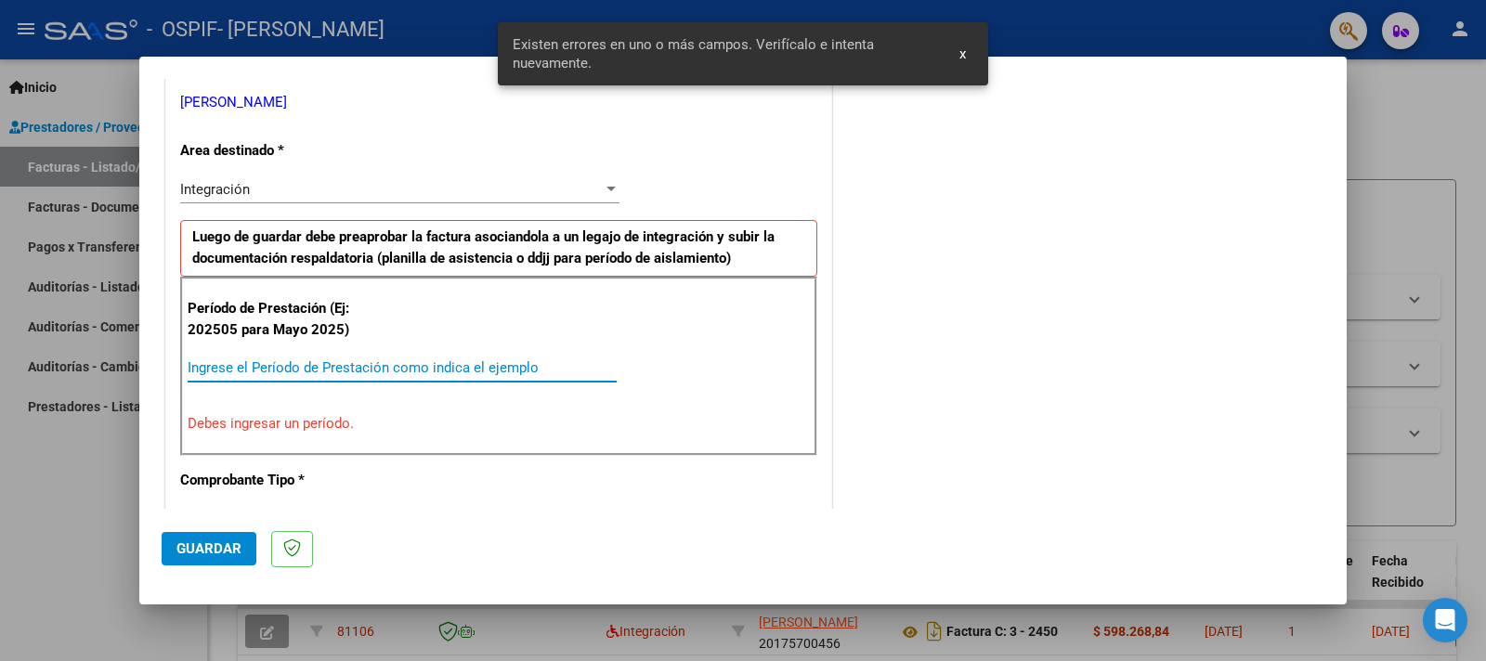
click at [421, 364] on input "Ingrese el Período de Prestación como indica el ejemplo" at bounding box center [402, 368] width 429 height 17
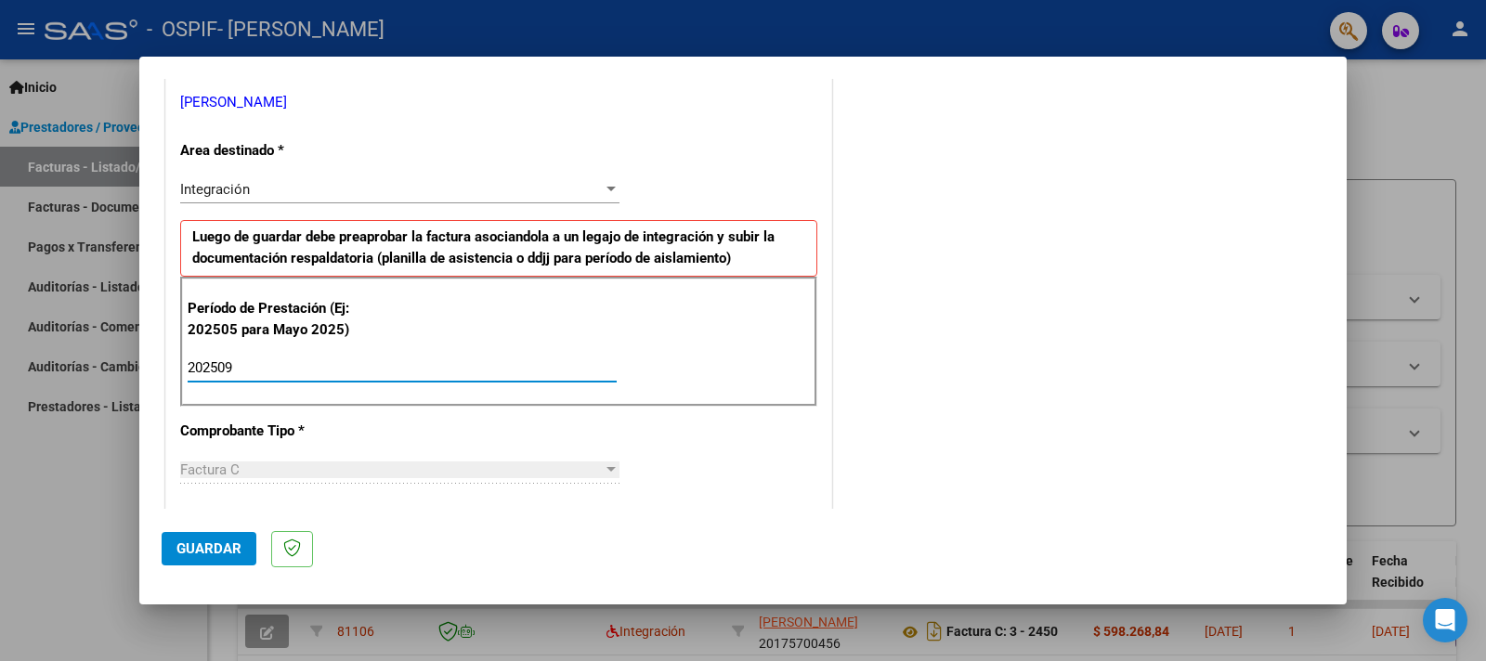
type input "202509"
click at [1099, 378] on div "COMENTARIOS Comentarios del Prestador / Gerenciador:" at bounding box center [1080, 530] width 489 height 1615
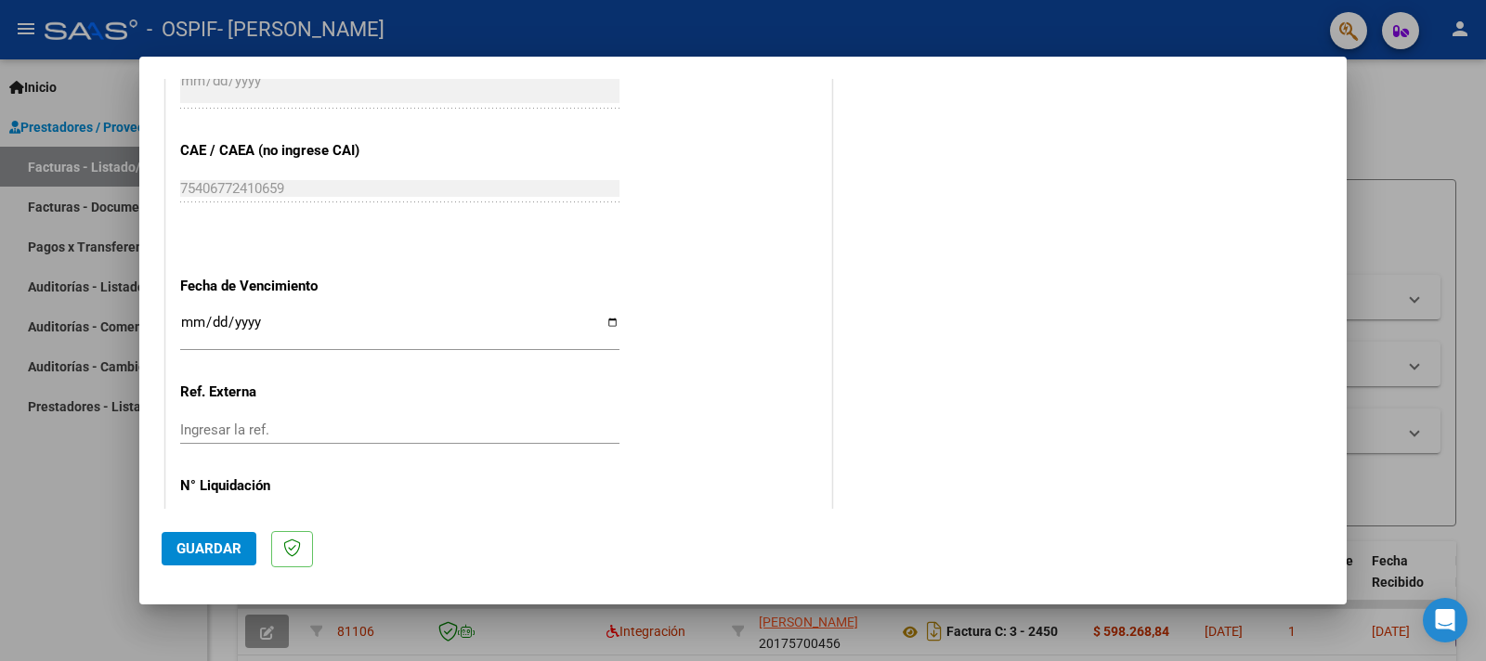
scroll to position [1180, 0]
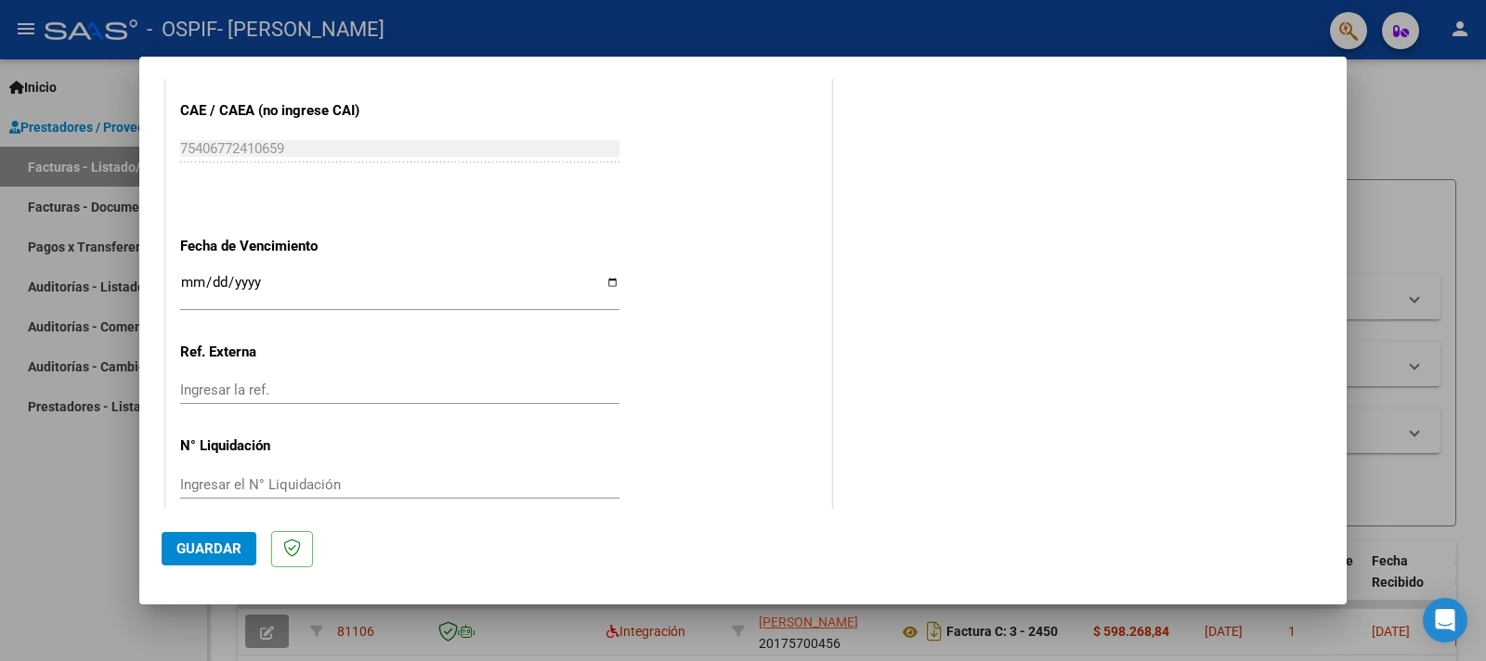
click at [604, 275] on input "Ingresar la fecha" at bounding box center [399, 290] width 439 height 30
type input "[DATE]"
click at [196, 548] on span "Guardar" at bounding box center [209, 549] width 65 height 17
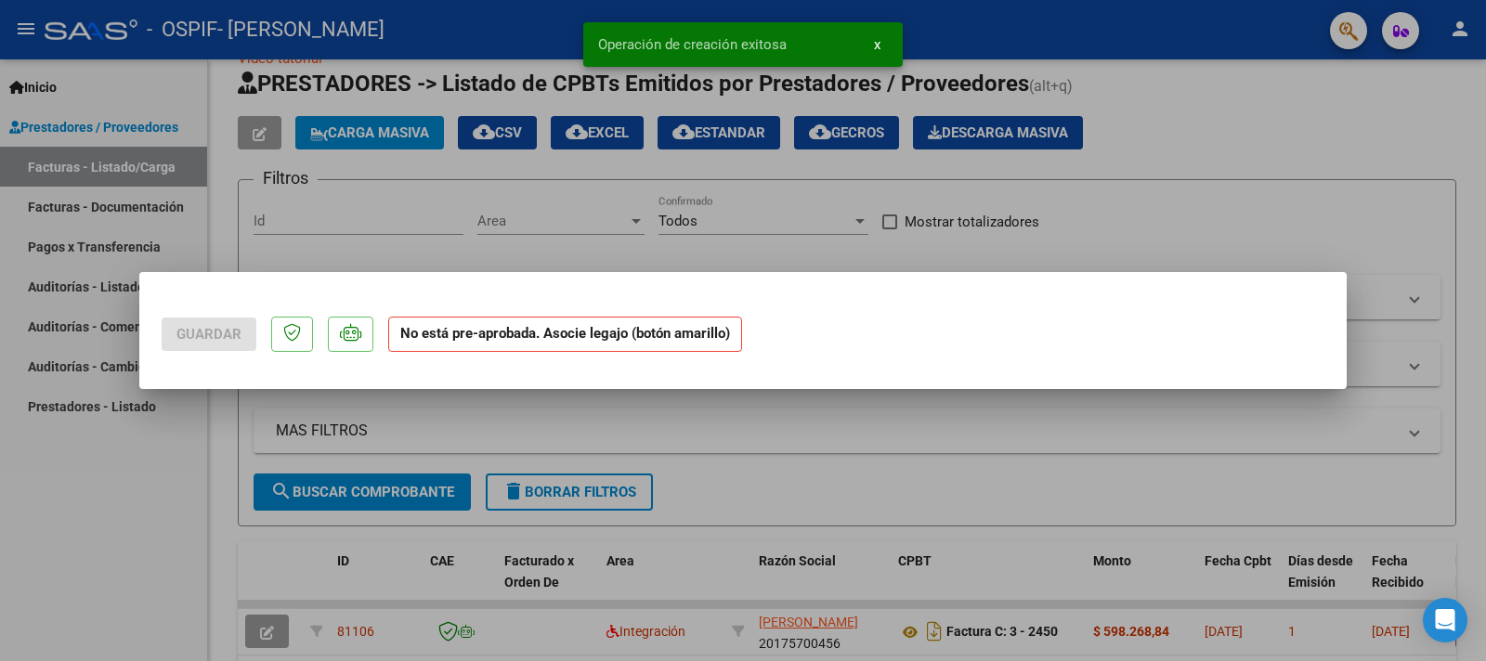
scroll to position [0, 0]
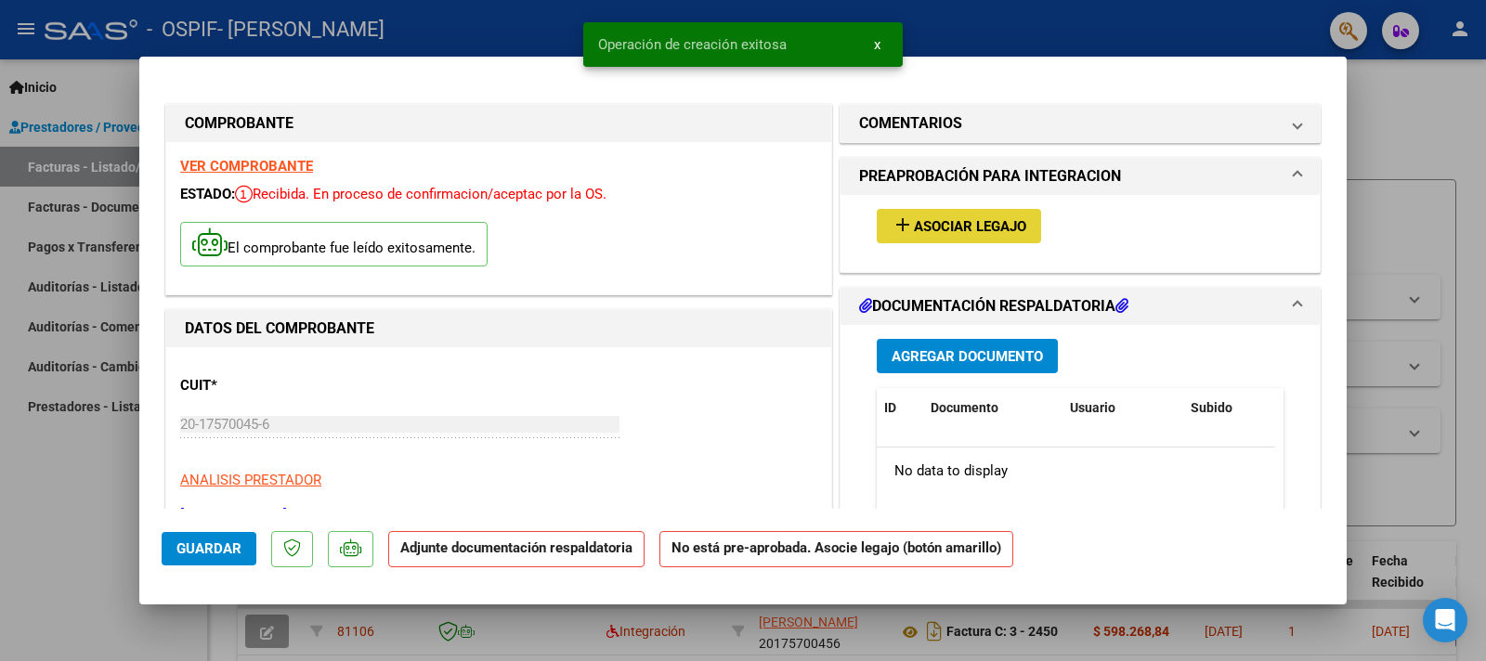
click at [922, 219] on span "Asociar Legajo" at bounding box center [970, 226] width 112 height 17
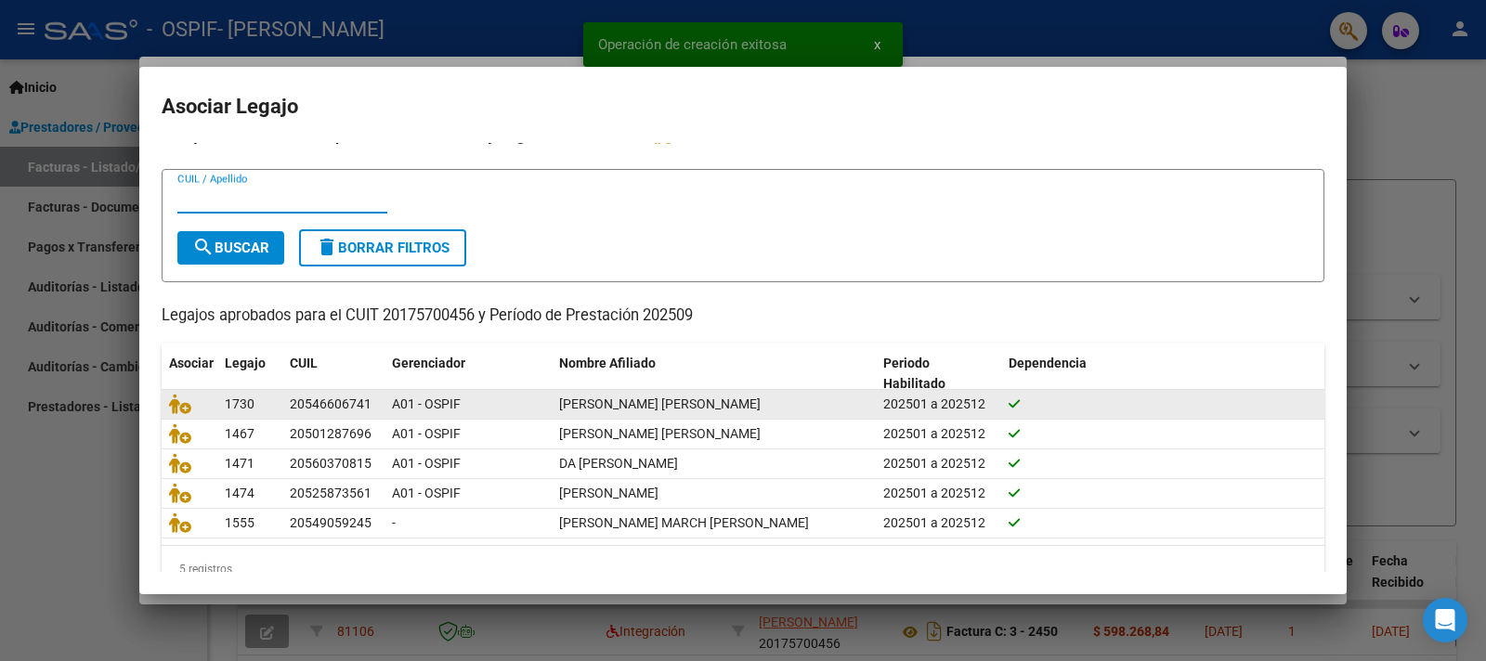
scroll to position [51, 0]
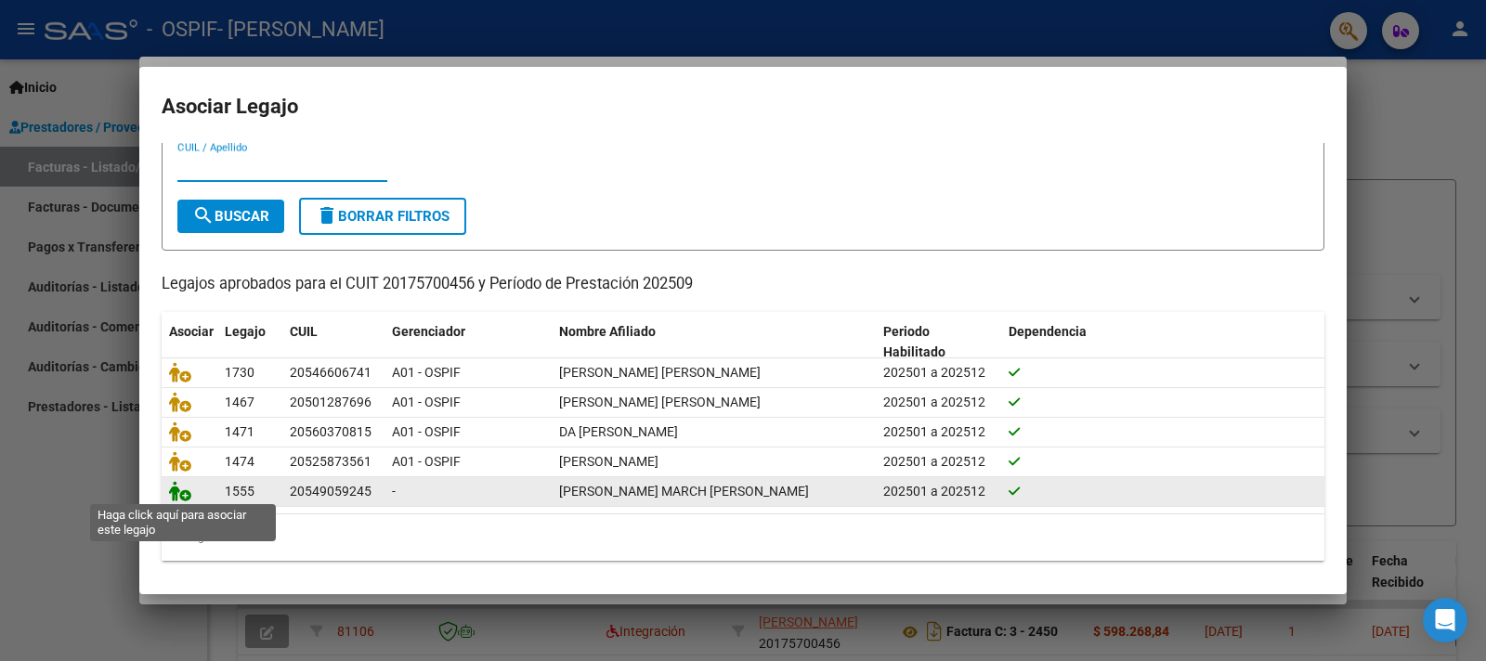
click at [190, 493] on icon at bounding box center [180, 491] width 22 height 20
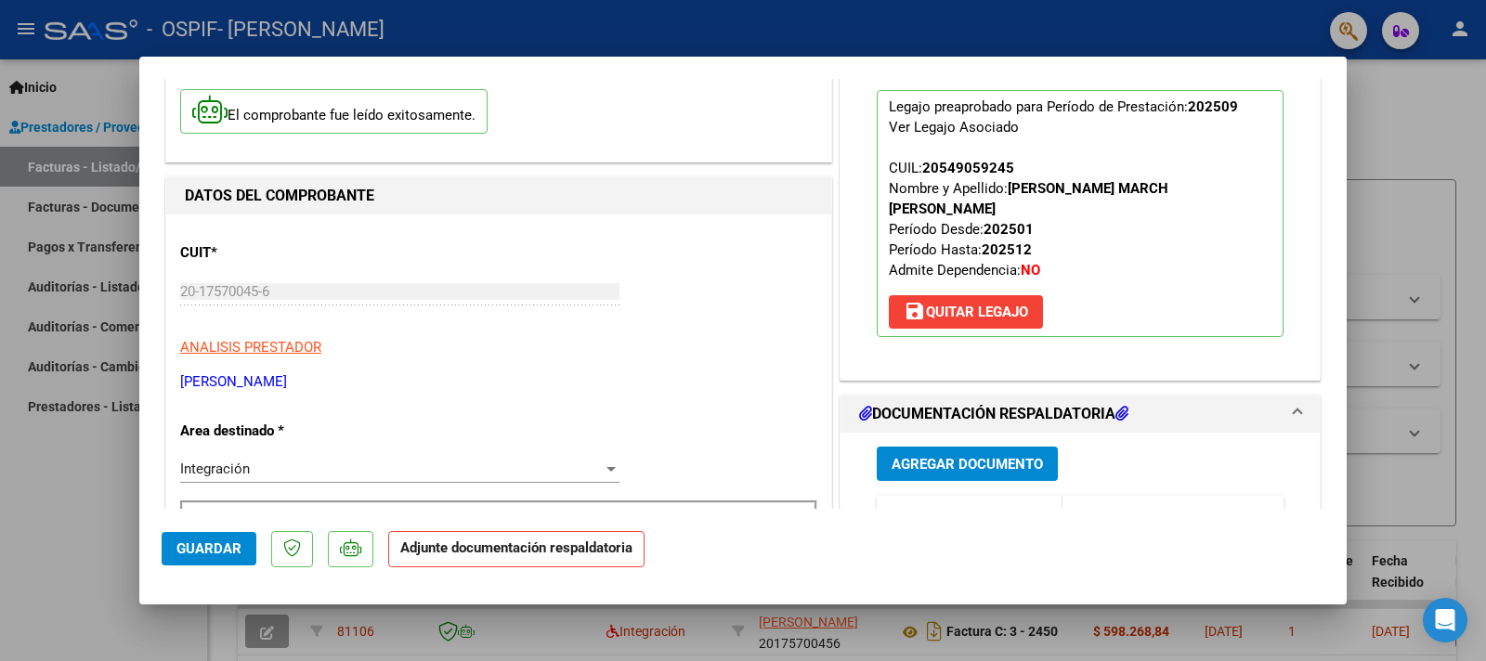
scroll to position [204, 0]
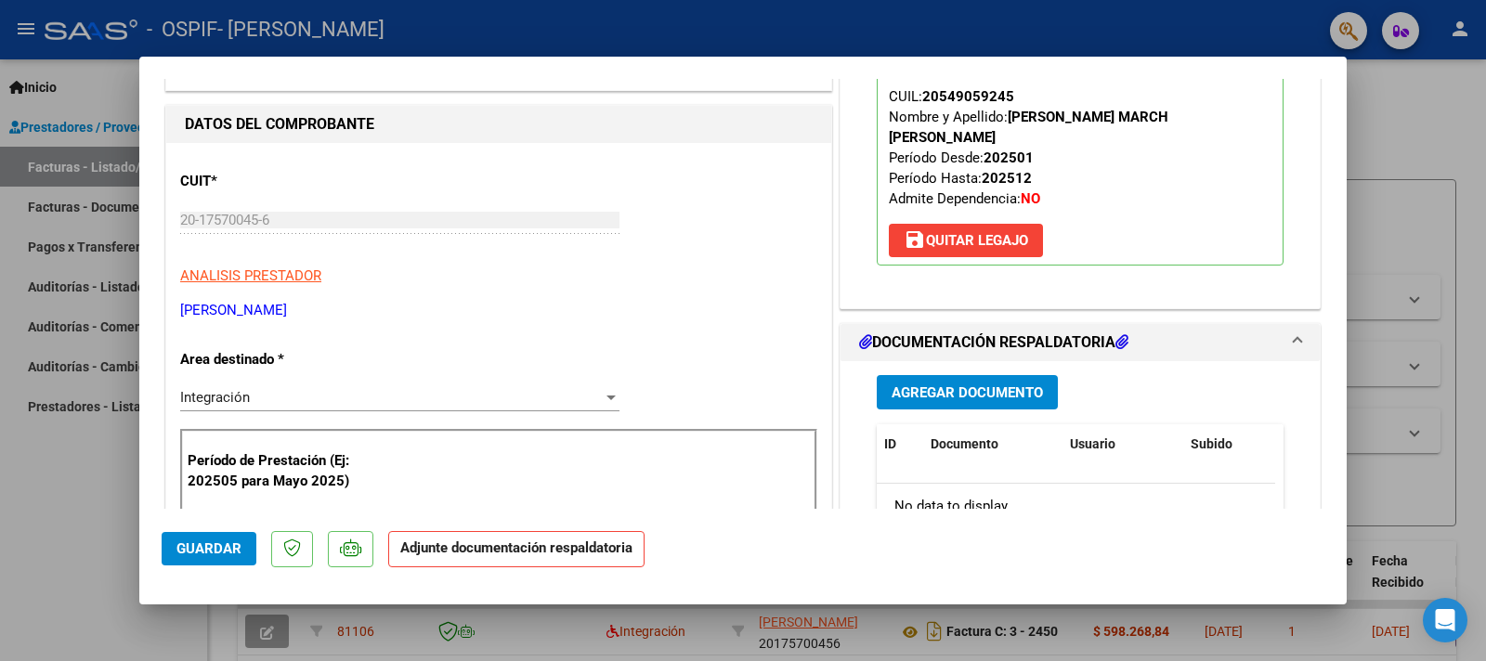
click at [996, 385] on span "Agregar Documento" at bounding box center [967, 393] width 151 height 17
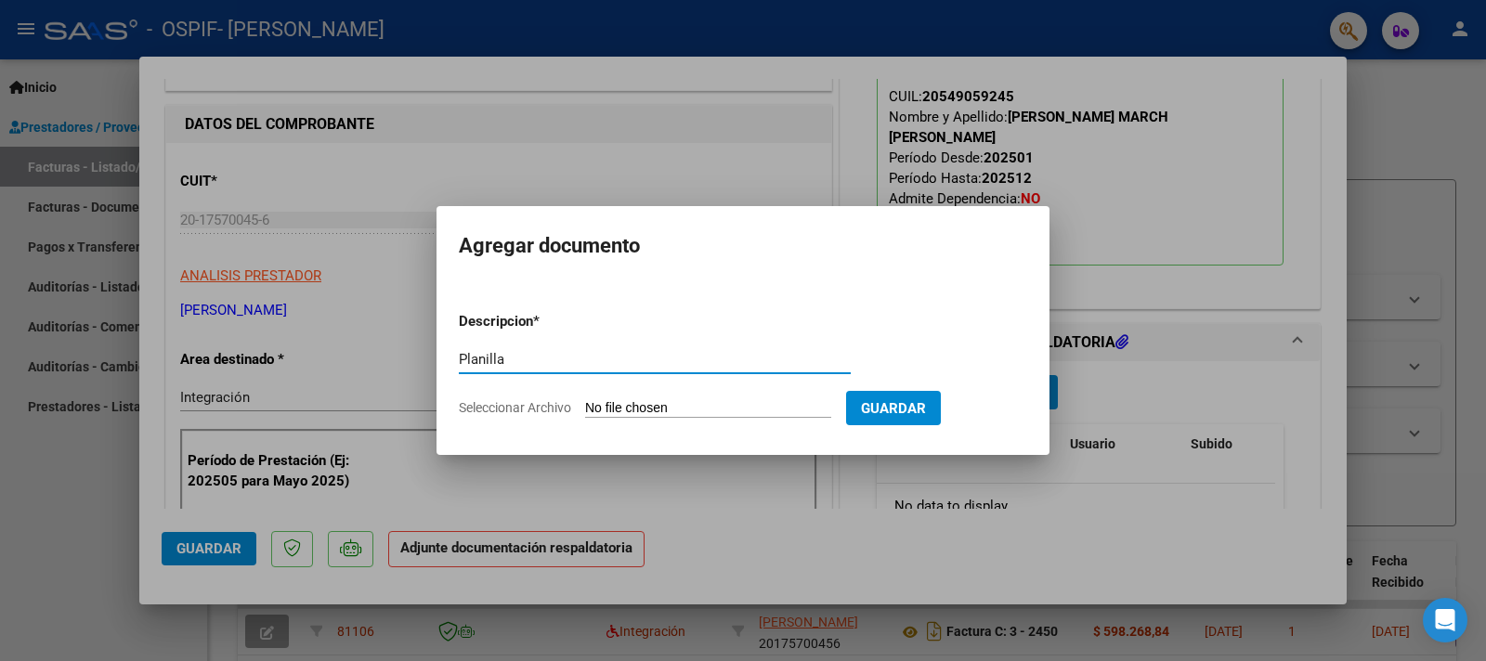
type input "Planilla"
click at [625, 410] on input "Seleccionar Archivo" at bounding box center [708, 409] width 246 height 18
type input "C:\fakepath\Planilla [PERSON_NAME] March [PERSON_NAME].pdf"
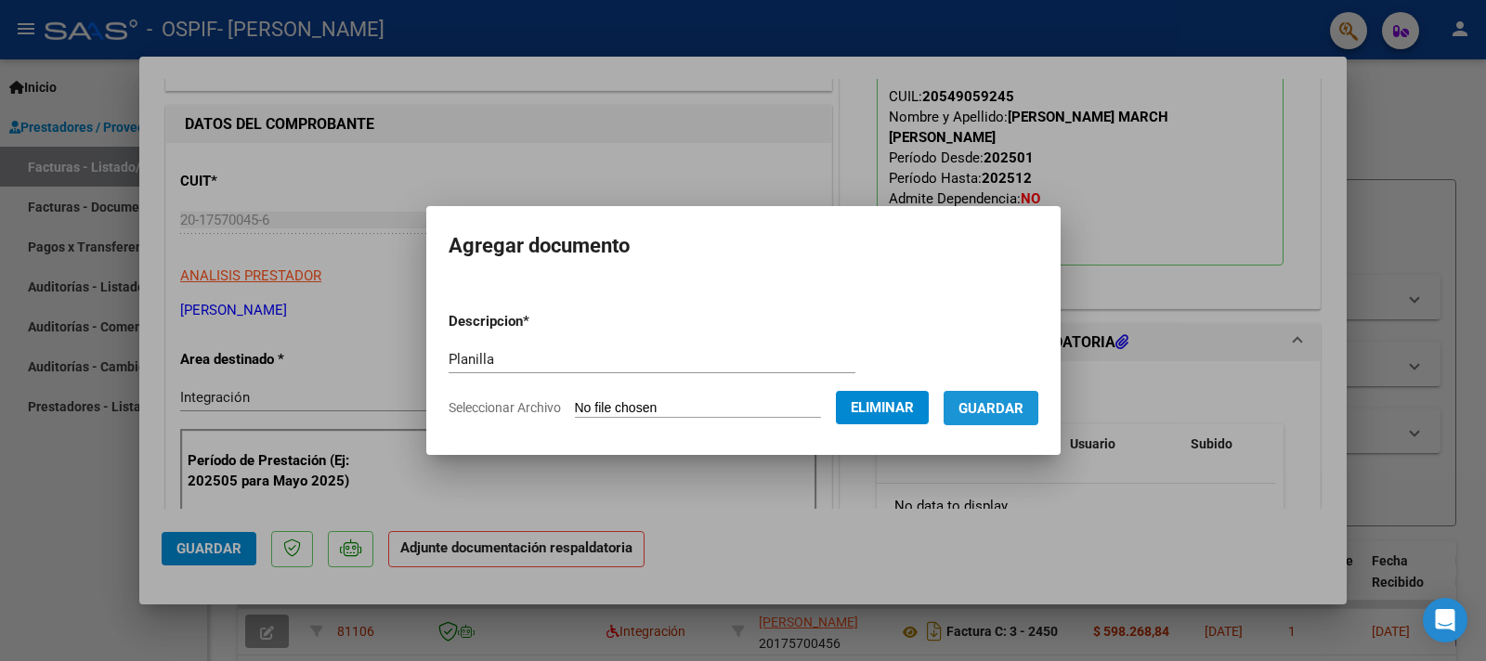
click at [1015, 411] on span "Guardar" at bounding box center [991, 408] width 65 height 17
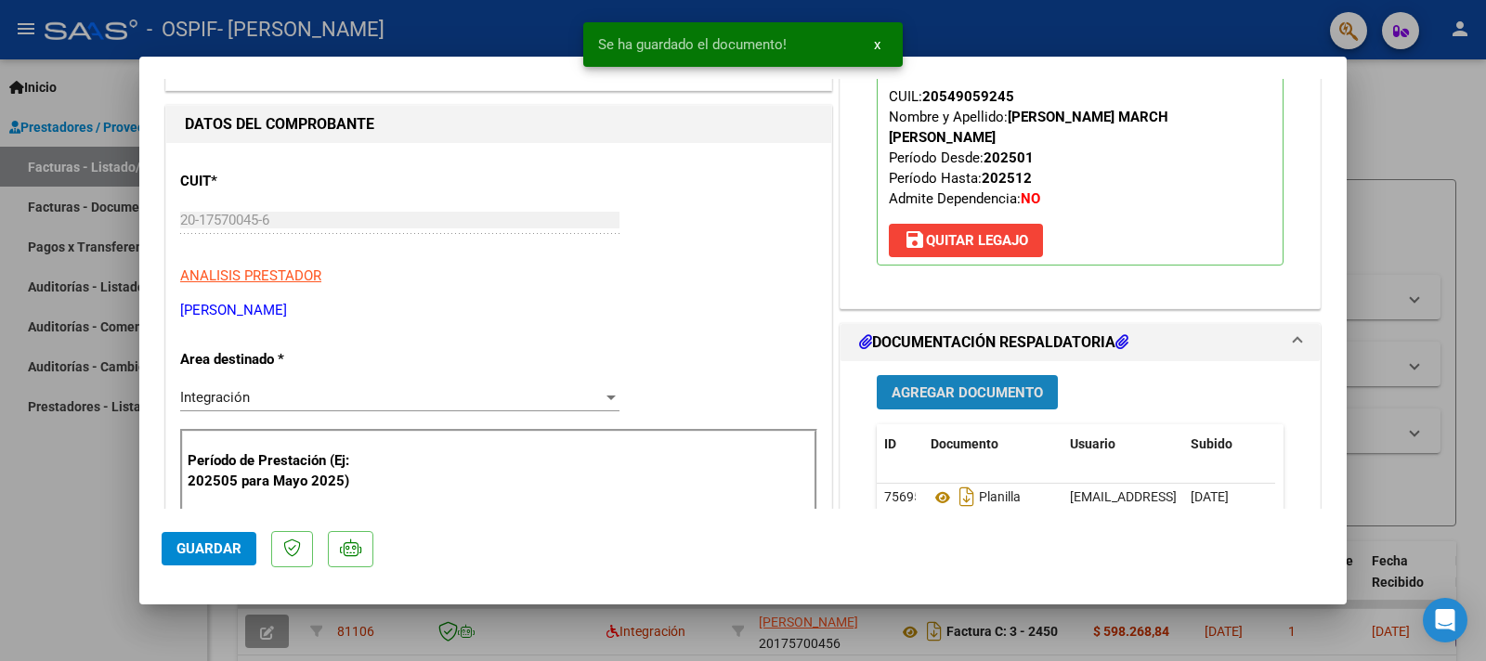
click at [988, 385] on span "Agregar Documento" at bounding box center [967, 393] width 151 height 17
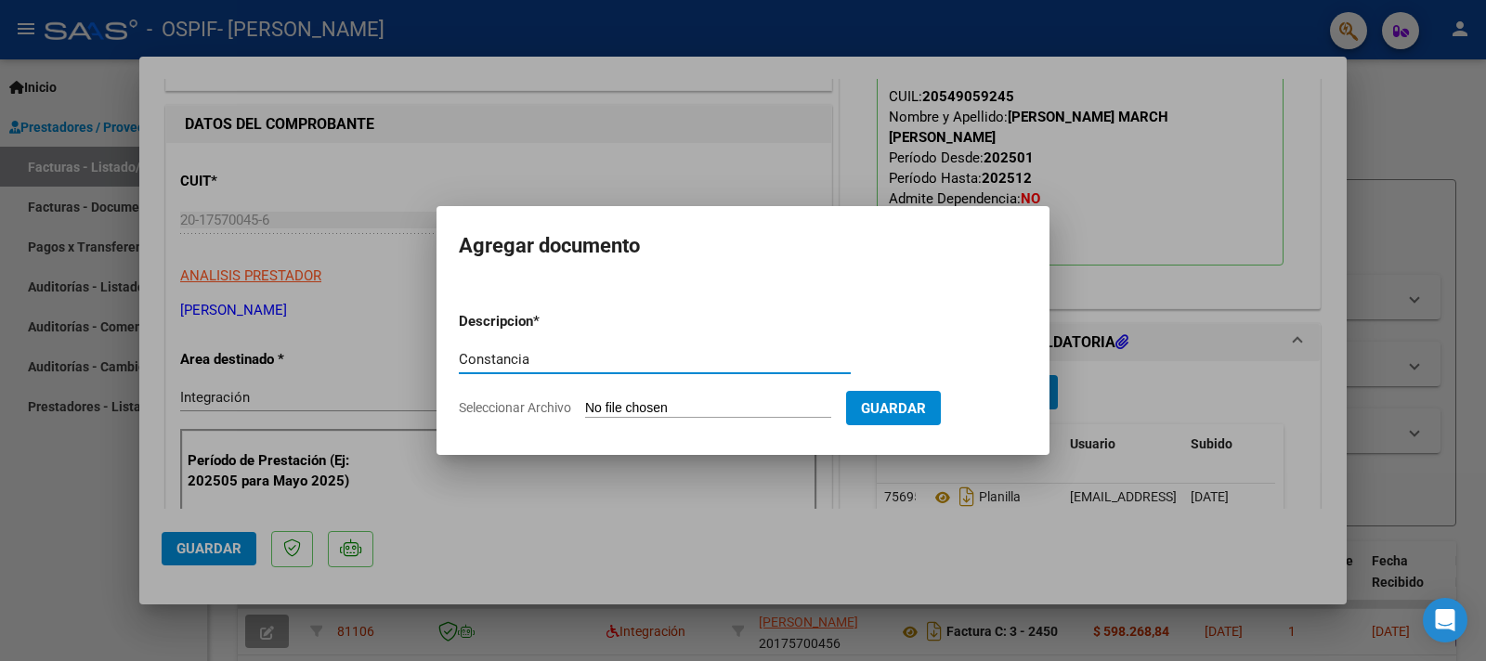
type input "Constancia"
click at [640, 406] on input "Seleccionar Archivo" at bounding box center [708, 409] width 246 height 18
type input "C:\fakepath\Constancia de Alumno.pdf"
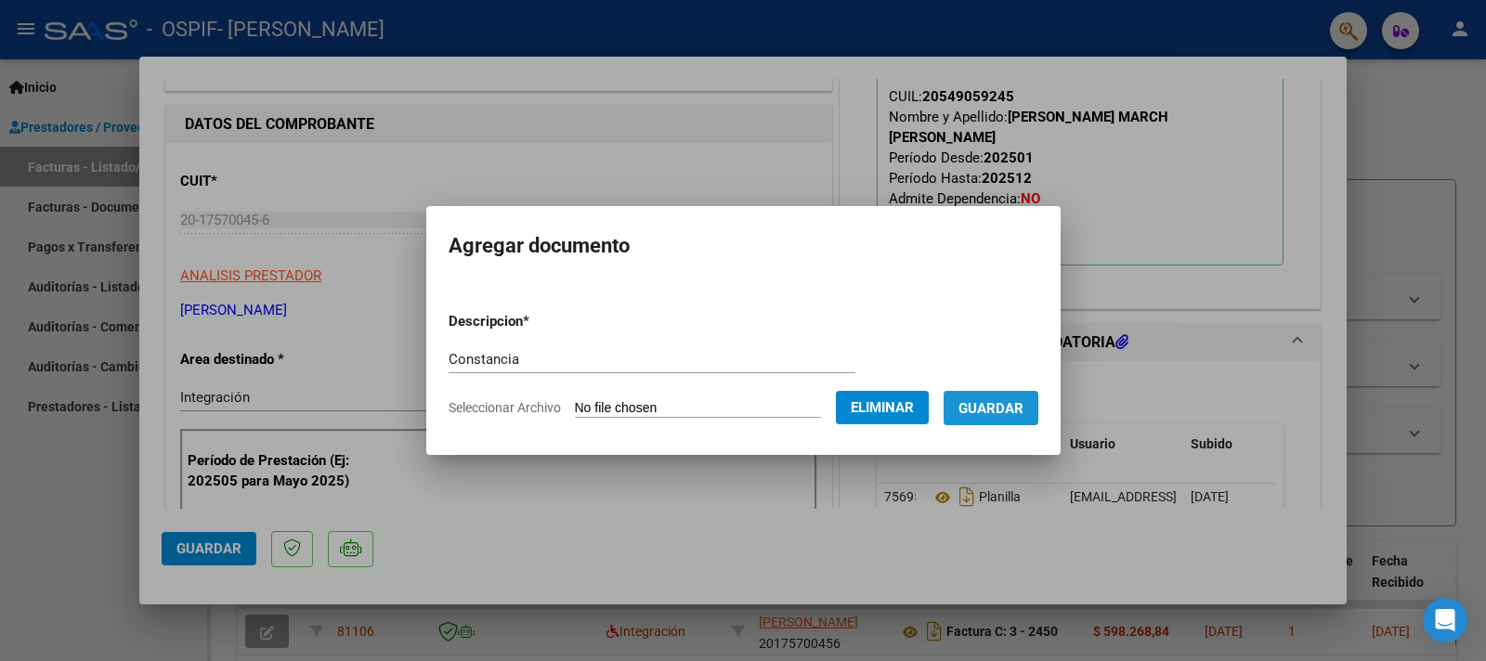
click at [989, 409] on span "Guardar" at bounding box center [991, 408] width 65 height 17
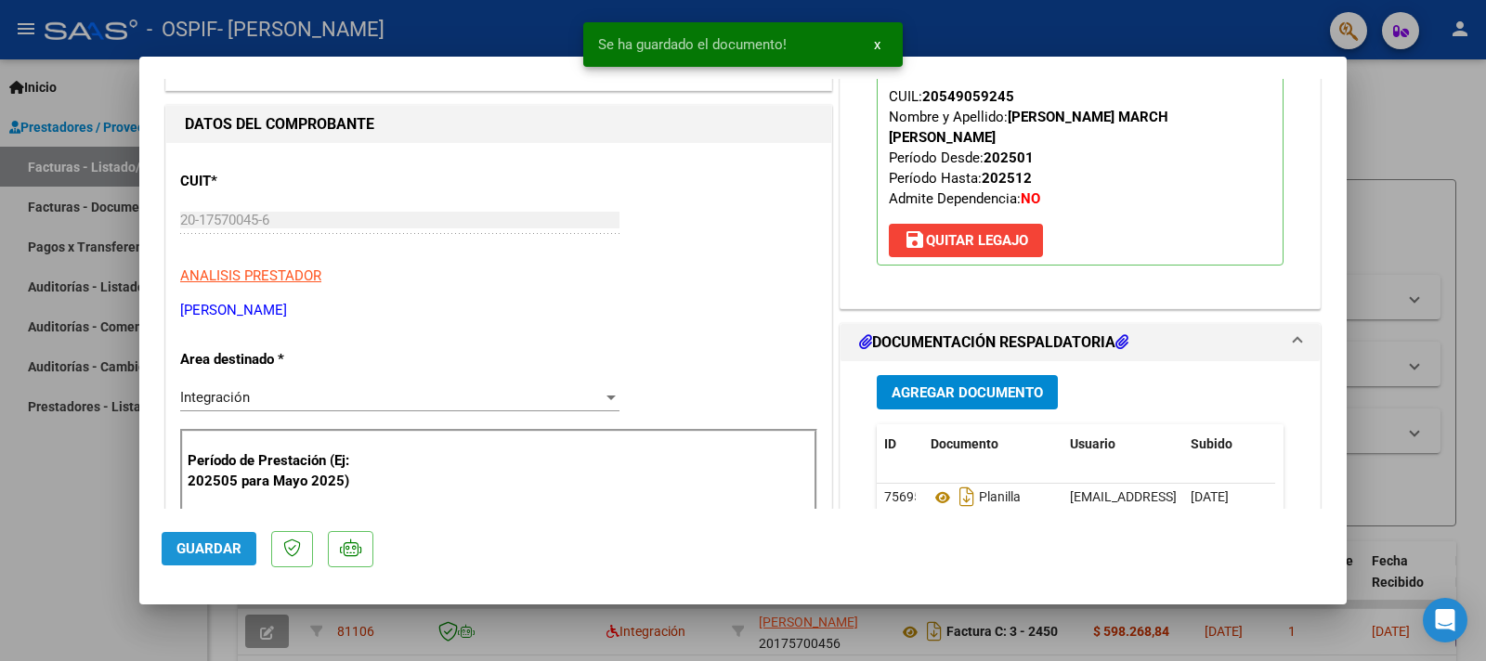
click at [217, 543] on span "Guardar" at bounding box center [209, 549] width 65 height 17
click at [69, 533] on div at bounding box center [743, 330] width 1486 height 661
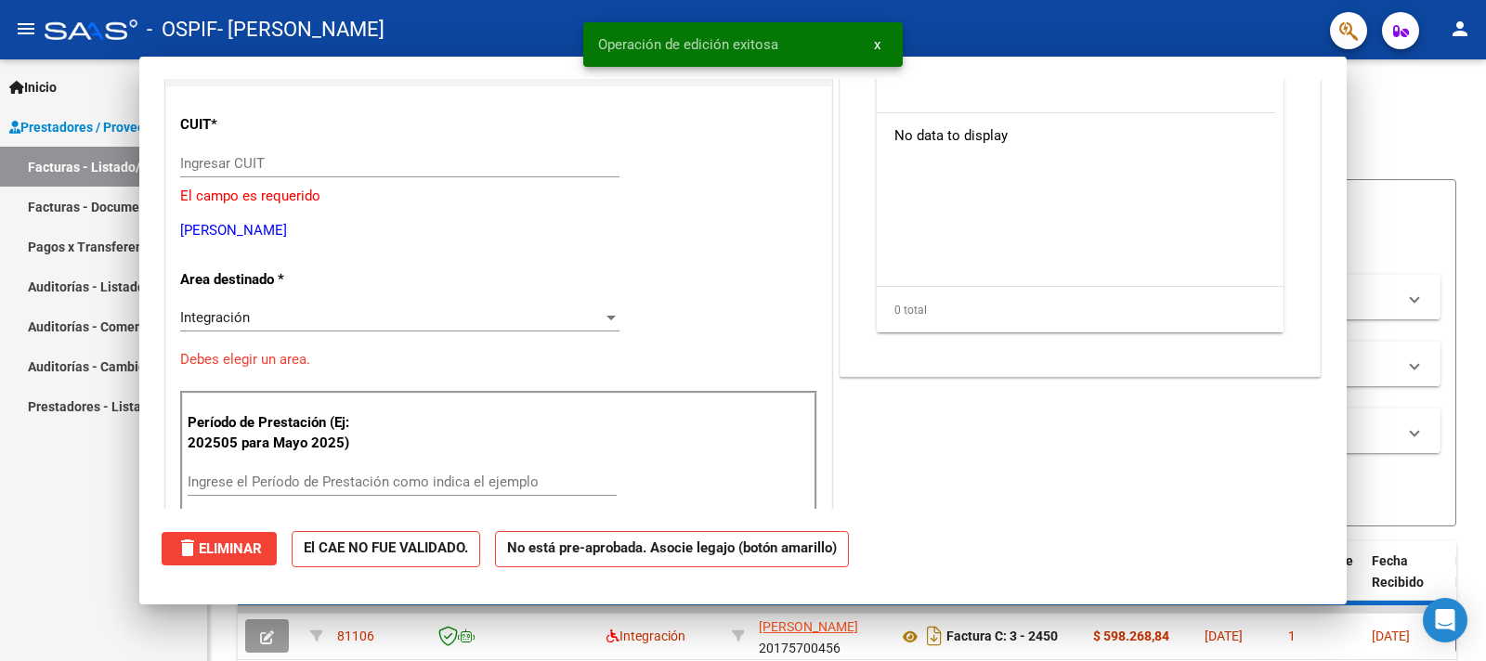
type input "$ 0,00"
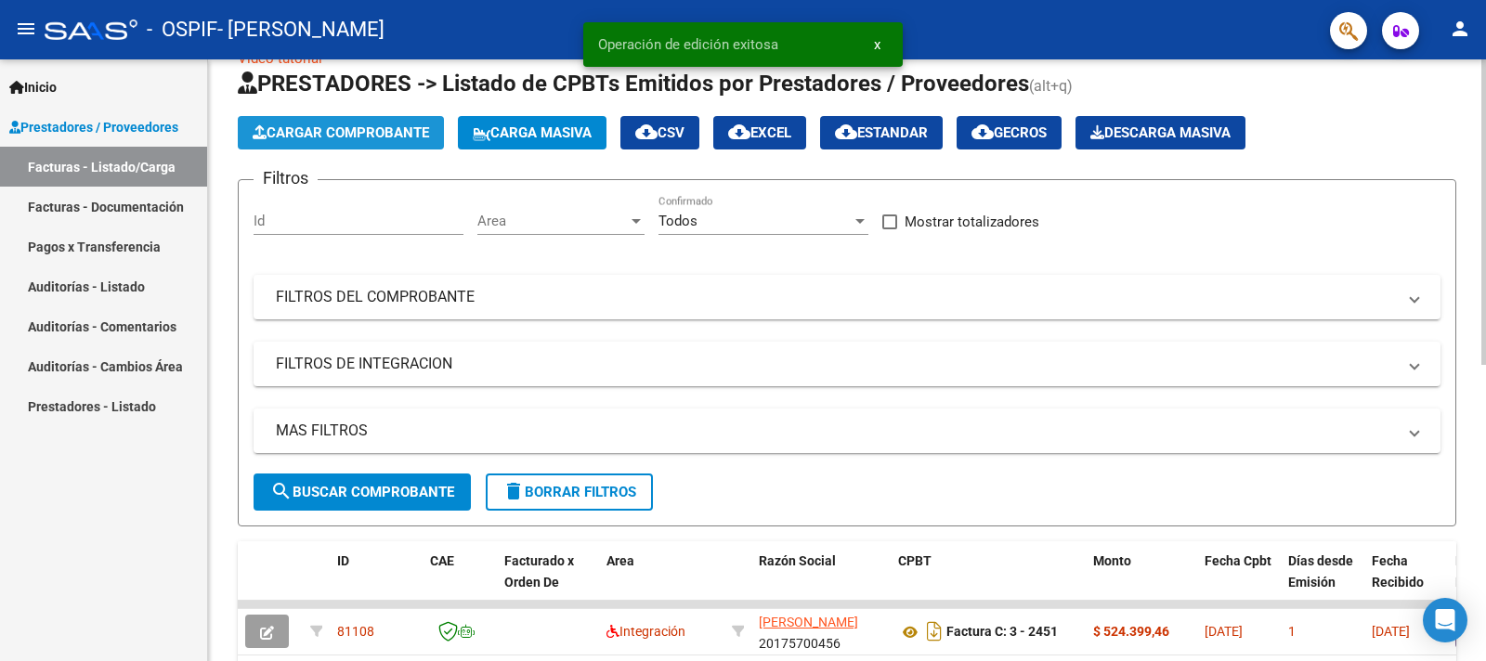
click at [378, 129] on span "Cargar Comprobante" at bounding box center [341, 132] width 177 height 17
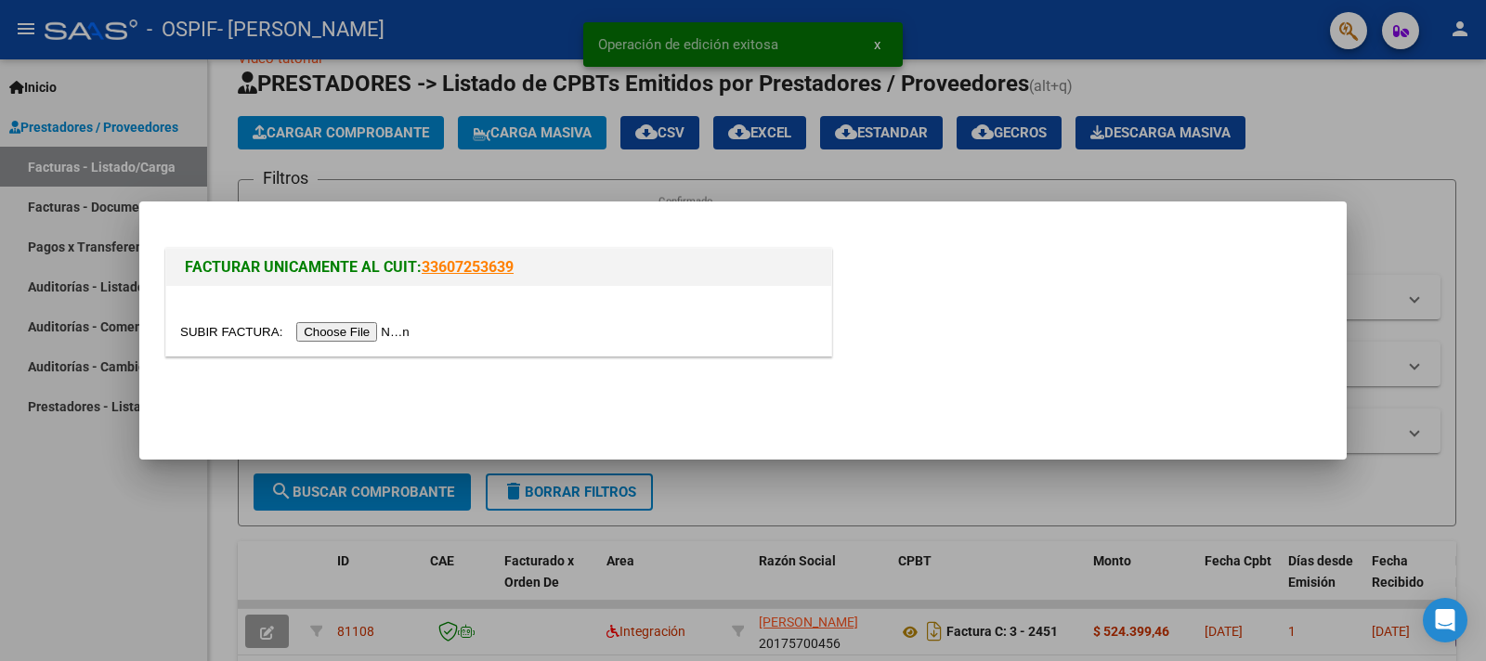
click at [227, 331] on input "file" at bounding box center [297, 332] width 235 height 20
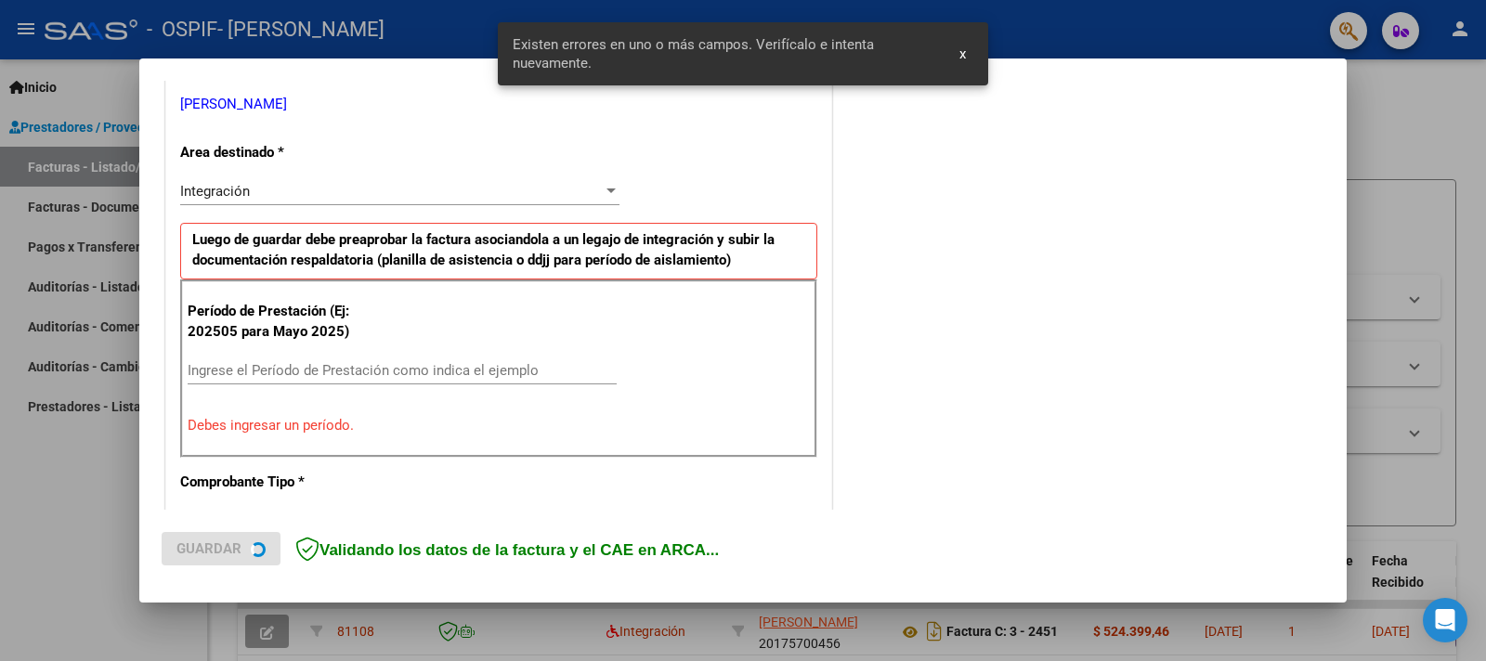
scroll to position [377, 0]
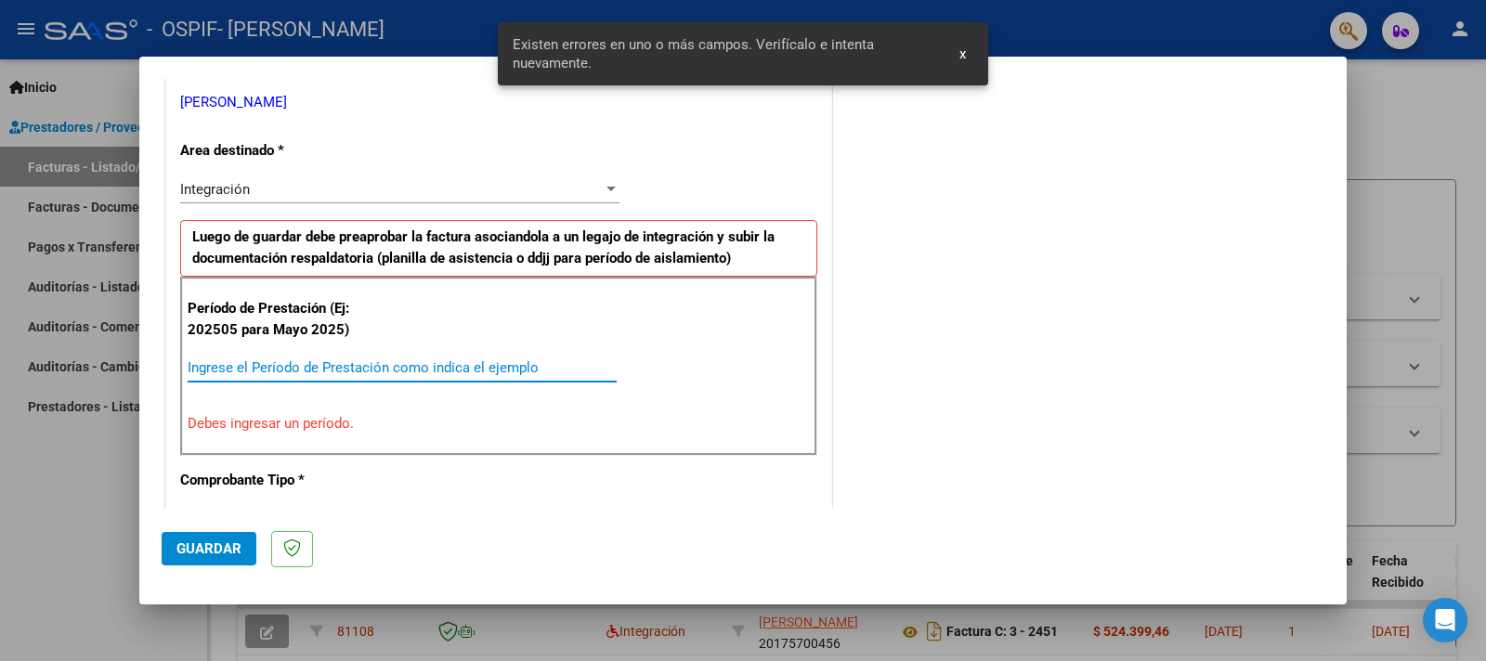
click at [393, 368] on input "Ingrese el Período de Prestación como indica el ejemplo" at bounding box center [402, 368] width 429 height 17
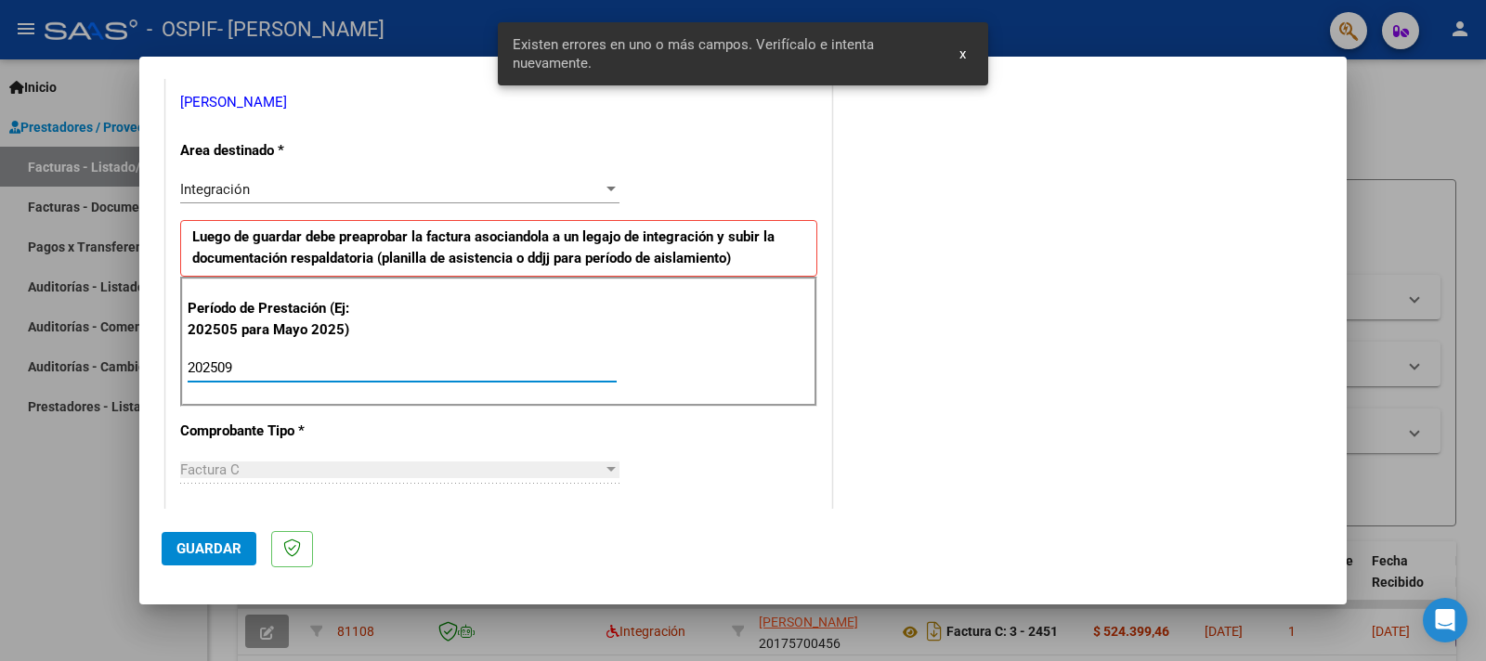
type input "202509"
click at [895, 470] on div "COMENTARIOS Comentarios del Prestador / Gerenciador:" at bounding box center [1080, 530] width 489 height 1615
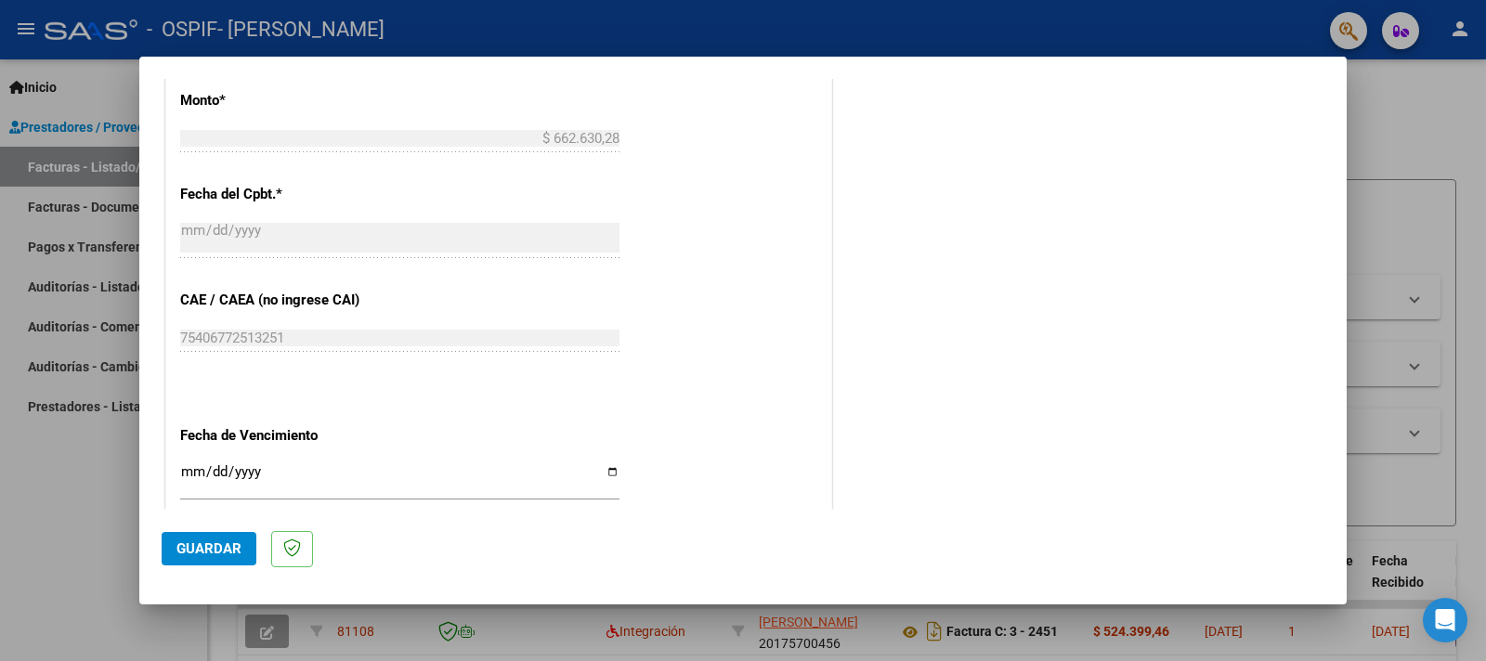
scroll to position [1180, 0]
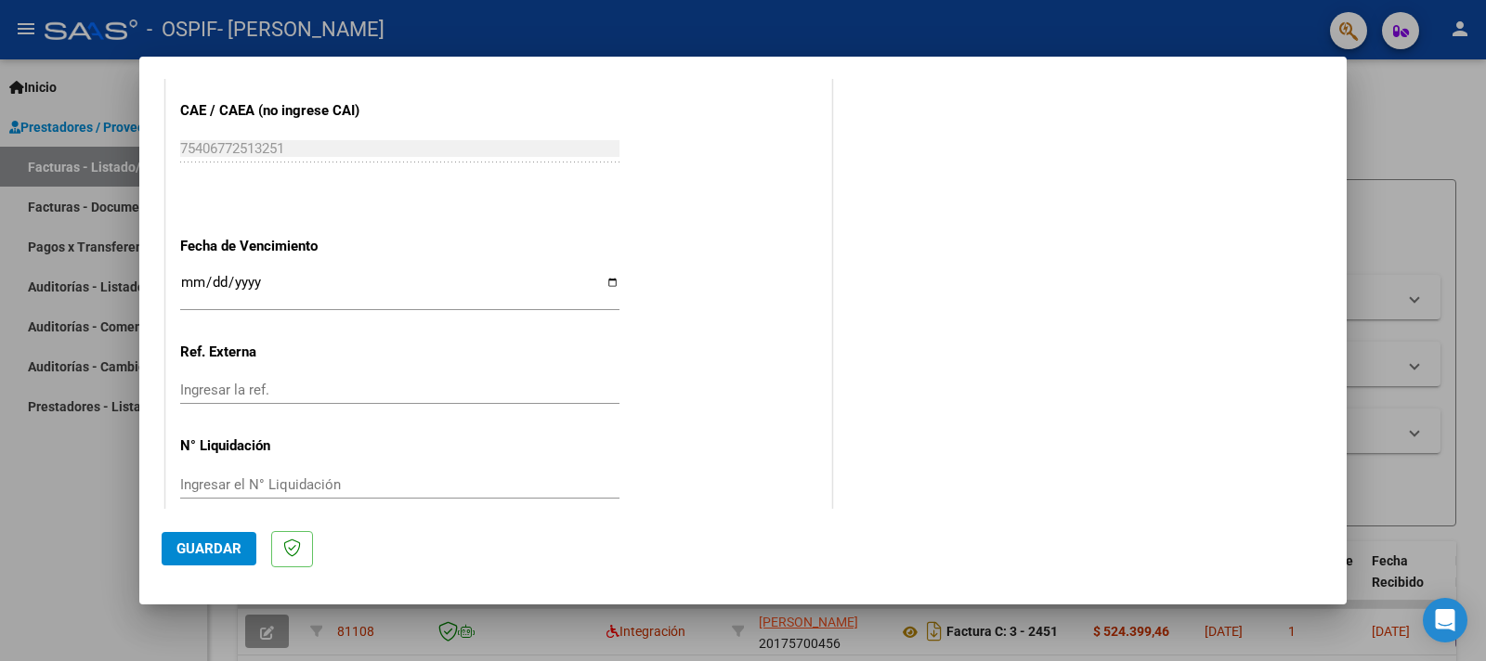
click at [601, 271] on div "Ingresar la fecha" at bounding box center [399, 291] width 439 height 40
click at [590, 275] on input "Ingresar la fecha" at bounding box center [399, 290] width 439 height 30
click at [600, 291] on div "Ingresar la fecha" at bounding box center [399, 299] width 439 height 57
click at [603, 277] on input "Ingresar la fecha" at bounding box center [399, 290] width 439 height 30
type input "[DATE]"
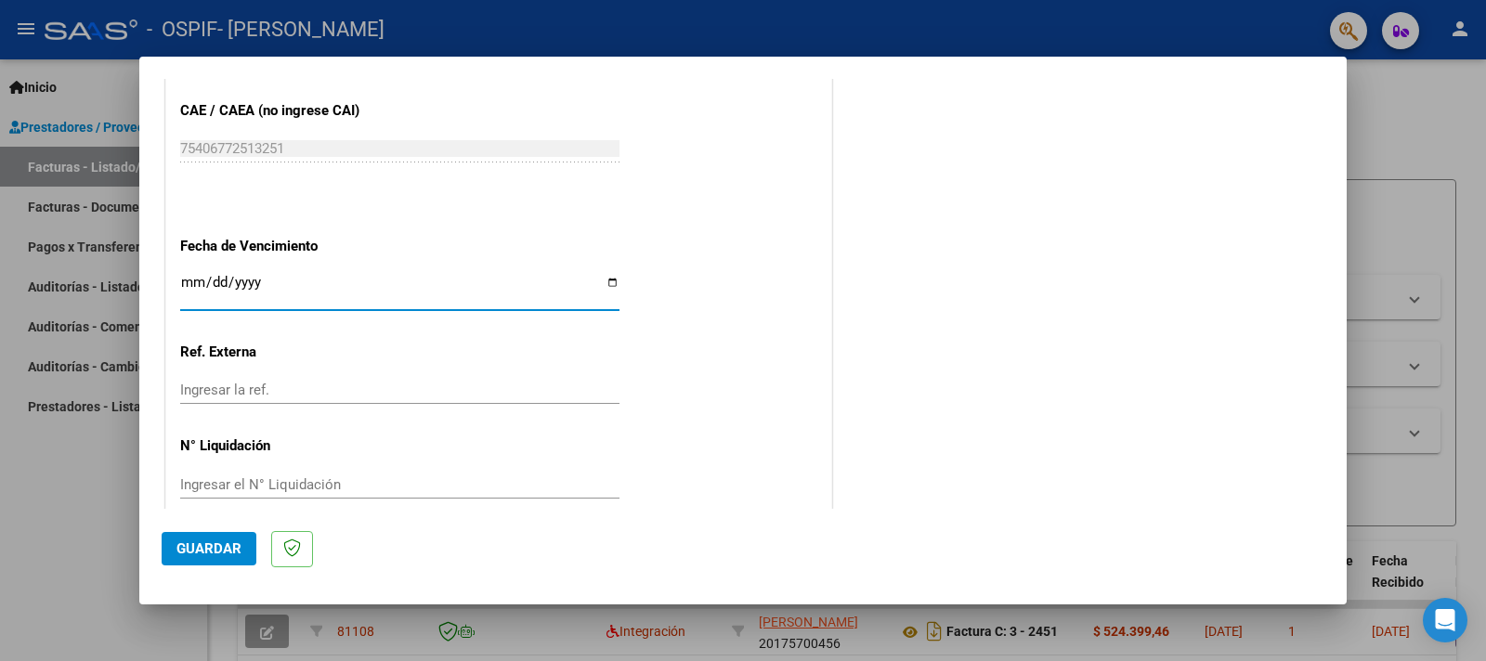
click at [207, 542] on button "Guardar" at bounding box center [209, 548] width 95 height 33
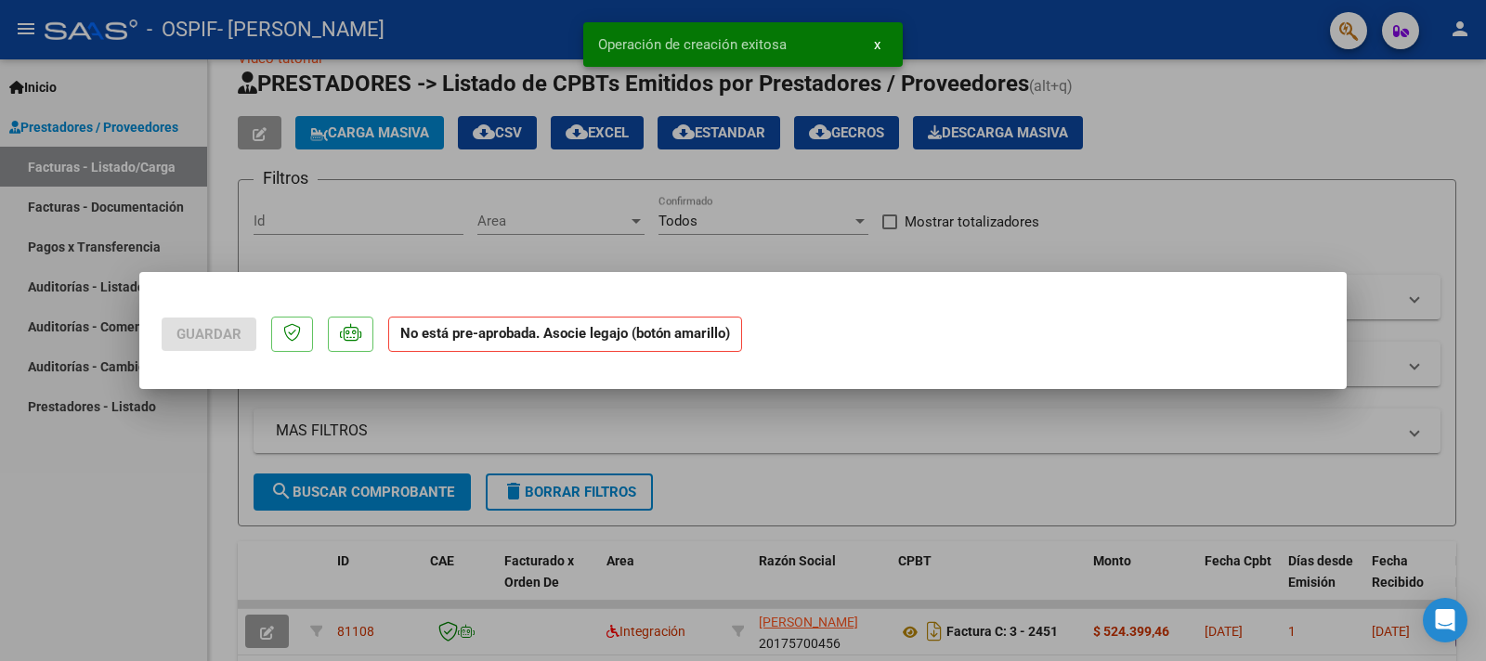
scroll to position [0, 0]
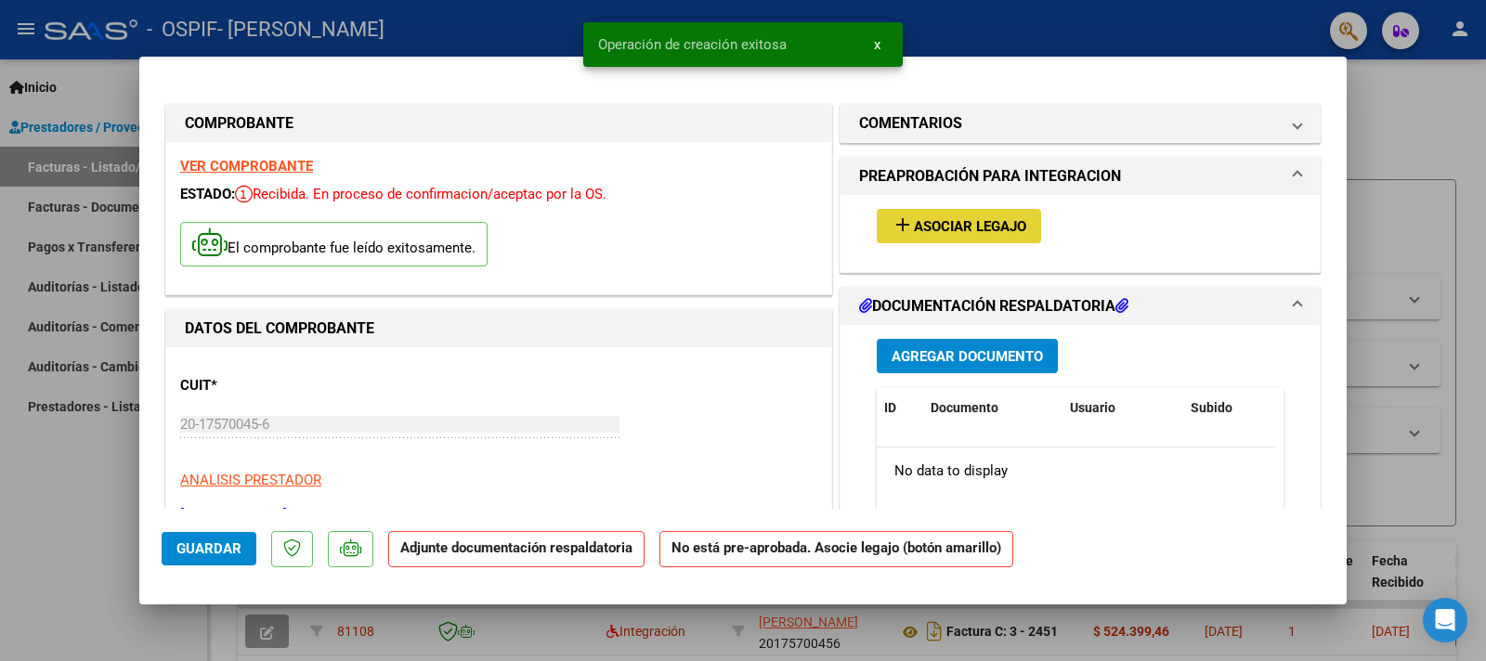
click at [924, 216] on button "add Asociar Legajo" at bounding box center [959, 226] width 164 height 34
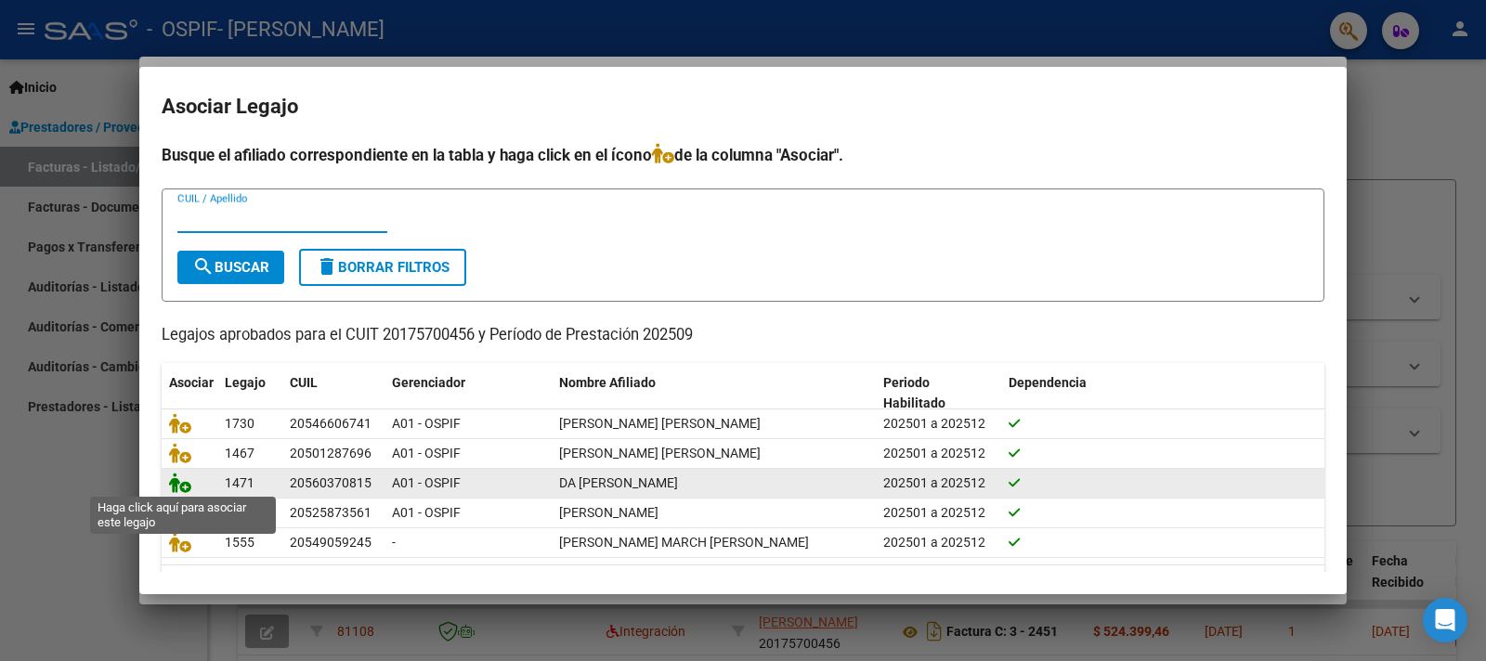
click at [183, 483] on icon at bounding box center [180, 483] width 22 height 20
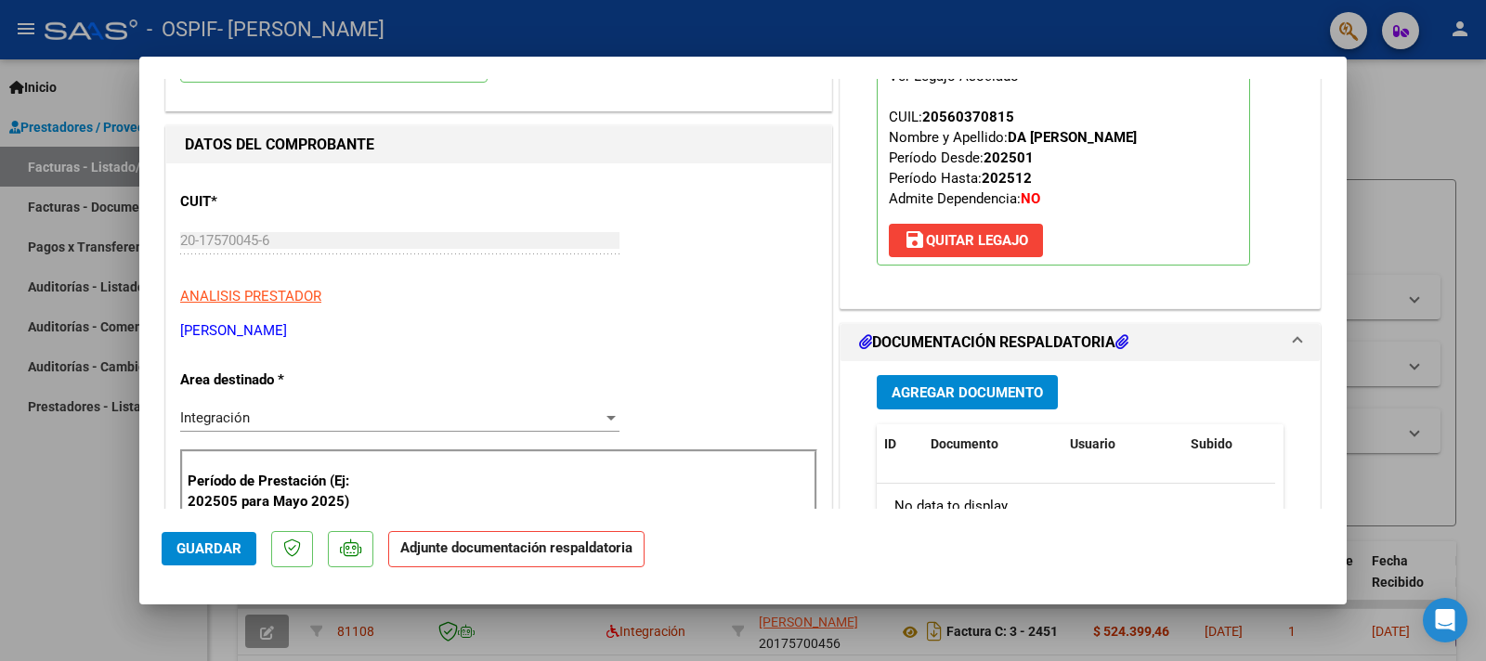
scroll to position [204, 0]
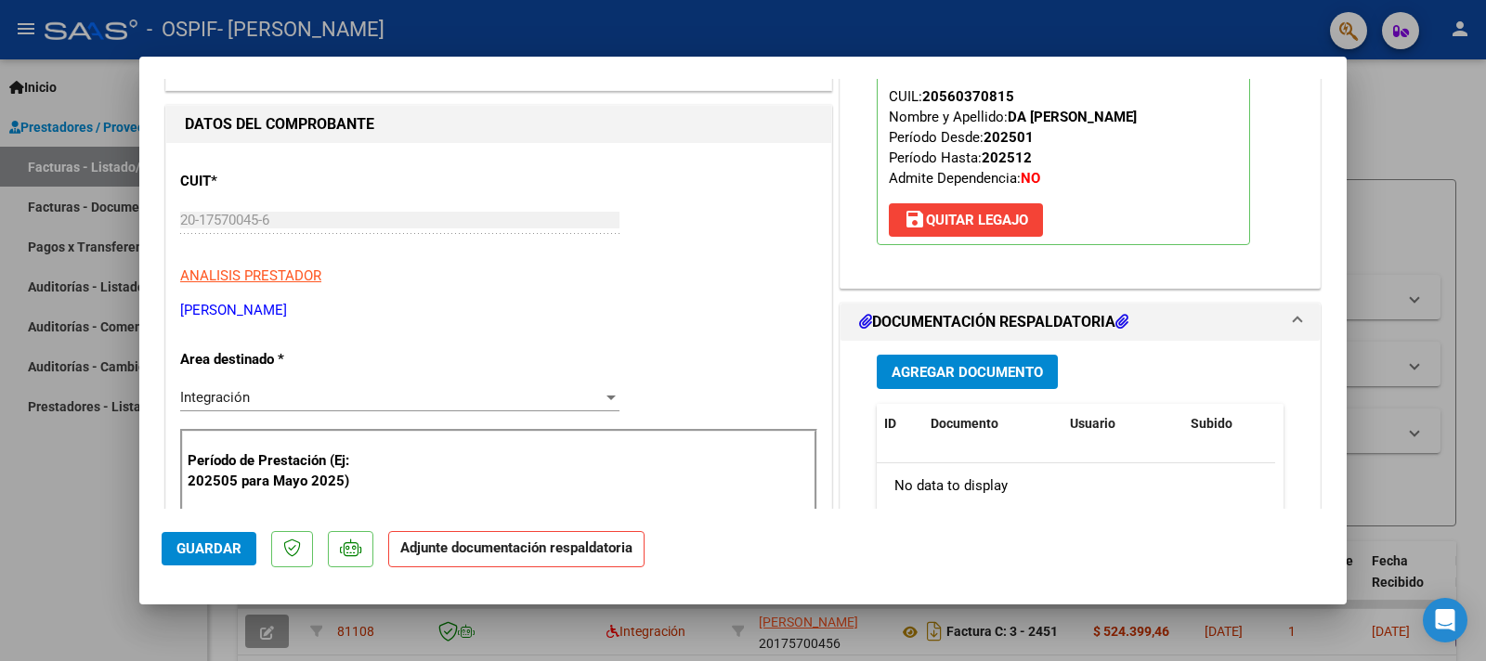
click at [955, 366] on span "Agregar Documento" at bounding box center [967, 372] width 151 height 17
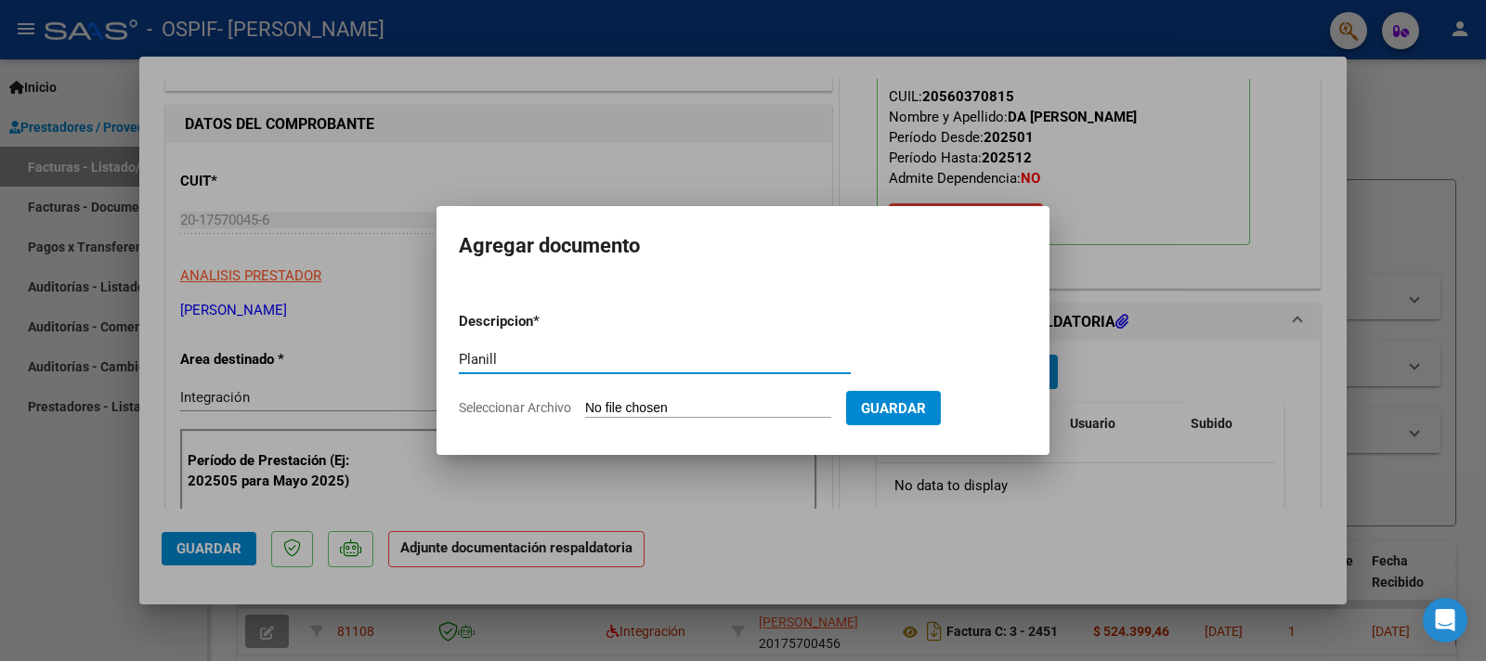
type input "Planill"
click at [614, 412] on input "Seleccionar Archivo" at bounding box center [708, 409] width 246 height 18
type input "C:\fakepath\Planilla [PERSON_NAME].pdf"
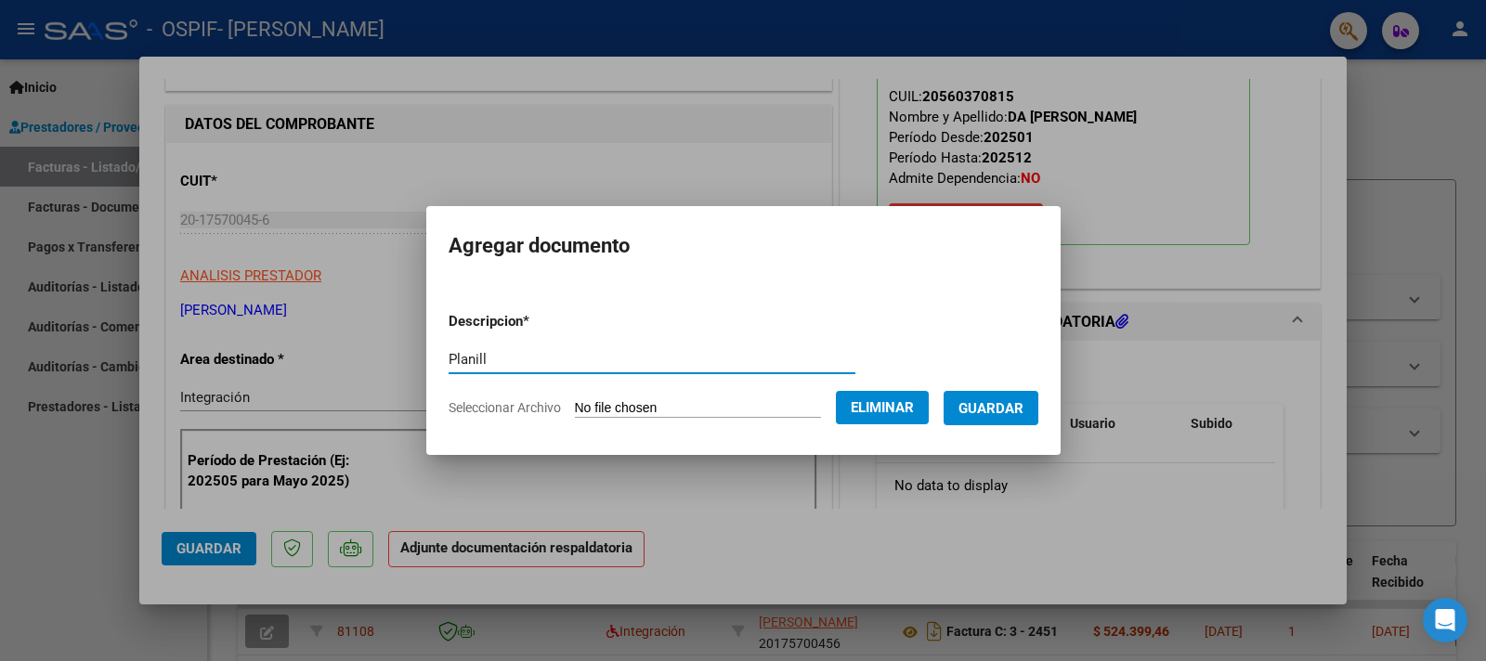
click at [514, 360] on input "Planill" at bounding box center [652, 359] width 407 height 17
type input "Planilla"
click at [1024, 406] on span "Guardar" at bounding box center [991, 408] width 65 height 17
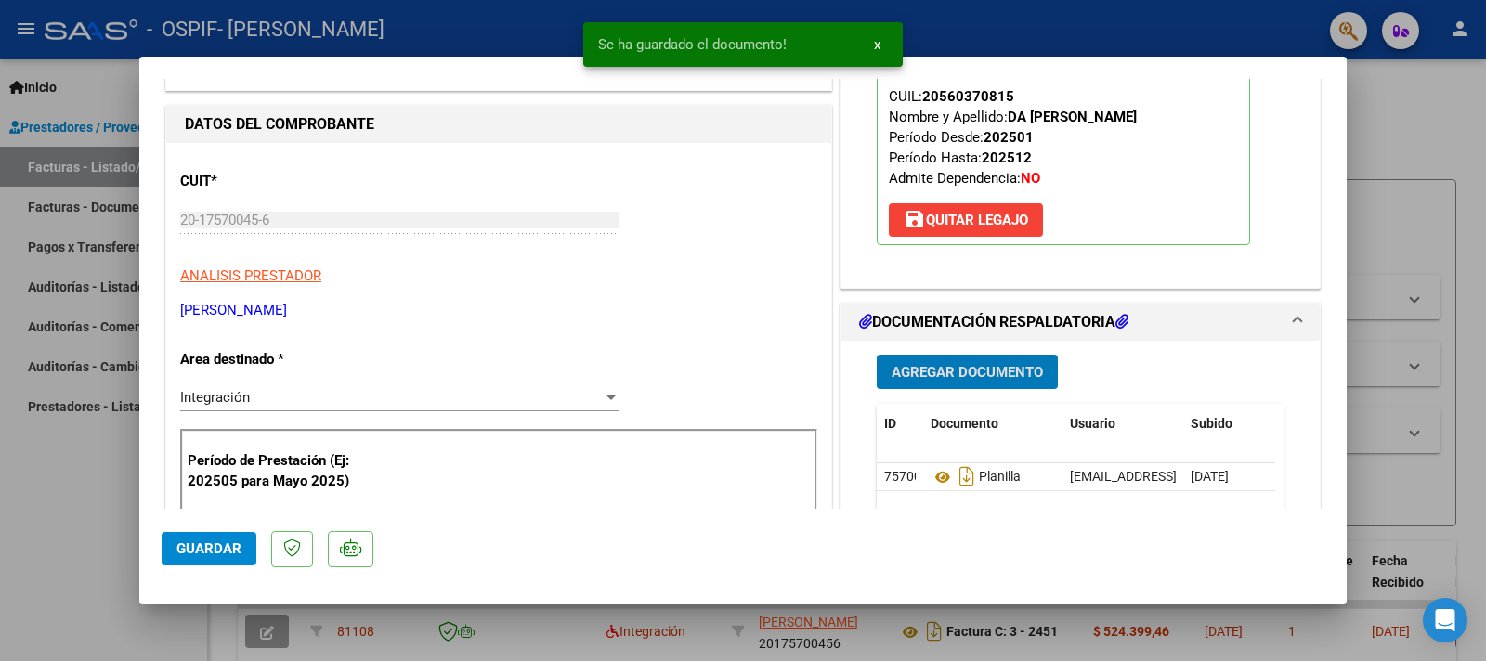
click at [960, 360] on button "Agregar Documento" at bounding box center [967, 372] width 181 height 34
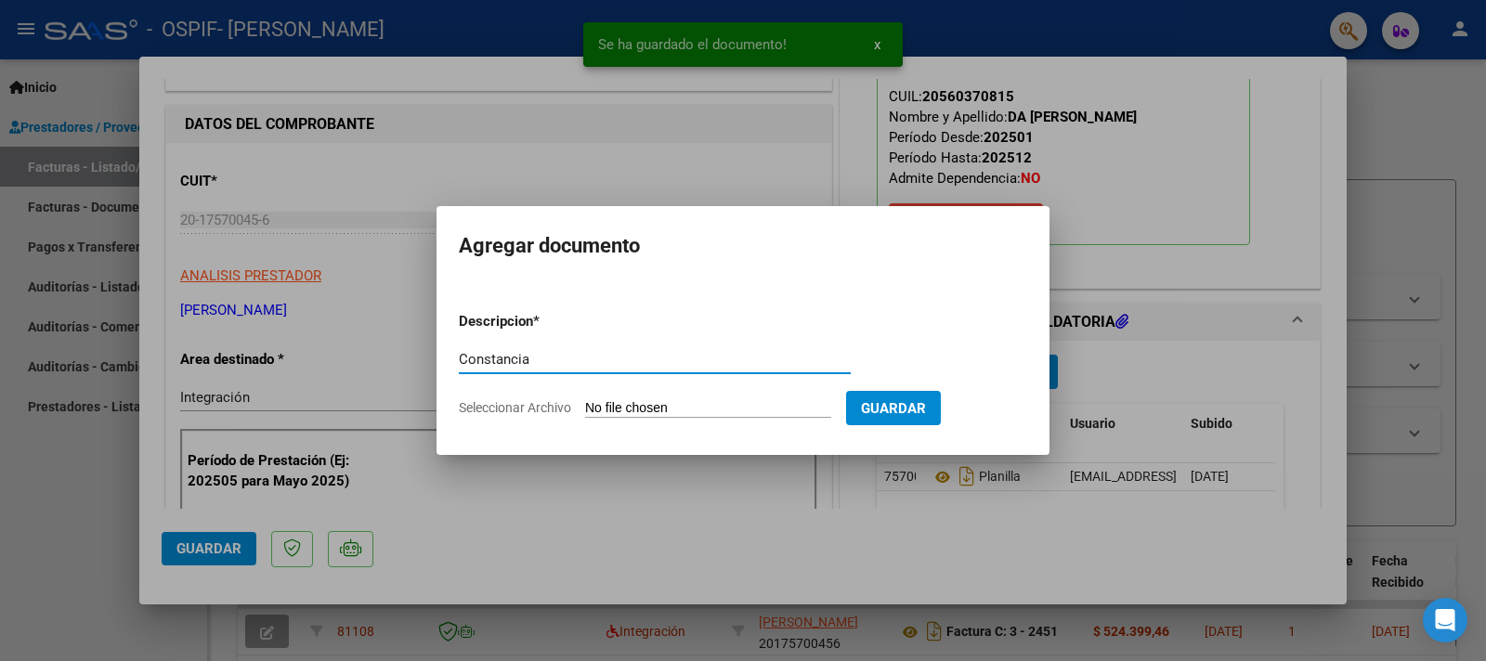
type input "Constancia"
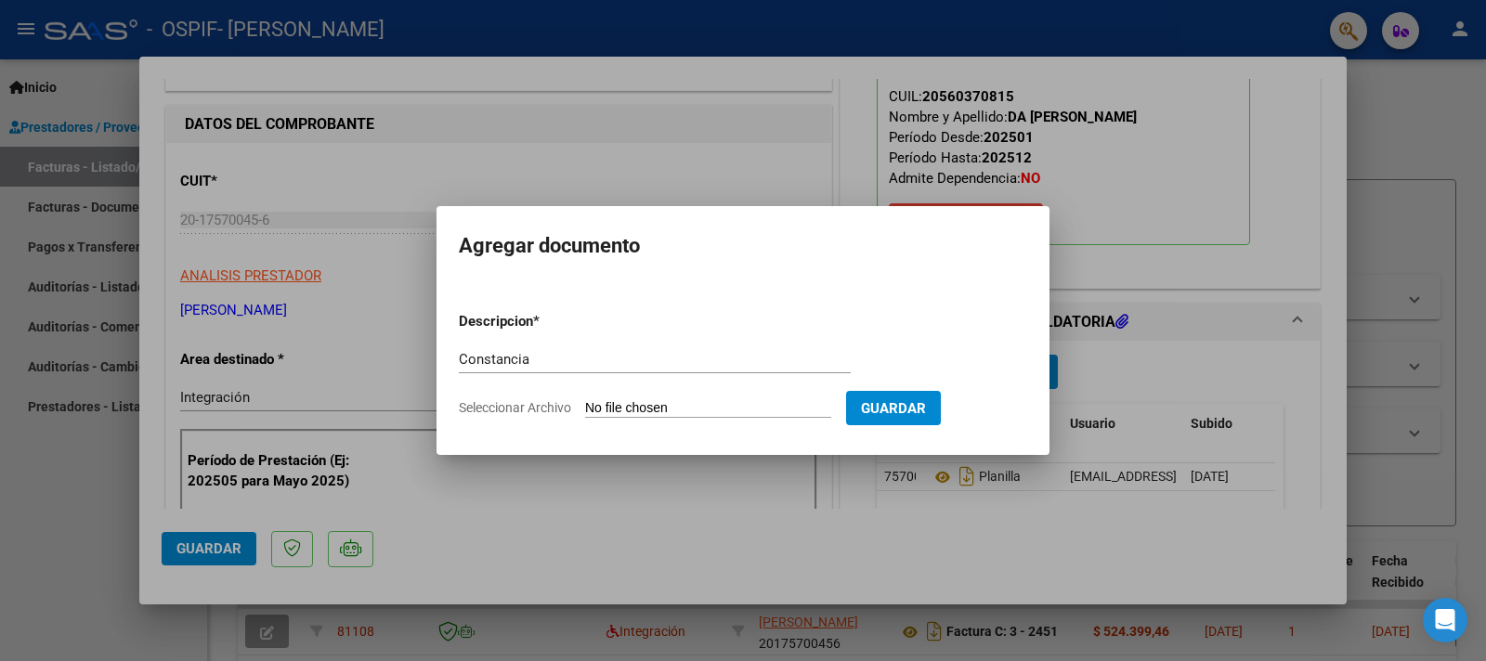
click at [637, 400] on input "Seleccionar Archivo" at bounding box center [708, 409] width 246 height 18
type input "C:\fakepath\Constancia de Alumno.pdf"
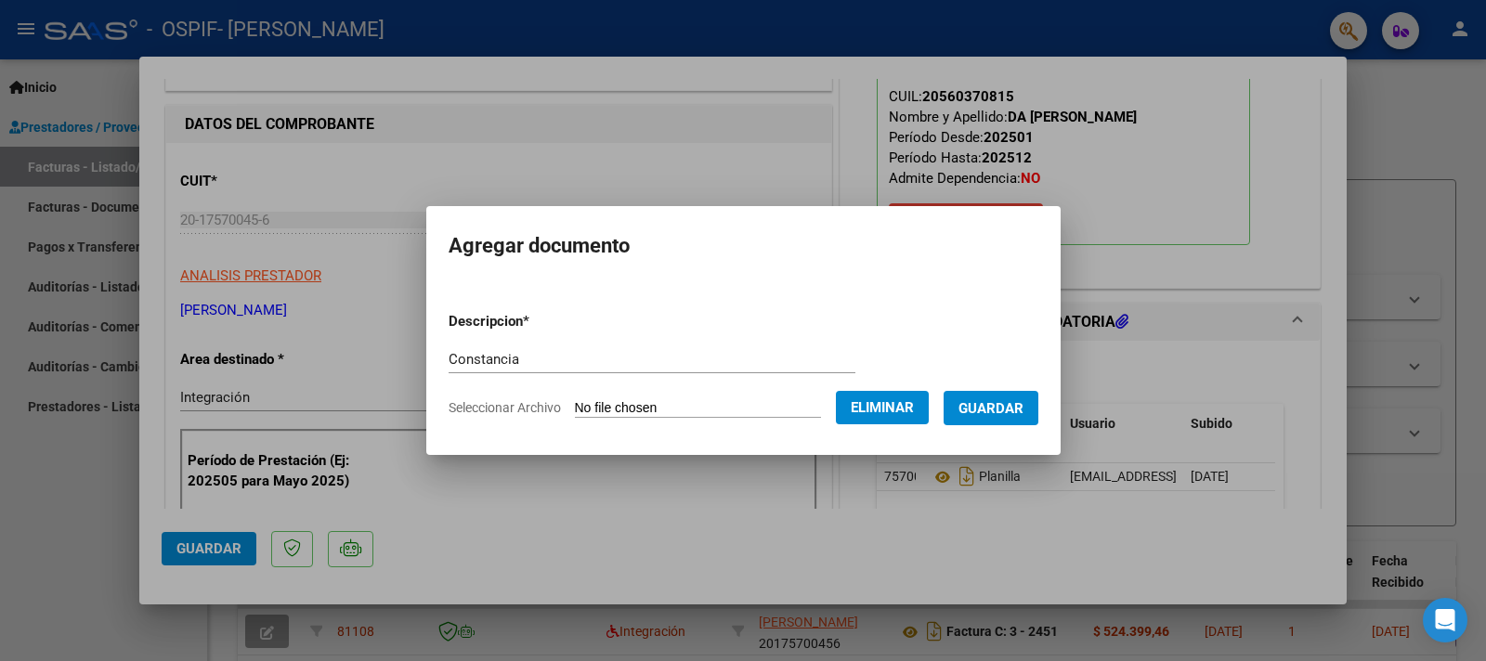
click at [986, 403] on span "Guardar" at bounding box center [991, 408] width 65 height 17
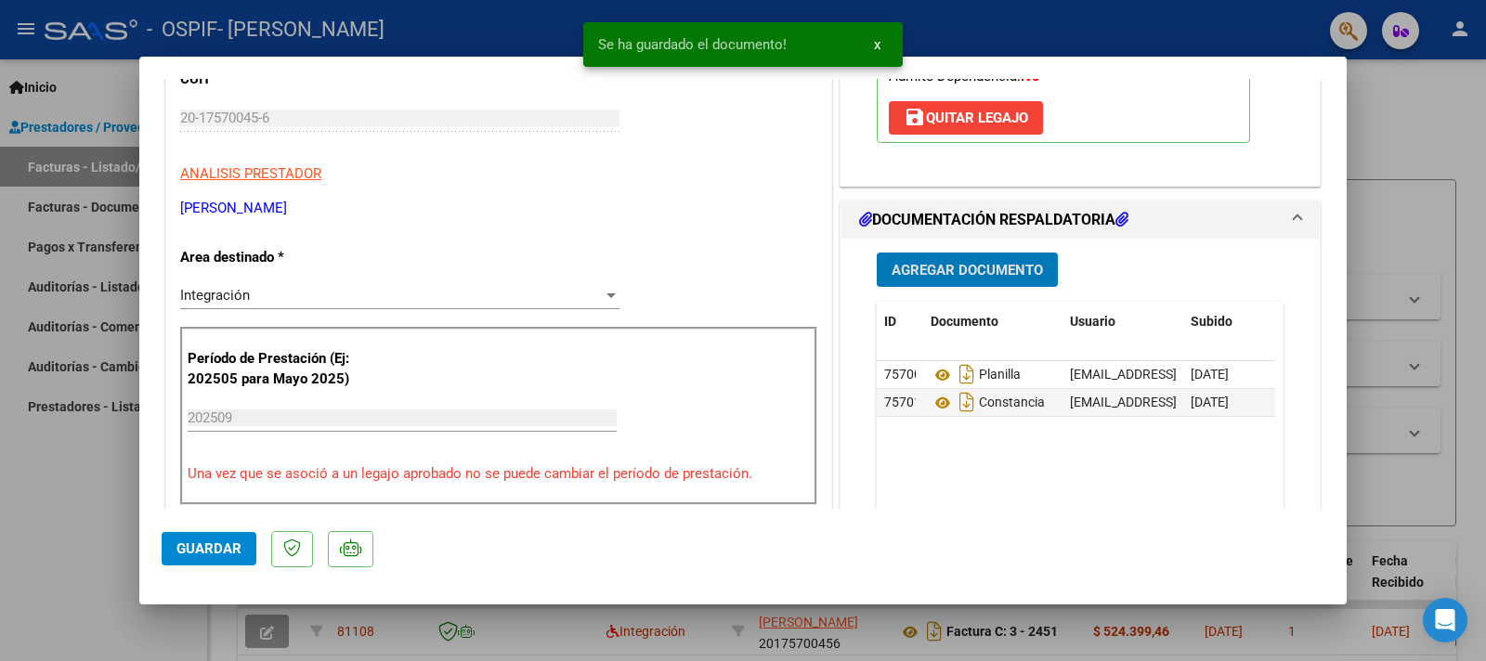
scroll to position [511, 0]
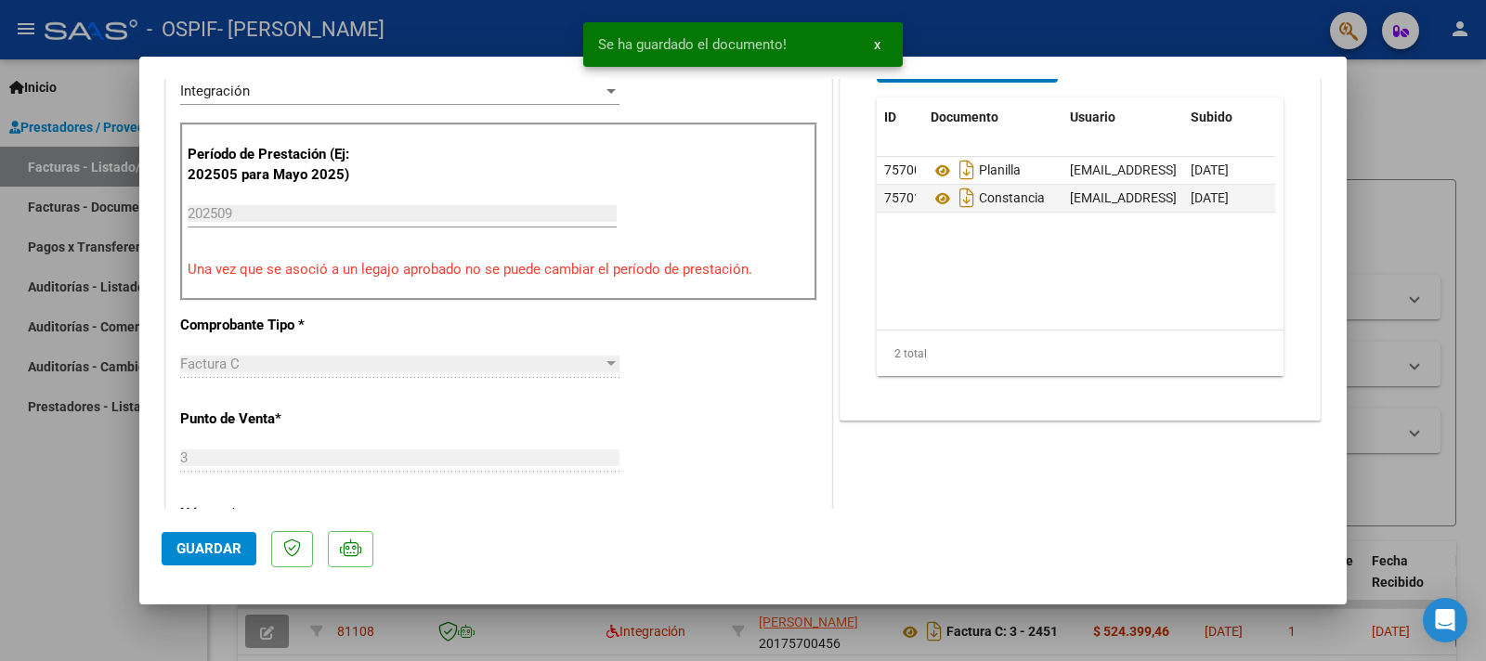
click at [196, 552] on span "Guardar" at bounding box center [209, 549] width 65 height 17
click at [63, 552] on div at bounding box center [743, 330] width 1486 height 661
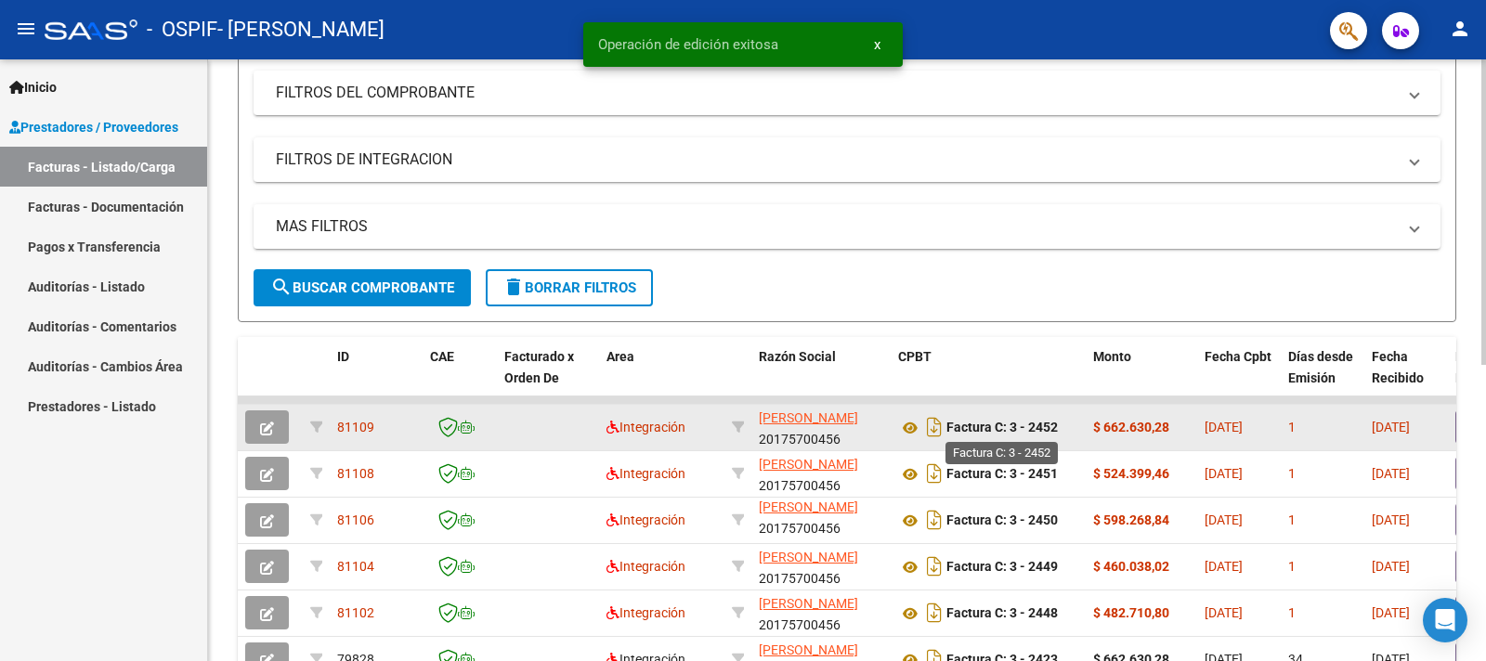
scroll to position [347, 0]
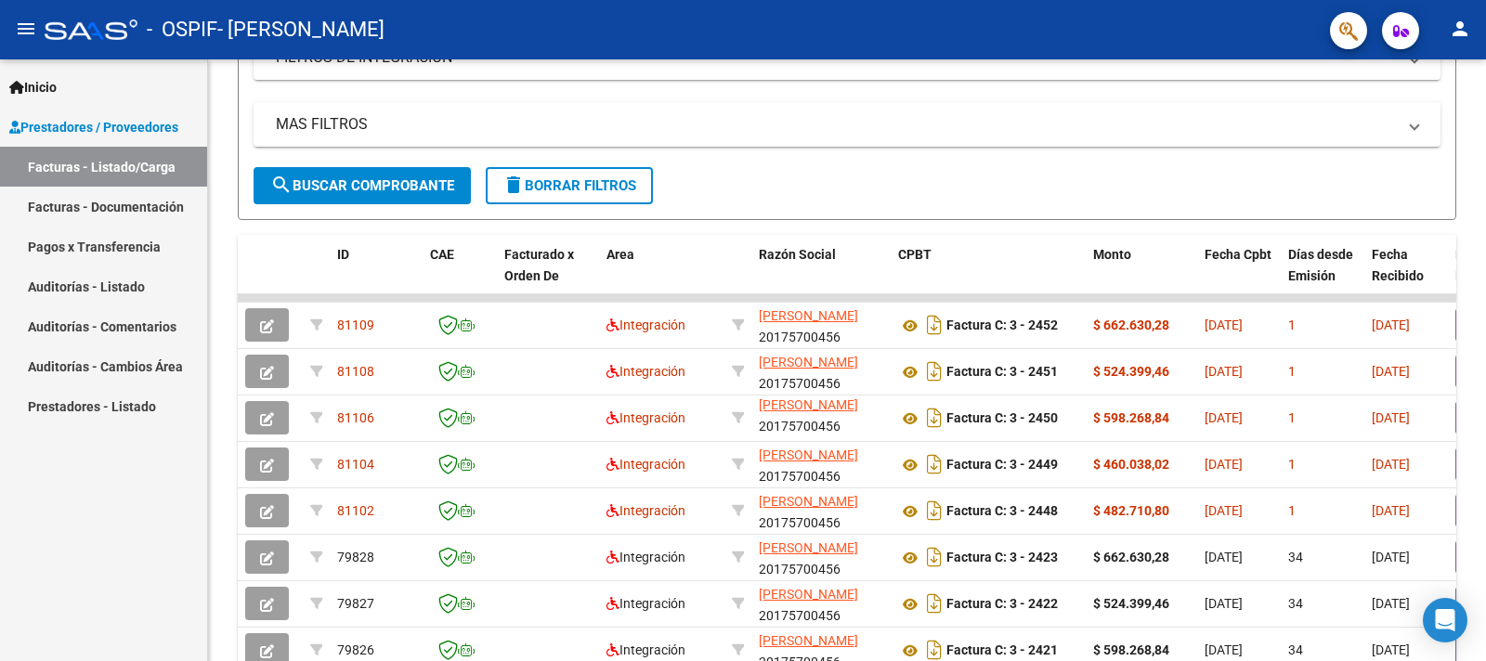
click at [1461, 21] on mat-icon "person" at bounding box center [1460, 29] width 22 height 22
click at [1424, 125] on button "exit_to_app Salir" at bounding box center [1422, 122] width 113 height 45
